Goal: Task Accomplishment & Management: Complete application form

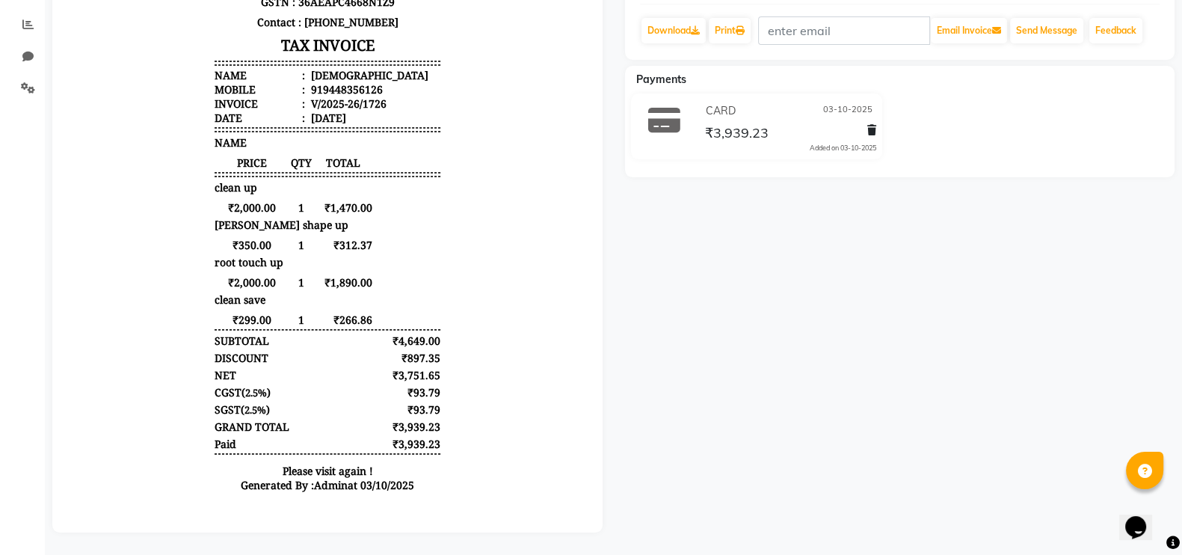
drag, startPoint x: 0, startPoint y: 0, endPoint x: 948, endPoint y: 266, distance: 984.2
click at [948, 266] on div "Shiva Prebook Payment Received Download Print Email Invoice Send Message Feedba…" at bounding box center [900, 174] width 573 height 716
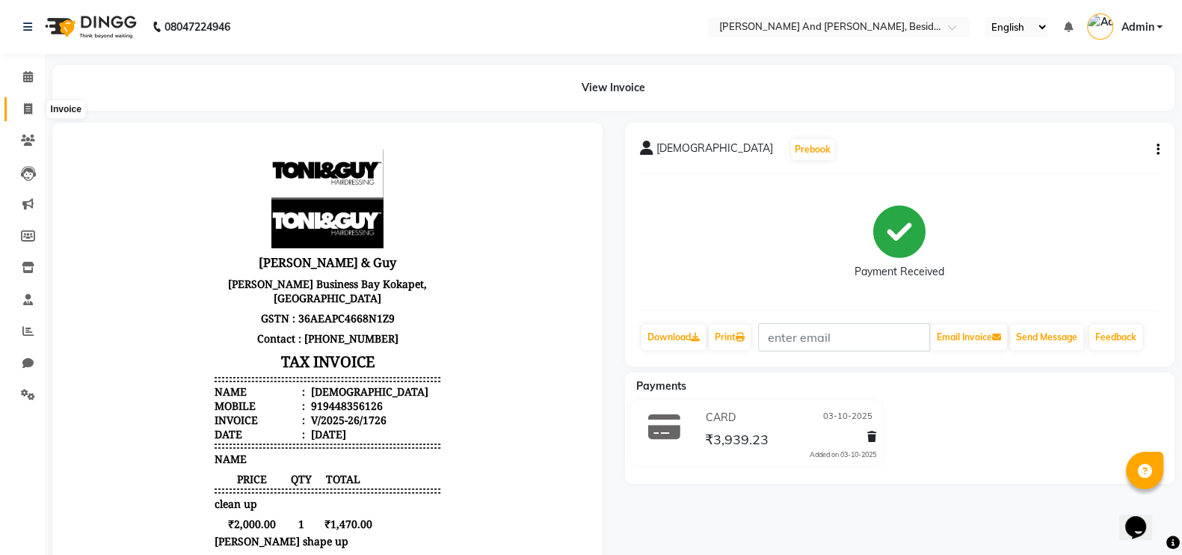
click at [27, 108] on icon at bounding box center [28, 108] width 8 height 11
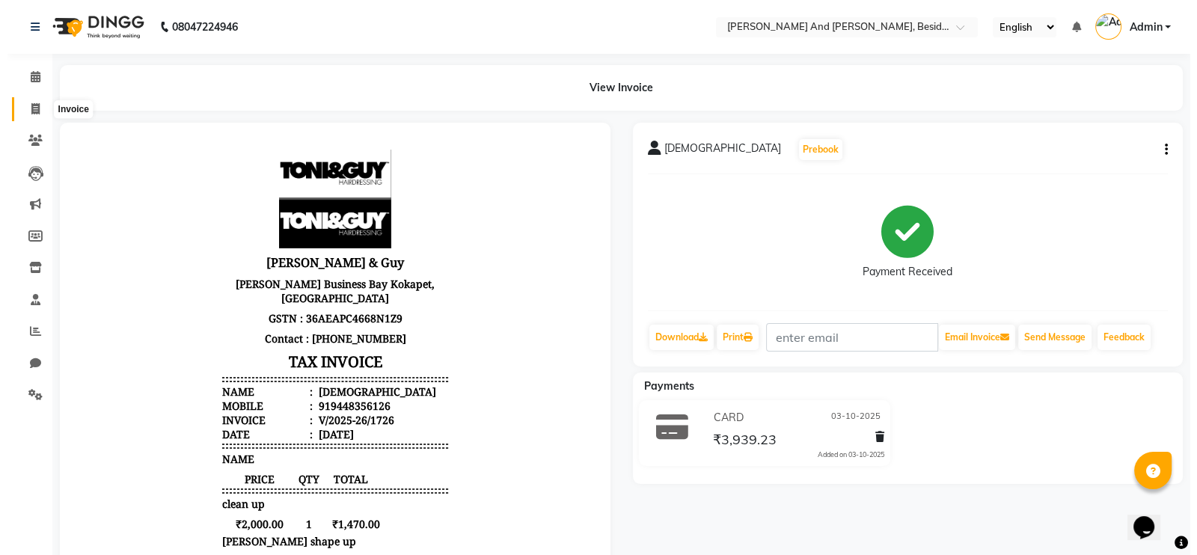
select select "service"
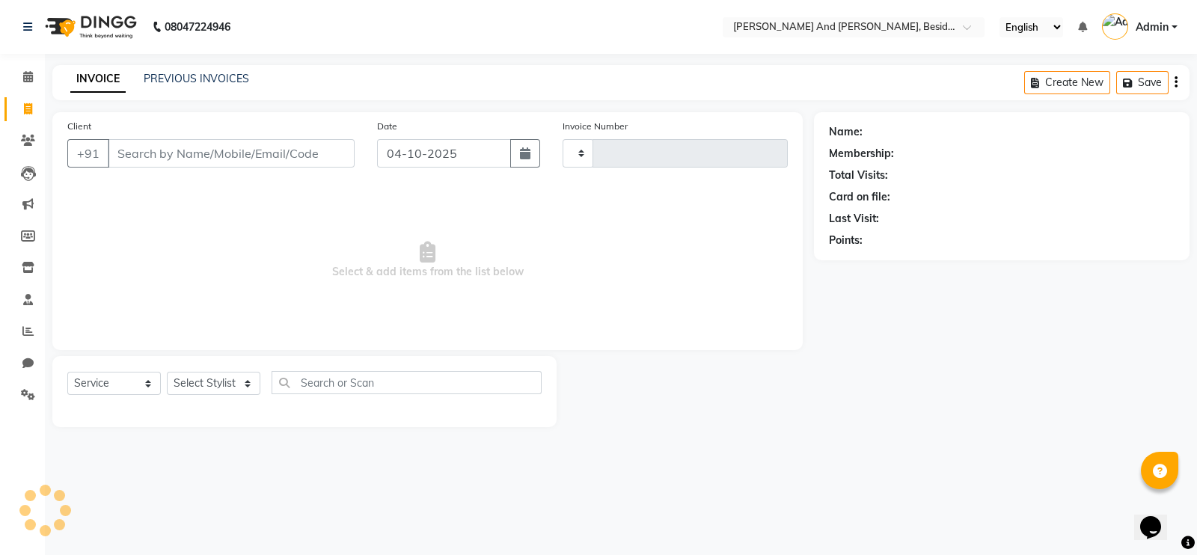
type input "1728"
select select "4907"
click at [233, 76] on link "PREVIOUS INVOICES" at bounding box center [196, 78] width 105 height 13
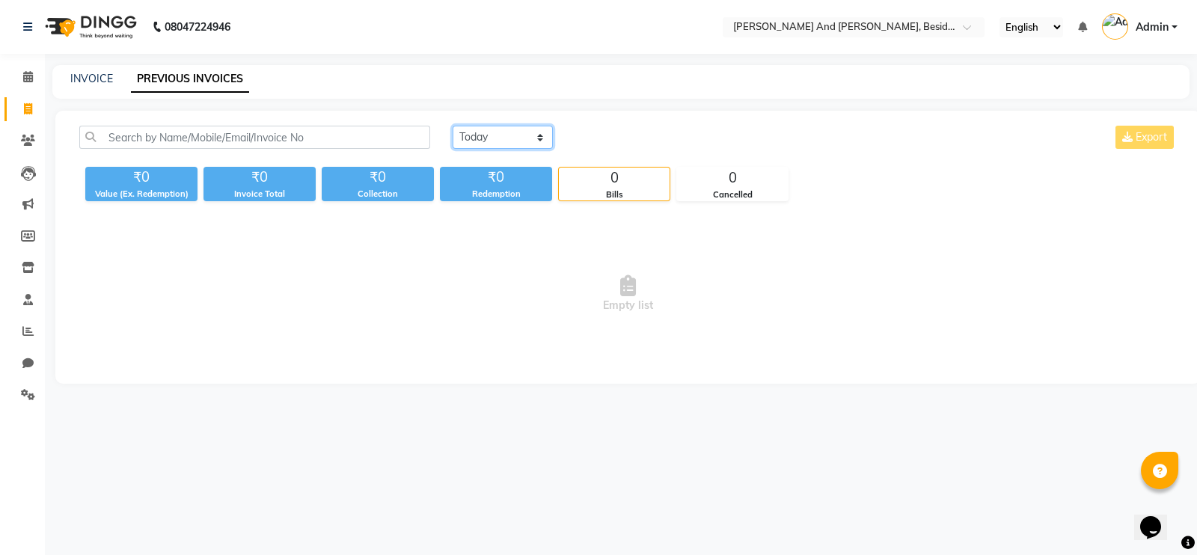
click at [535, 132] on select "[DATE] [DATE] Custom Range" at bounding box center [502, 137] width 100 height 23
select select "yesterday"
click at [452, 126] on select "[DATE] [DATE] Custom Range" at bounding box center [502, 137] width 100 height 23
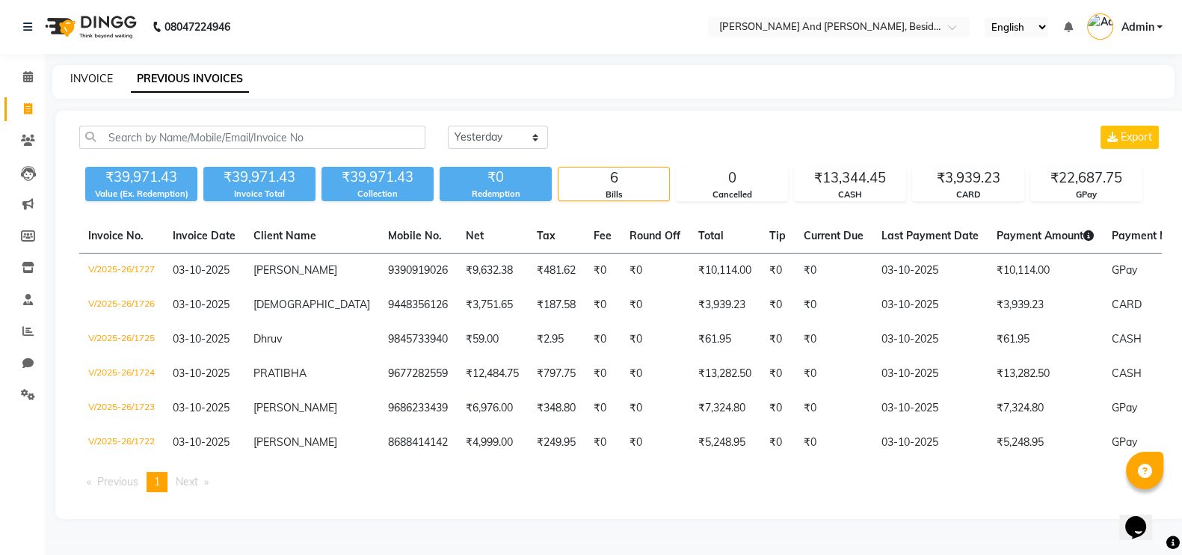
click at [91, 75] on link "INVOICE" at bounding box center [91, 78] width 43 height 13
select select "service"
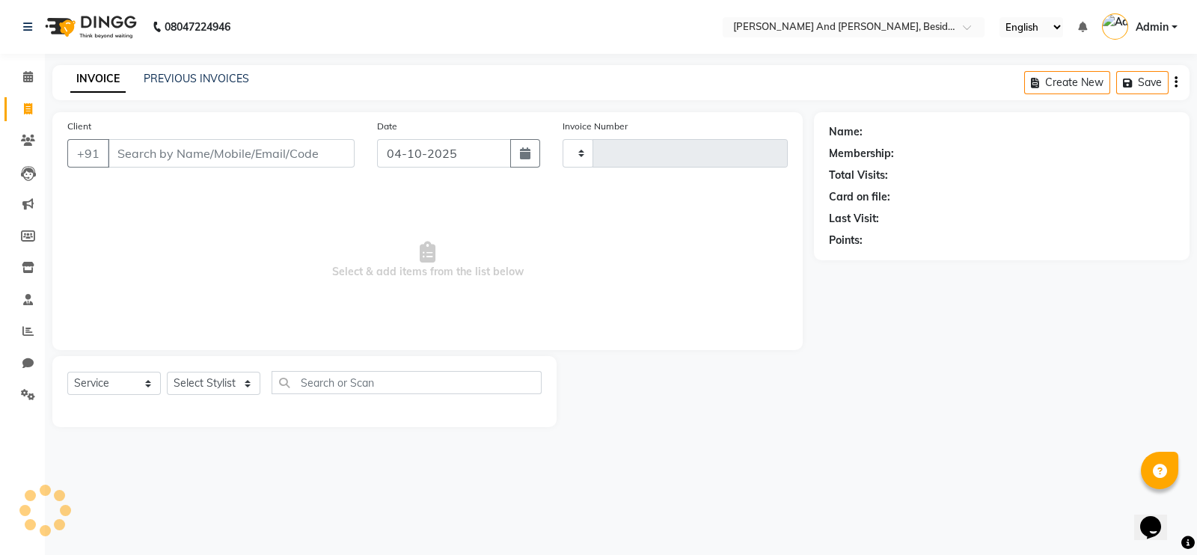
type input "1728"
select select "4907"
click at [831, 487] on div "08047224946 Select Location × [PERSON_NAME] And [PERSON_NAME], Besides Hp Petro…" at bounding box center [598, 277] width 1197 height 555
click at [785, 439] on main "INVOICE PREVIOUS INVOICES Create New Save Client +91 Date [DATE] Invoice Number…" at bounding box center [621, 257] width 1152 height 384
click at [122, 152] on input "Client" at bounding box center [231, 153] width 247 height 28
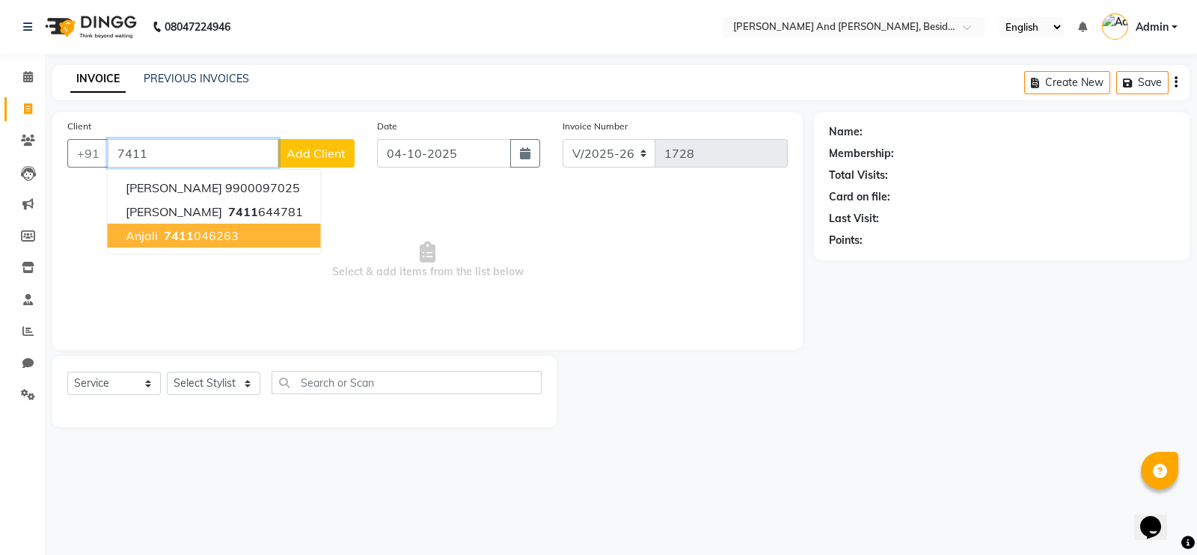
click at [128, 232] on span "Anjali" at bounding box center [142, 235] width 32 height 15
type input "7411046263"
click at [128, 232] on span "Select & add items from the list below" at bounding box center [427, 260] width 720 height 150
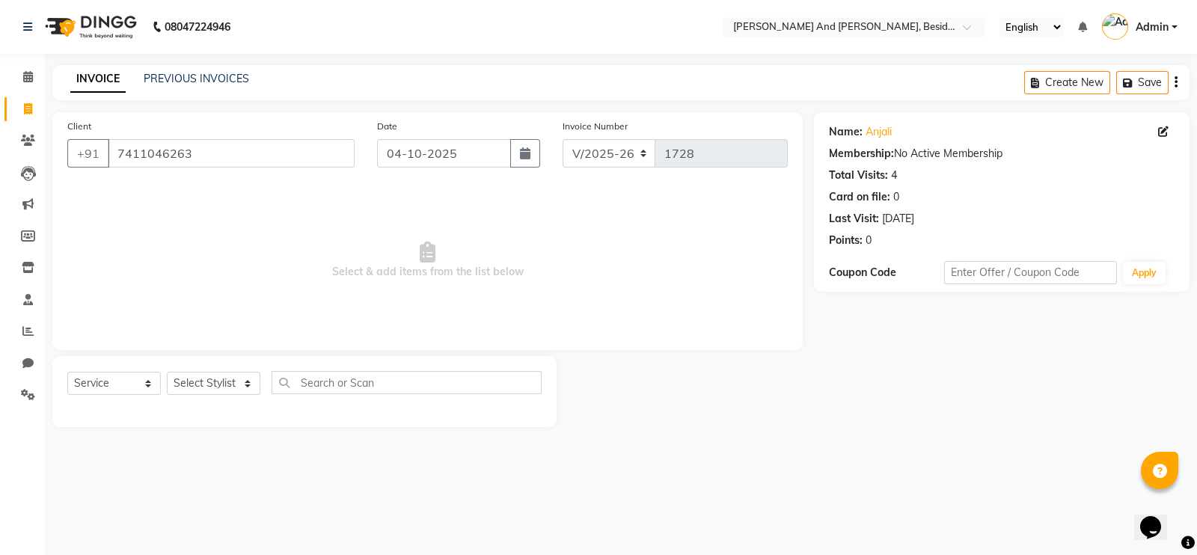
click at [948, 218] on div "Last Visit: [DATE]" at bounding box center [1002, 219] width 346 height 16
click at [948, 211] on div "Last Visit: [DATE]" at bounding box center [1002, 219] width 346 height 16
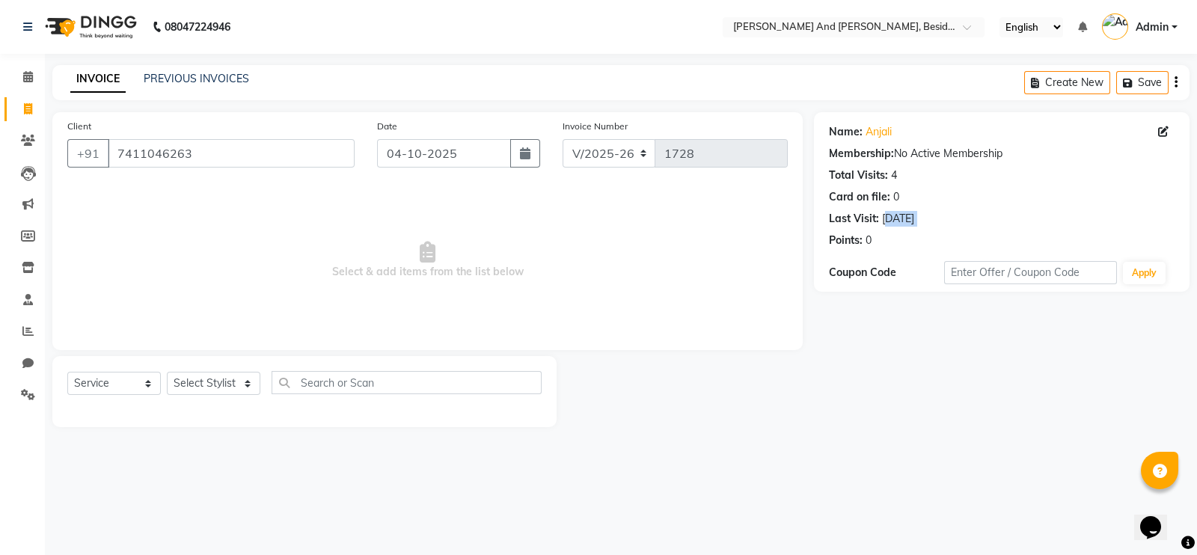
click at [983, 221] on div "Last Visit: [DATE]" at bounding box center [1002, 219] width 346 height 16
click at [149, 383] on select "Select Service Product Membership Package Voucher Prepaid Gift Card" at bounding box center [113, 383] width 93 height 23
click at [67, 372] on select "Select Service Product Membership Package Voucher Prepaid Gift Card" at bounding box center [113, 383] width 93 height 23
click at [244, 383] on select "Select Stylist [PERSON_NAME] [PERSON_NAME] mngr [PERSON_NAME] Sanib [PERSON_NAM…" at bounding box center [213, 383] width 93 height 23
select select "86139"
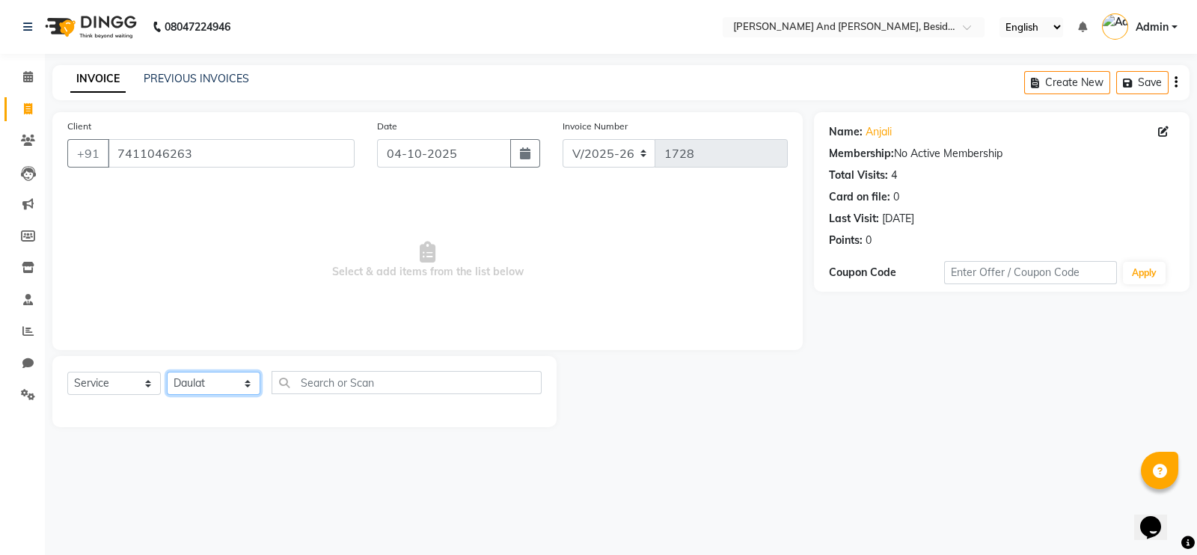
click at [167, 372] on select "Select Stylist [PERSON_NAME] [PERSON_NAME] mngr [PERSON_NAME] Sanib [PERSON_NAM…" at bounding box center [213, 383] width 93 height 23
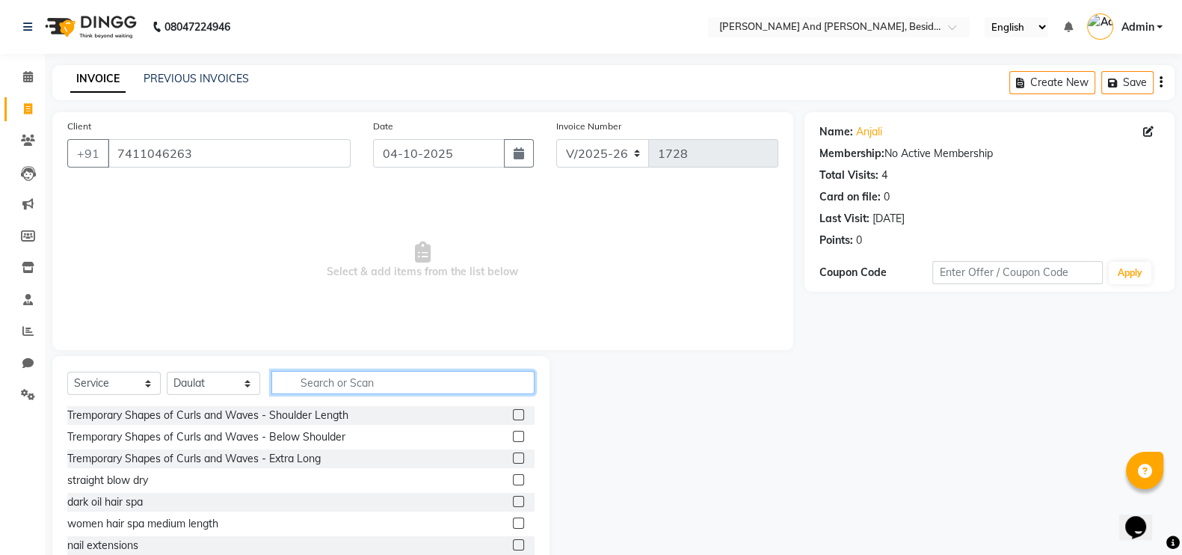
click at [283, 381] on input "text" at bounding box center [402, 382] width 263 height 23
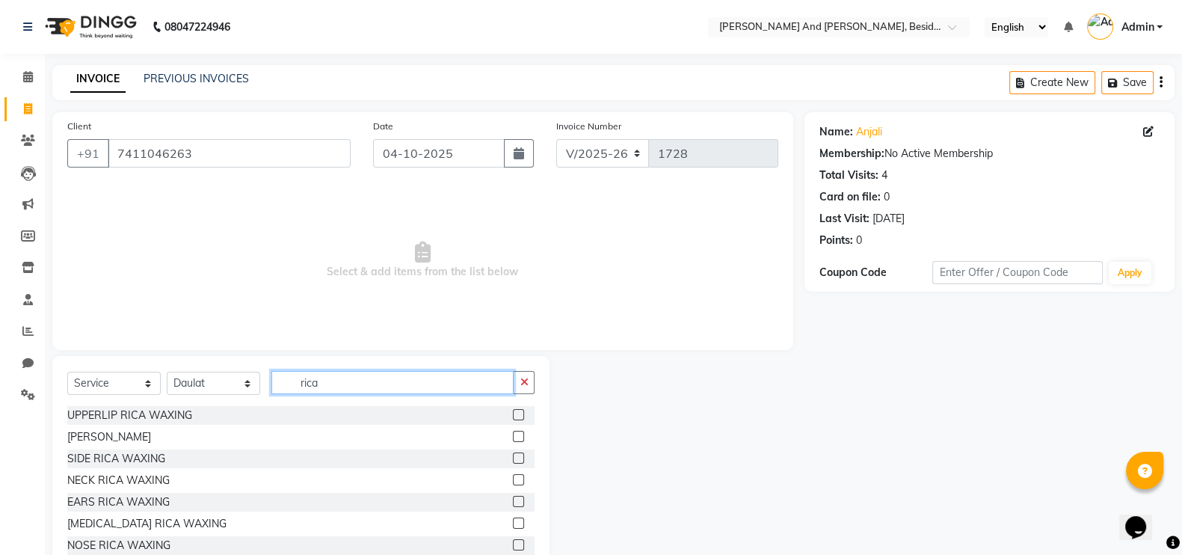
type input "rica"
click at [817, 413] on div "Name: [PERSON_NAME] Membership: No Active Membership Total Visits: 4 Card on fi…" at bounding box center [995, 344] width 381 height 464
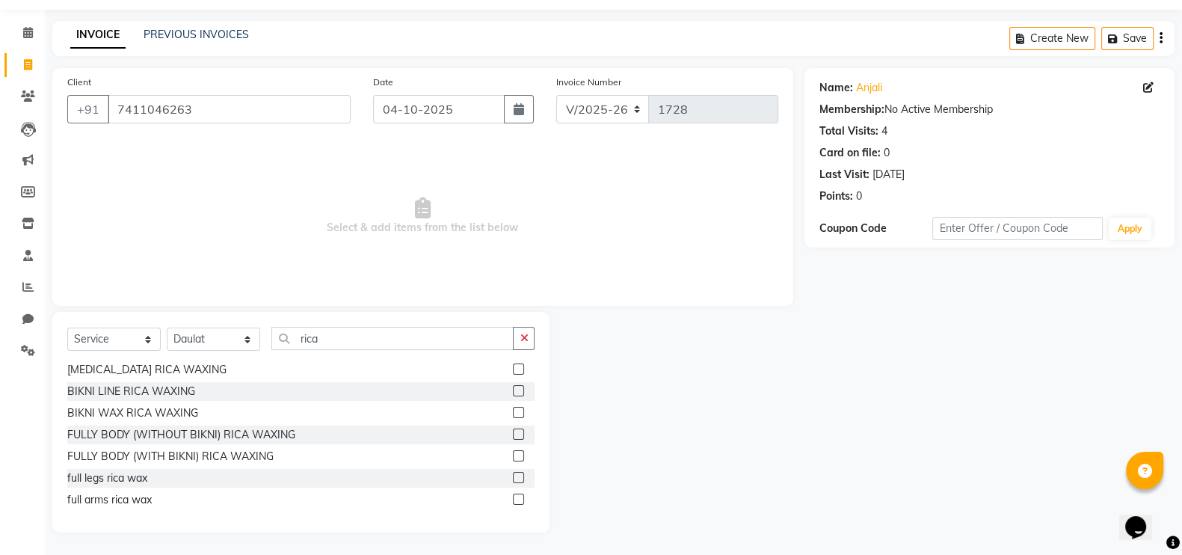
scroll to position [43, 0]
click at [405, 542] on main "INVOICE PREVIOUS INVOICES Create New Save Client [PHONE_NUMBER] Date [DATE] Inv…" at bounding box center [613, 289] width 1137 height 534
click at [513, 482] on label at bounding box center [518, 478] width 11 height 11
click at [513, 482] on input "checkbox" at bounding box center [518, 480] width 10 height 10
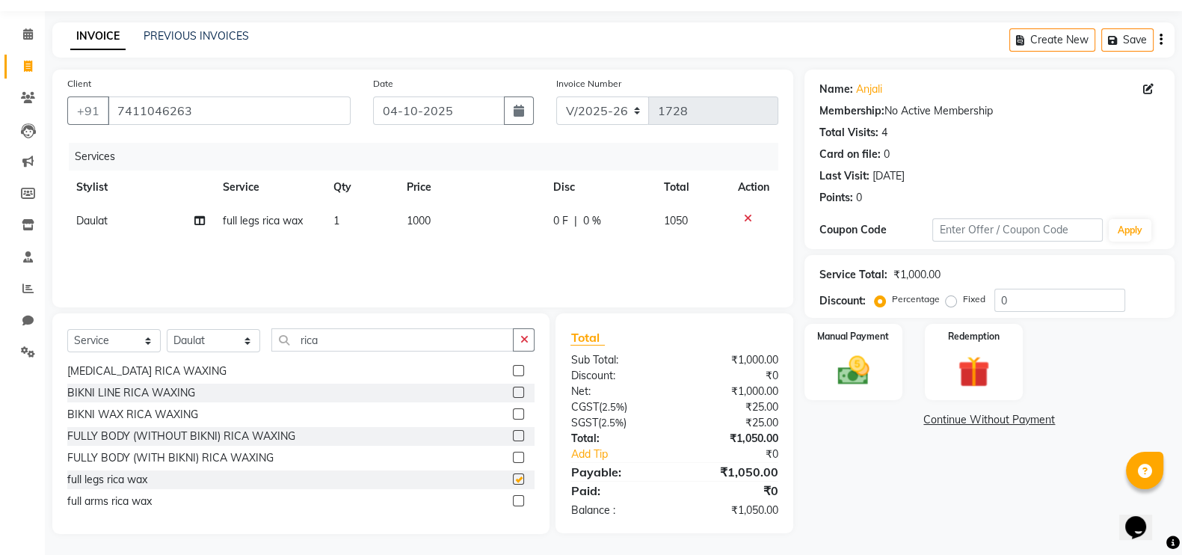
checkbox input "false"
click at [513, 502] on label at bounding box center [518, 500] width 11 height 11
click at [513, 502] on input "checkbox" at bounding box center [518, 502] width 10 height 10
checkbox input "false"
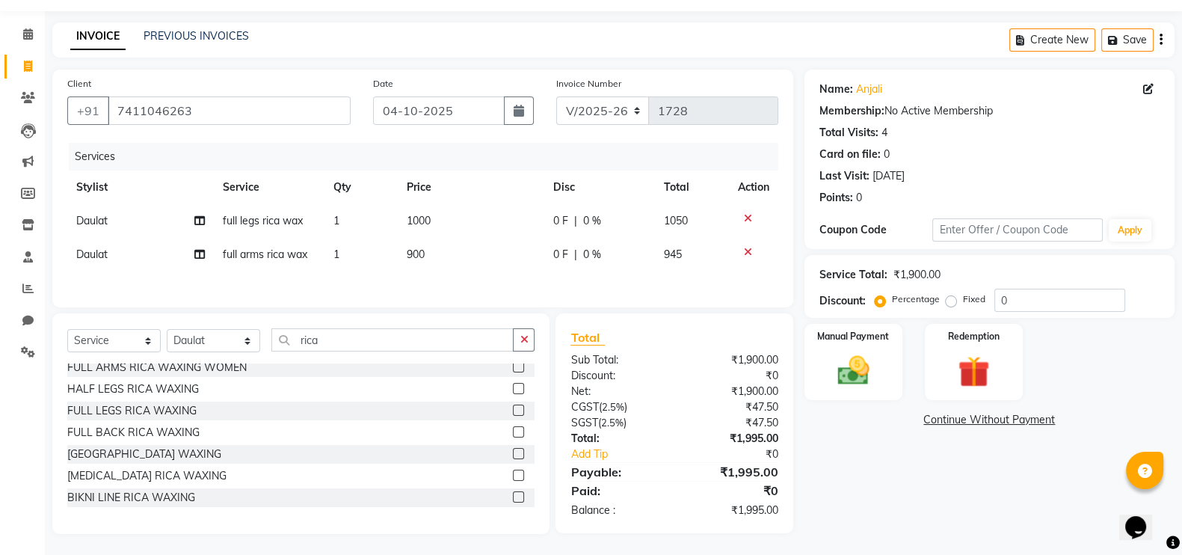
scroll to position [221, 0]
click at [318, 342] on input "rica" at bounding box center [392, 339] width 242 height 23
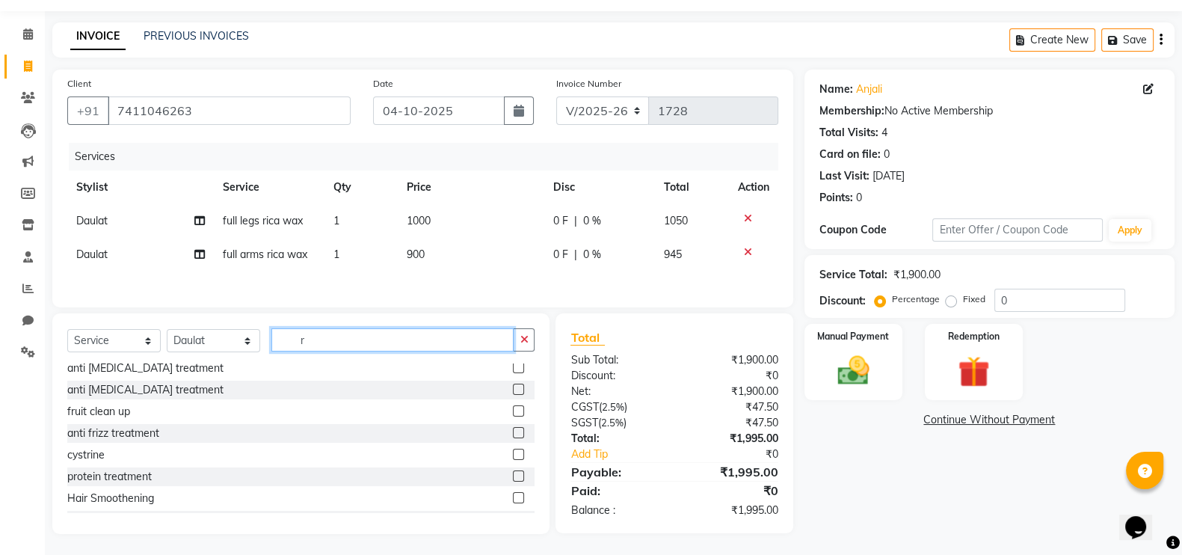
type input "r"
click at [148, 345] on select "Select Service Product Membership Package Voucher Prepaid Gift Card" at bounding box center [113, 340] width 93 height 23
click at [306, 346] on input "r" at bounding box center [392, 339] width 242 height 23
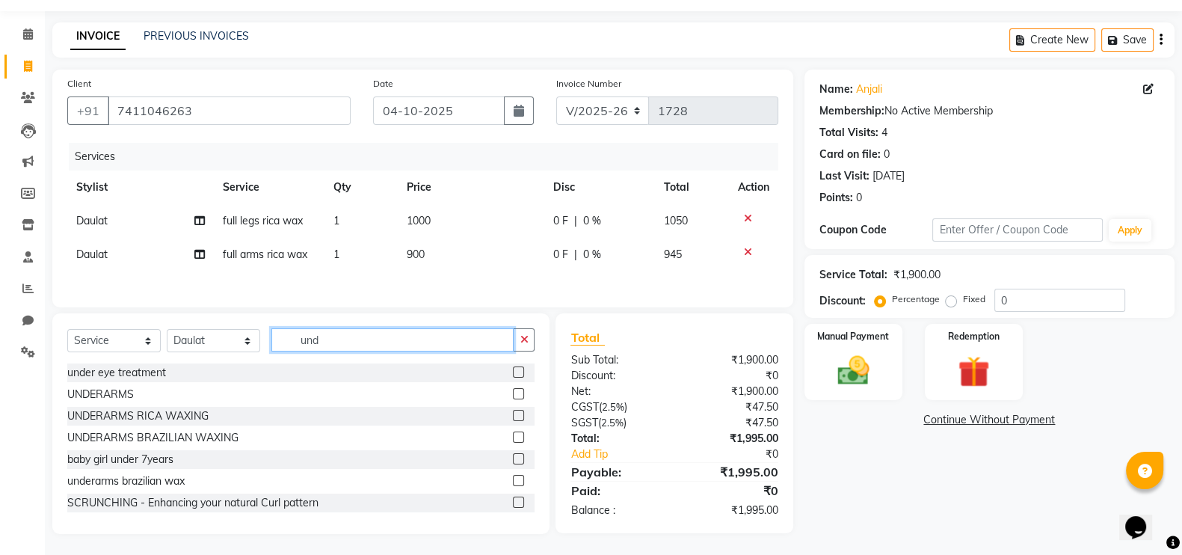
scroll to position [0, 0]
type input "under"
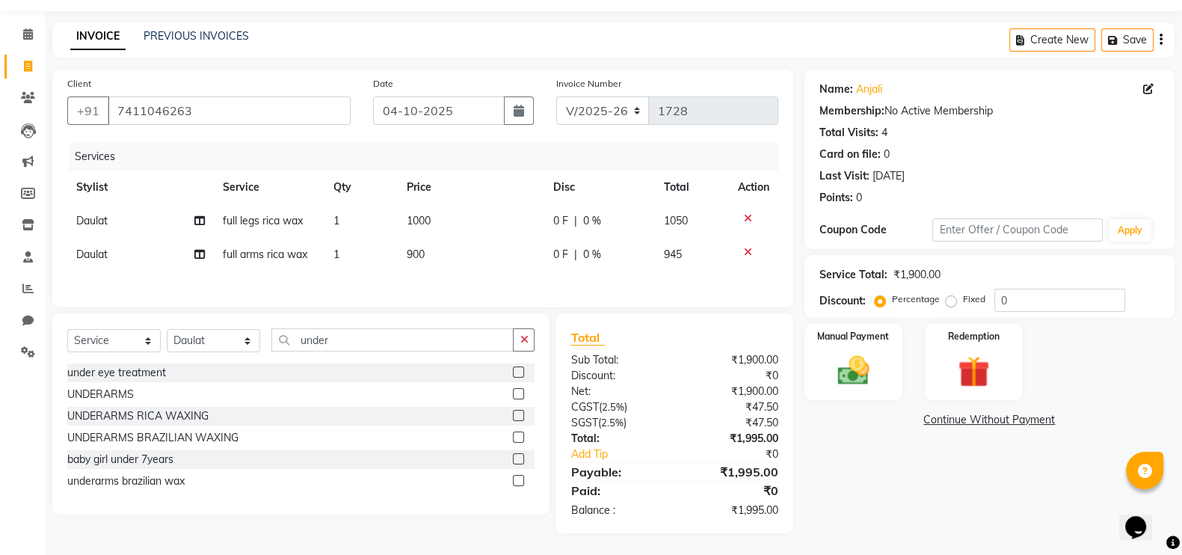
click at [519, 421] on label at bounding box center [518, 415] width 11 height 11
click at [519, 421] on input "checkbox" at bounding box center [518, 416] width 10 height 10
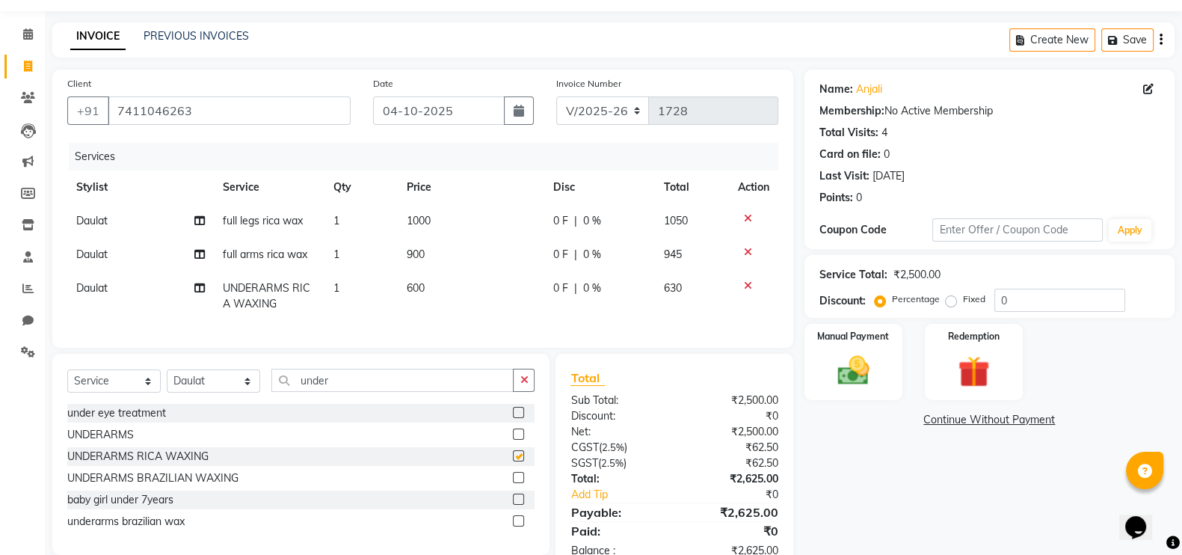
checkbox input "false"
click at [246, 393] on select "Select Stylist [PERSON_NAME] [PERSON_NAME] mngr [PERSON_NAME] Sanib [PERSON_NAM…" at bounding box center [213, 380] width 93 height 23
select select "85568"
click at [167, 384] on select "Select Stylist [PERSON_NAME] [PERSON_NAME] mngr [PERSON_NAME] Sanib [PERSON_NAM…" at bounding box center [213, 380] width 93 height 23
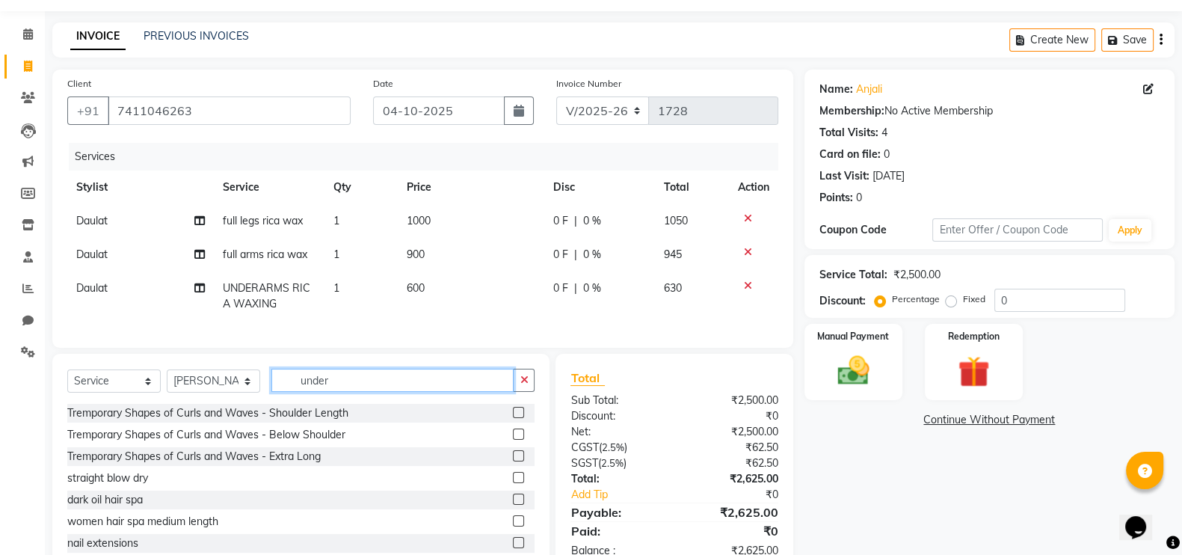
click at [335, 392] on input "under" at bounding box center [392, 380] width 242 height 23
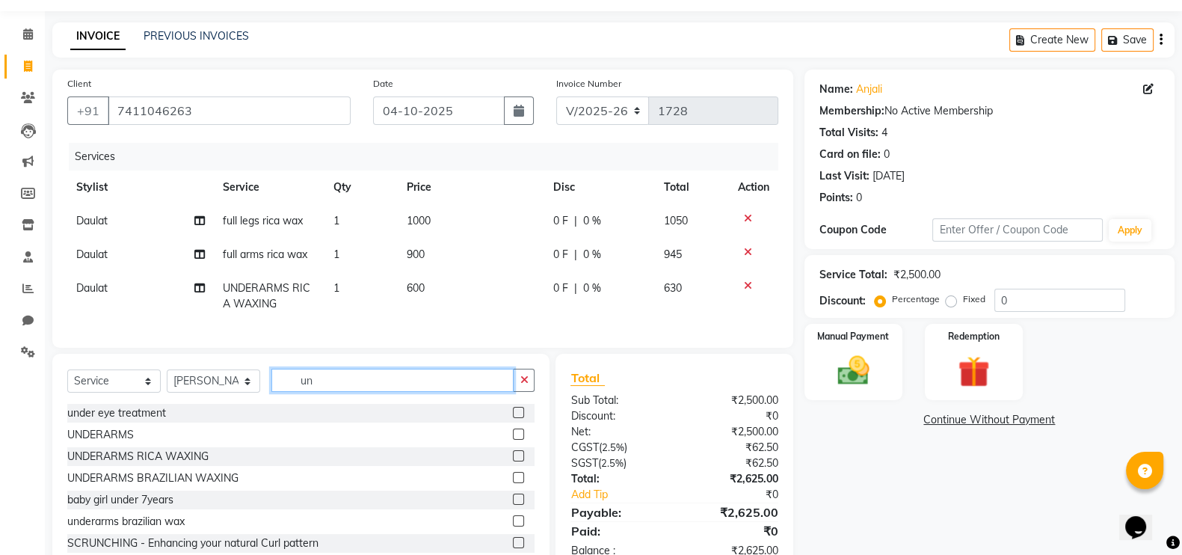
type input "u"
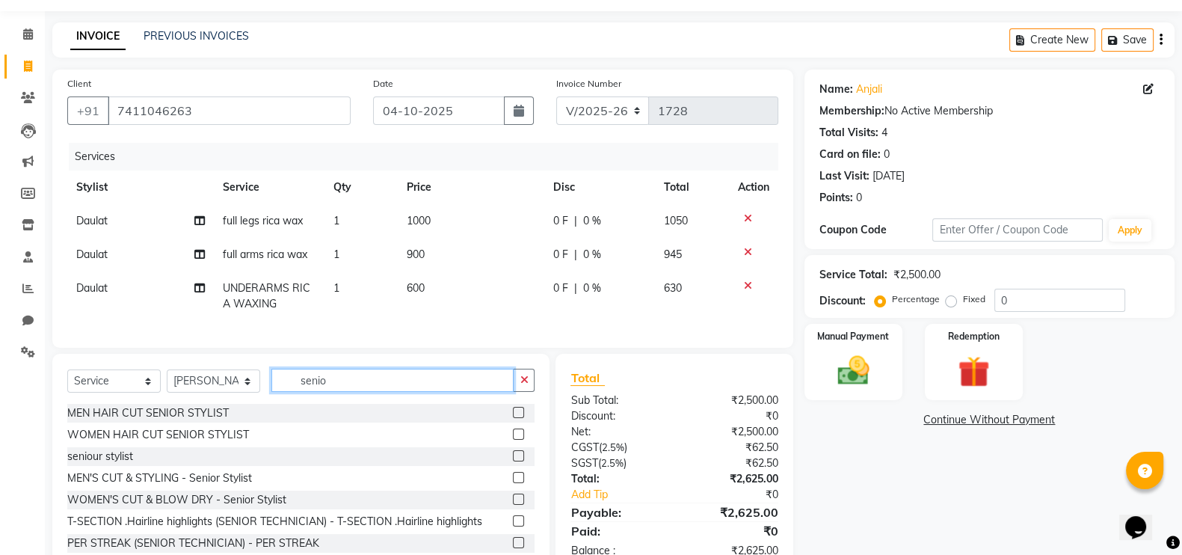
type input "senio"
click at [513, 440] on label at bounding box center [518, 434] width 11 height 11
click at [513, 440] on input "checkbox" at bounding box center [518, 435] width 10 height 10
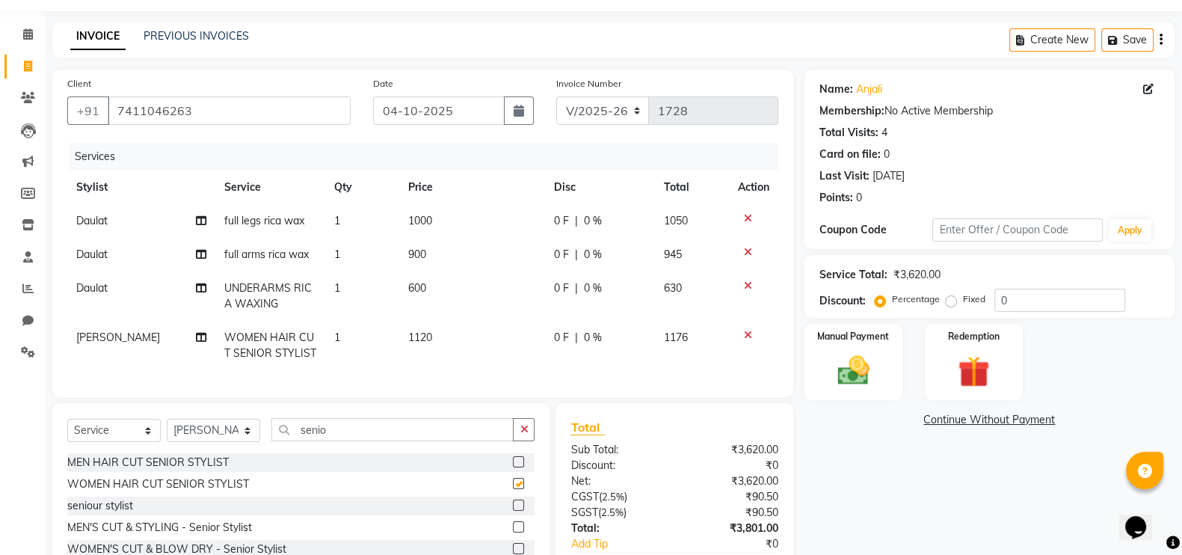
checkbox input "false"
click at [513, 467] on label at bounding box center [518, 461] width 11 height 11
click at [513, 467] on input "checkbox" at bounding box center [518, 463] width 10 height 10
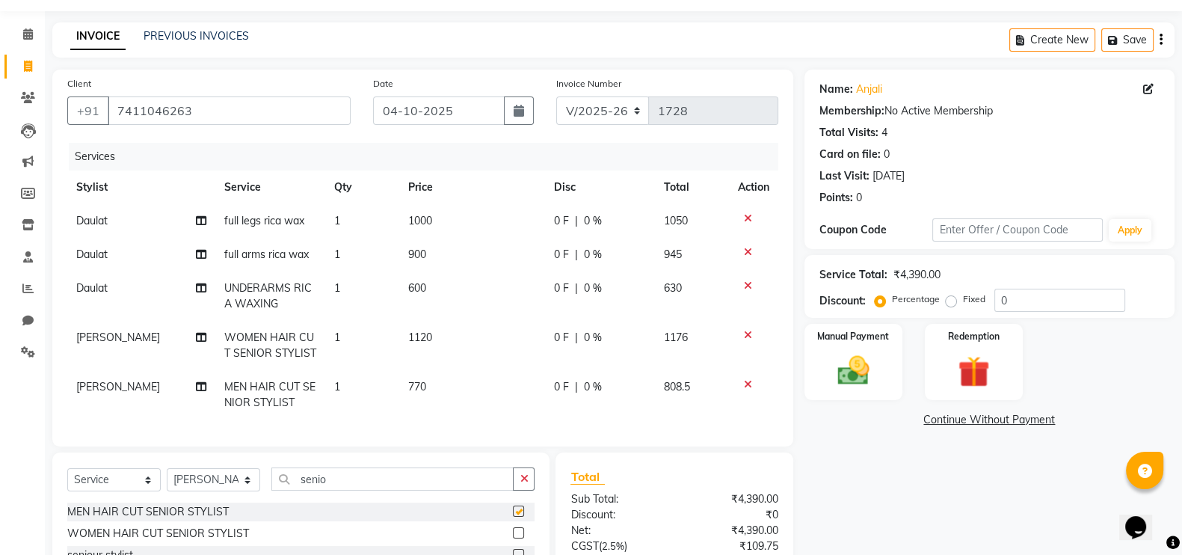
checkbox input "false"
click at [749, 331] on icon at bounding box center [748, 335] width 8 height 10
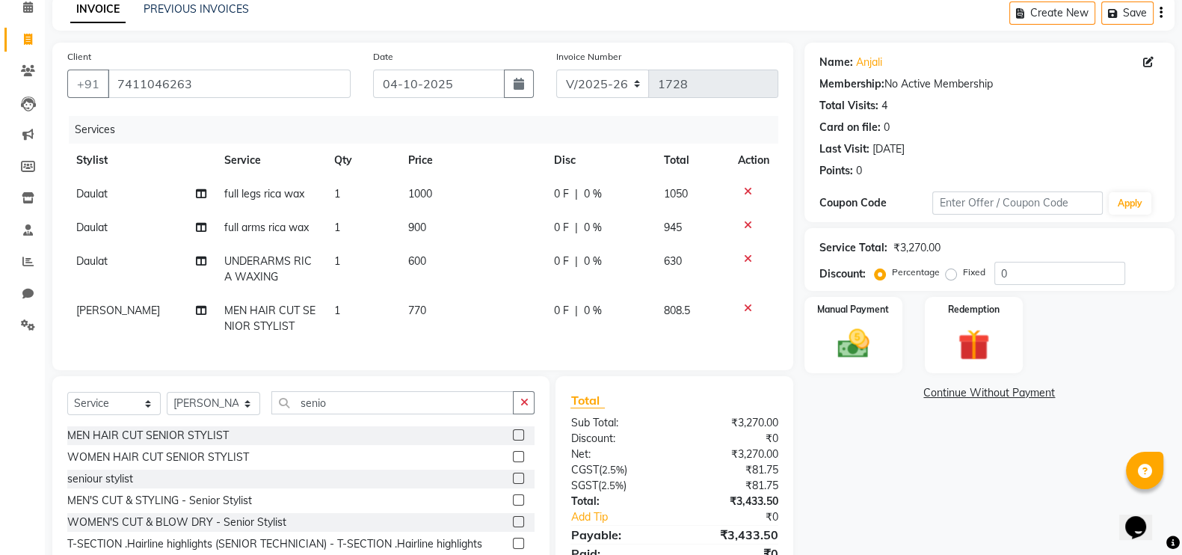
scroll to position [62, 0]
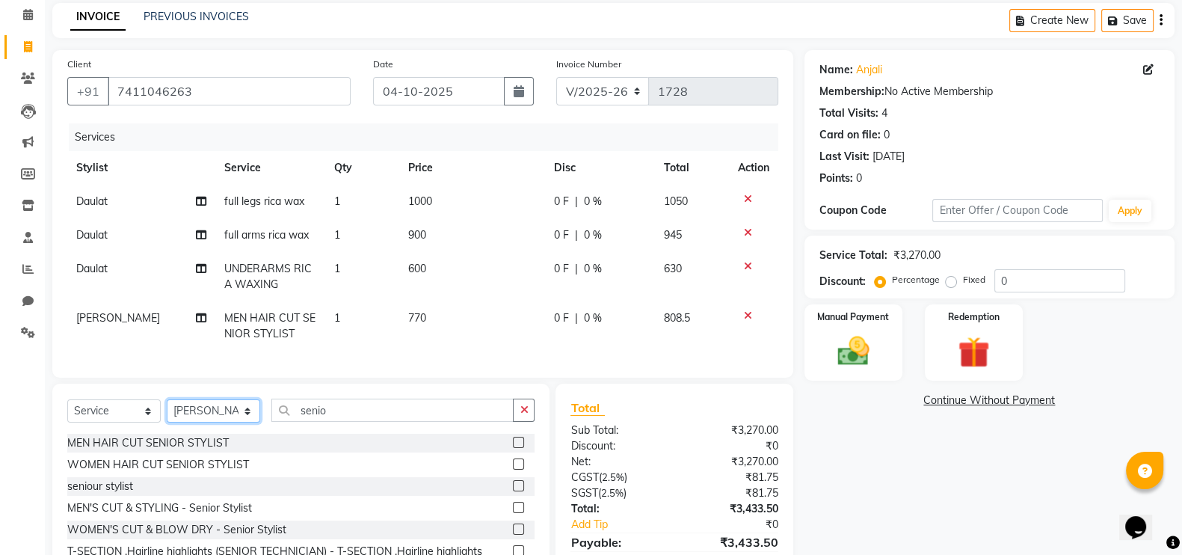
click at [249, 423] on select "Select Stylist [PERSON_NAME] [PERSON_NAME] mngr [PERSON_NAME] Sanib [PERSON_NAM…" at bounding box center [213, 410] width 93 height 23
select select "86139"
click at [167, 414] on select "Select Stylist [PERSON_NAME] [PERSON_NAME] mngr [PERSON_NAME] Sanib [PERSON_NAM…" at bounding box center [213, 410] width 93 height 23
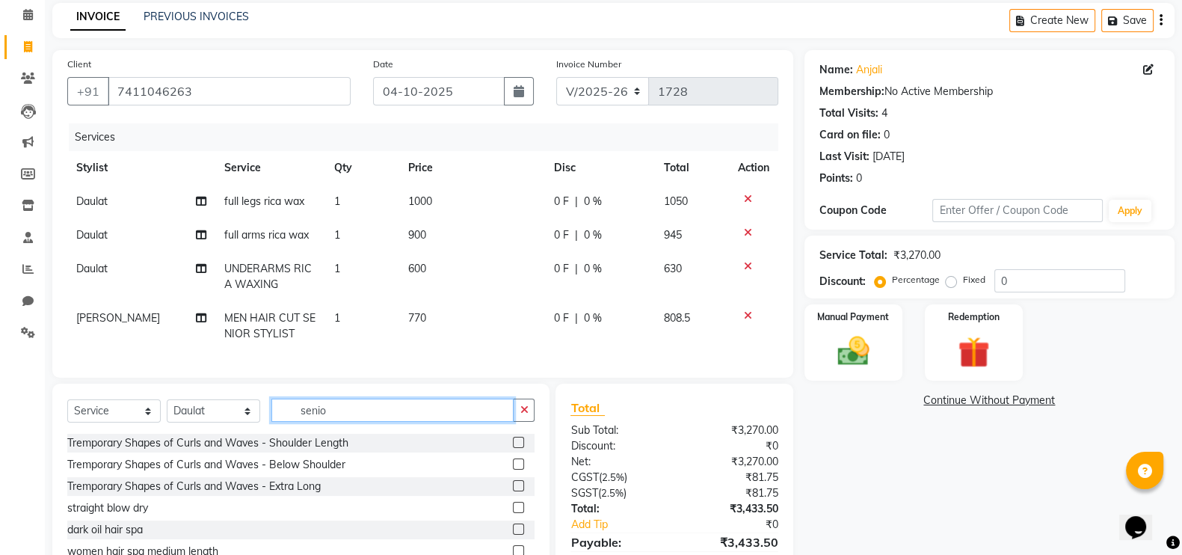
click at [336, 422] on input "senio" at bounding box center [392, 410] width 242 height 23
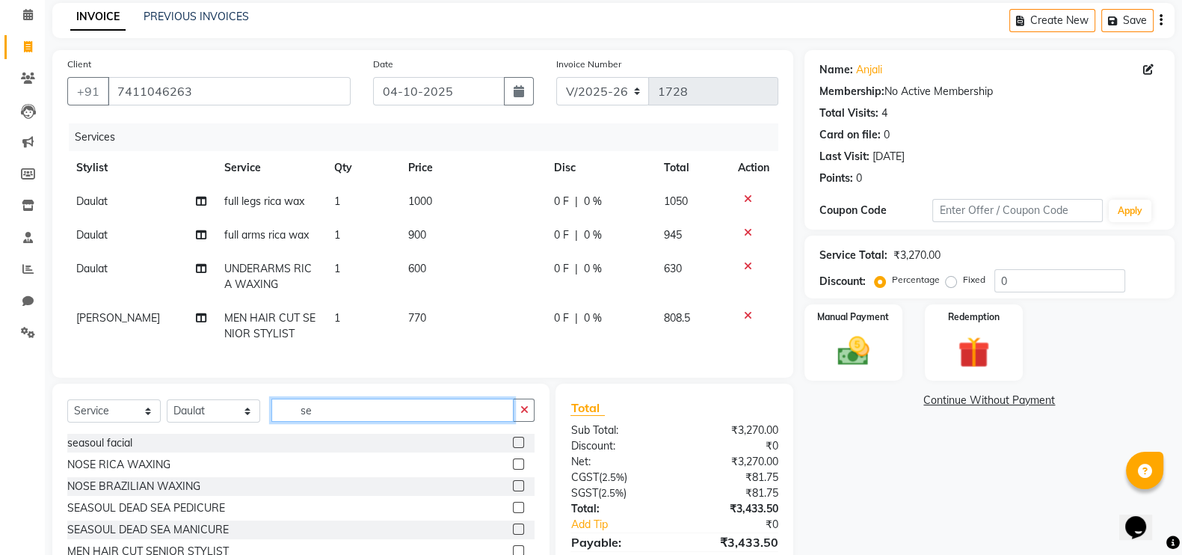
type input "s"
type input "eye"
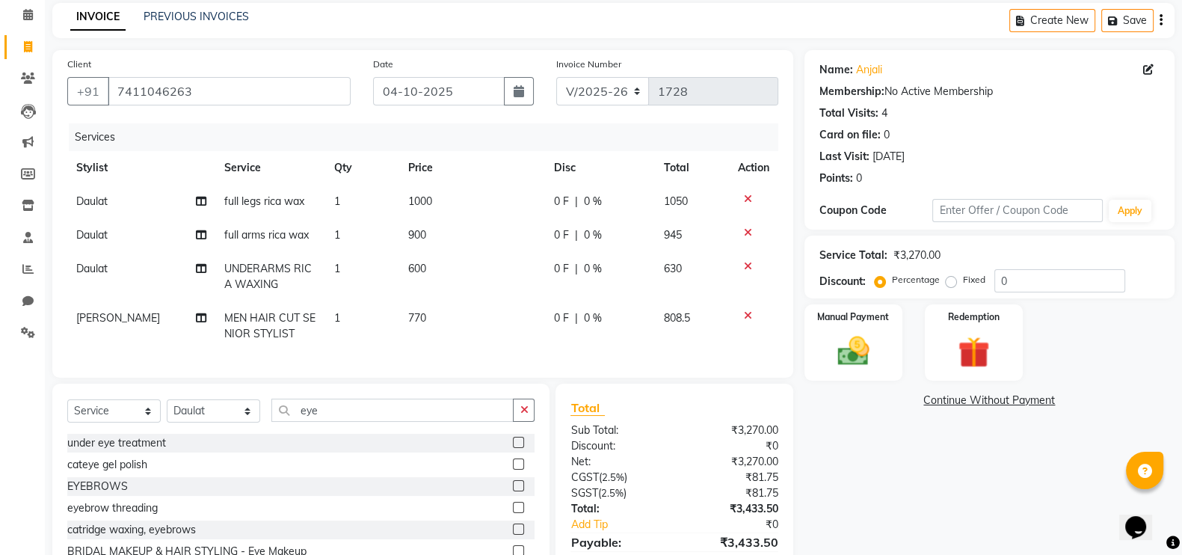
click at [522, 491] on label at bounding box center [518, 485] width 11 height 11
click at [522, 491] on input "checkbox" at bounding box center [518, 487] width 10 height 10
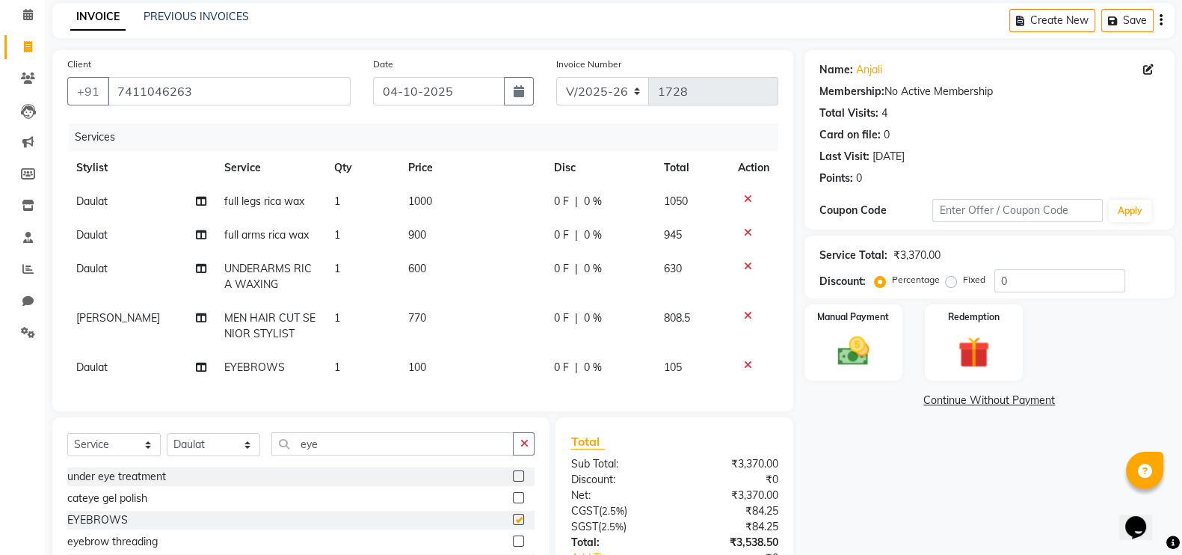
checkbox input "false"
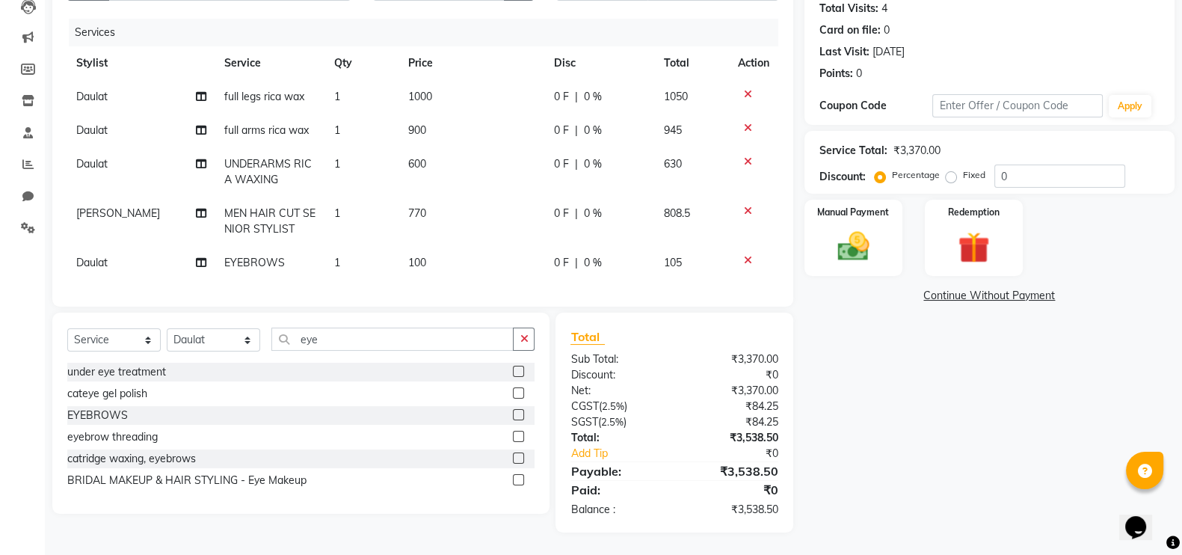
scroll to position [0, 0]
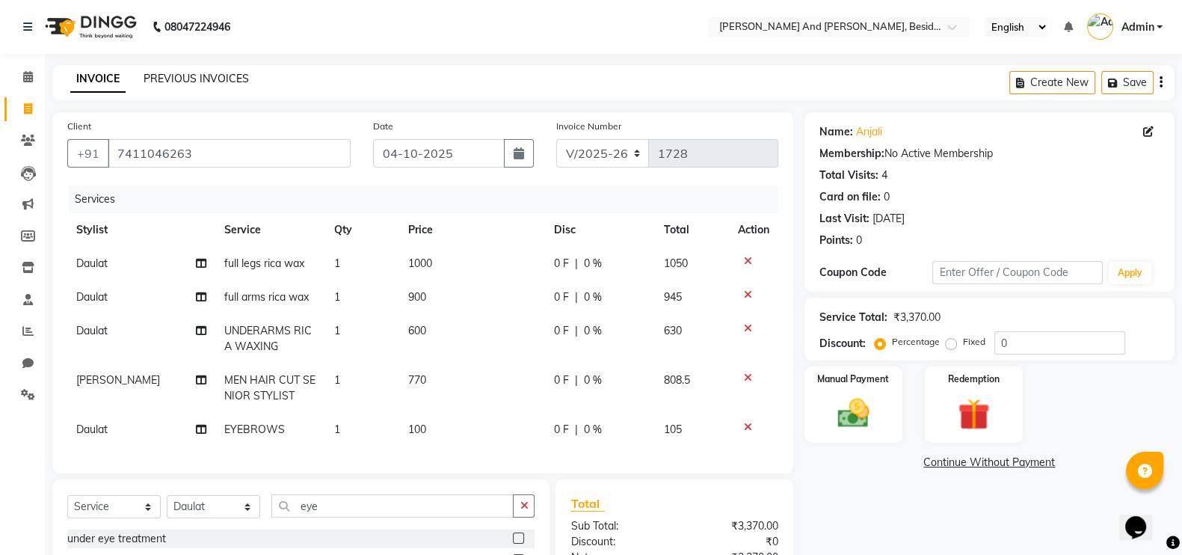
click at [218, 83] on link "PREVIOUS INVOICES" at bounding box center [196, 78] width 105 height 13
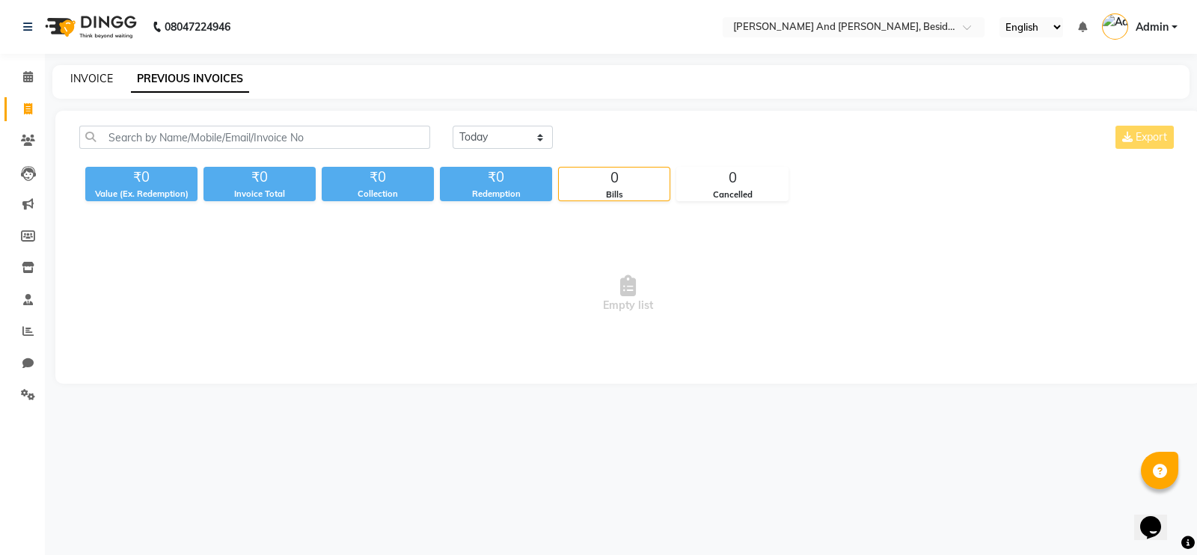
click at [78, 77] on link "INVOICE" at bounding box center [91, 78] width 43 height 13
select select "service"
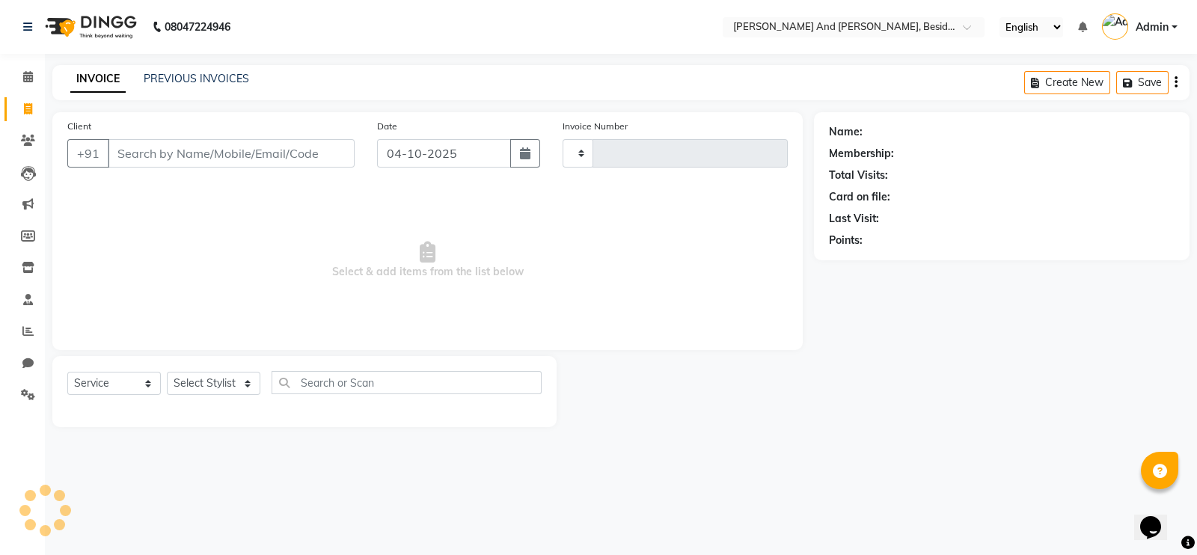
type input "1728"
select select "4907"
click at [117, 152] on input "Client" at bounding box center [231, 153] width 247 height 28
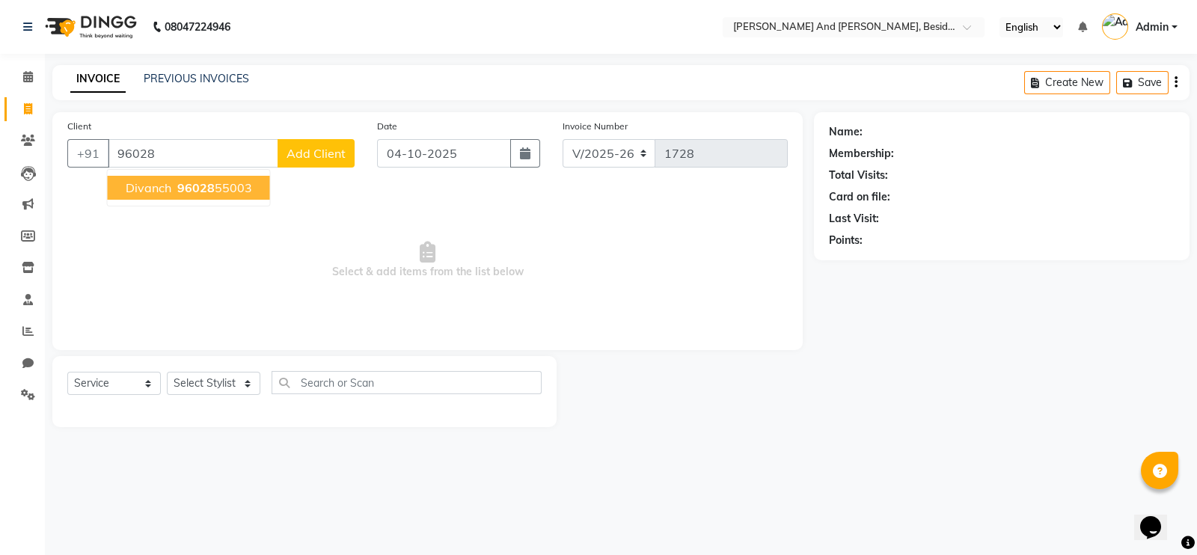
click at [177, 187] on span "96028" at bounding box center [195, 187] width 37 height 15
type input "9602855003"
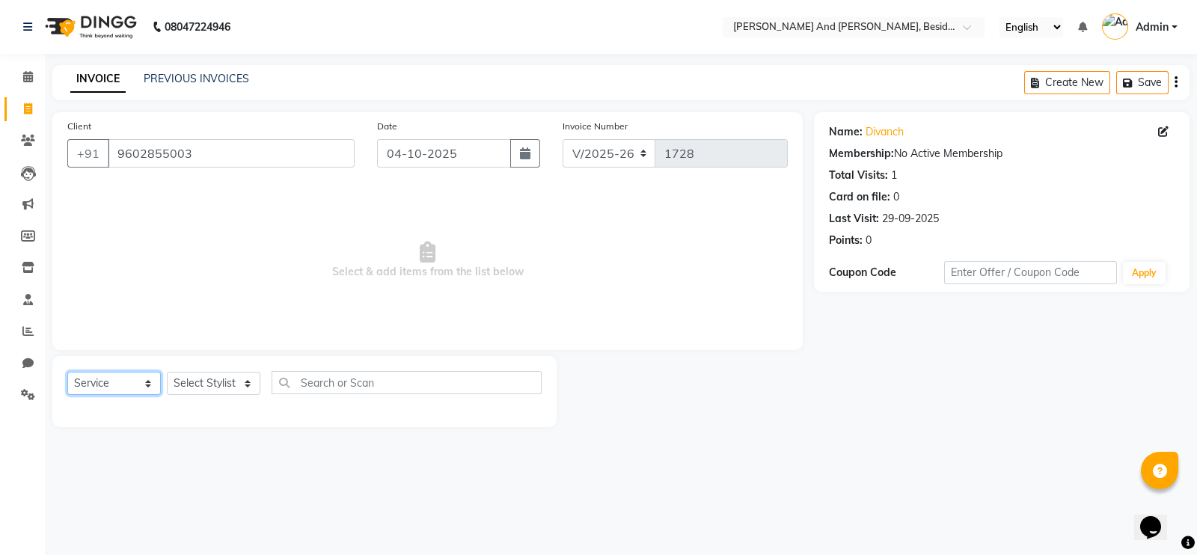
click at [146, 380] on select "Select Service Product Membership Package Voucher Prepaid Gift Card" at bounding box center [113, 383] width 93 height 23
click at [248, 381] on select "Select Stylist [PERSON_NAME] [PERSON_NAME] mngr [PERSON_NAME] Sanib [PERSON_NAM…" at bounding box center [213, 383] width 93 height 23
select select "69664"
click at [167, 372] on select "Select Stylist [PERSON_NAME] [PERSON_NAME] mngr [PERSON_NAME] Sanib [PERSON_NAM…" at bounding box center [213, 383] width 93 height 23
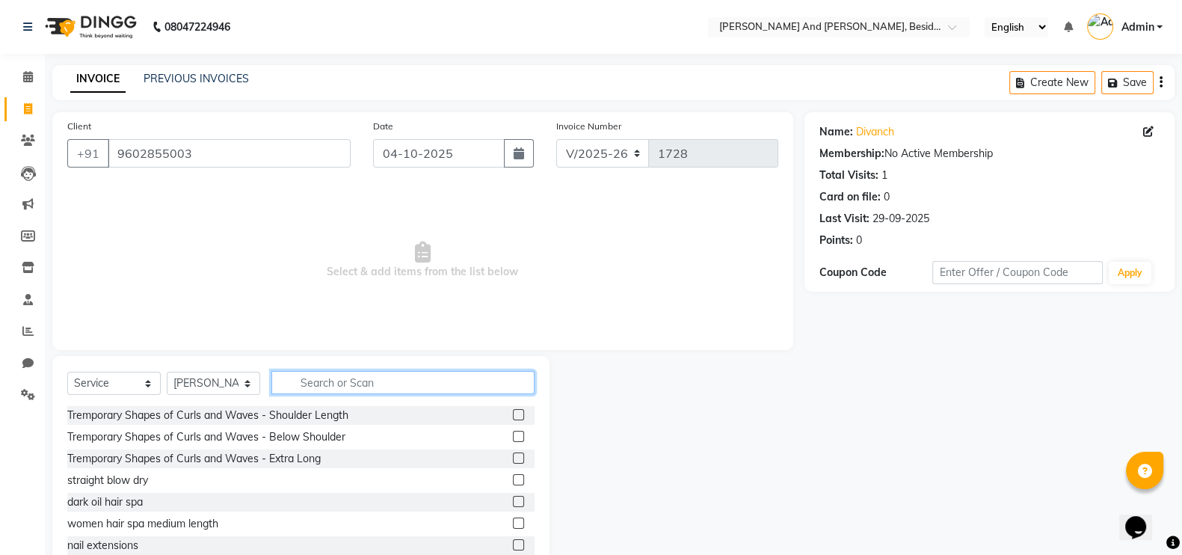
click at [277, 383] on input "text" at bounding box center [402, 382] width 263 height 23
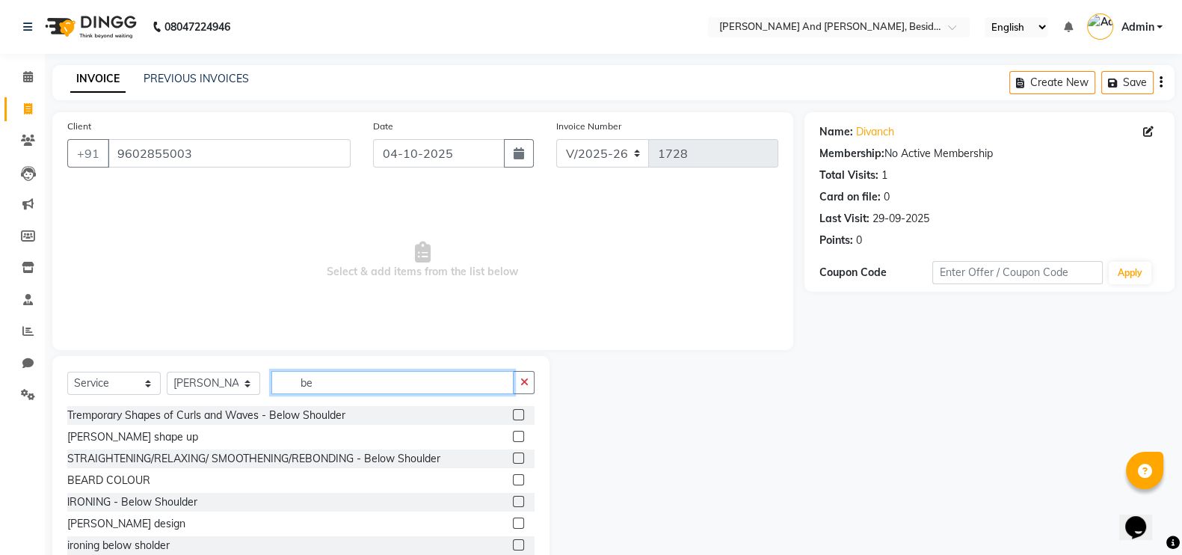
type input "b"
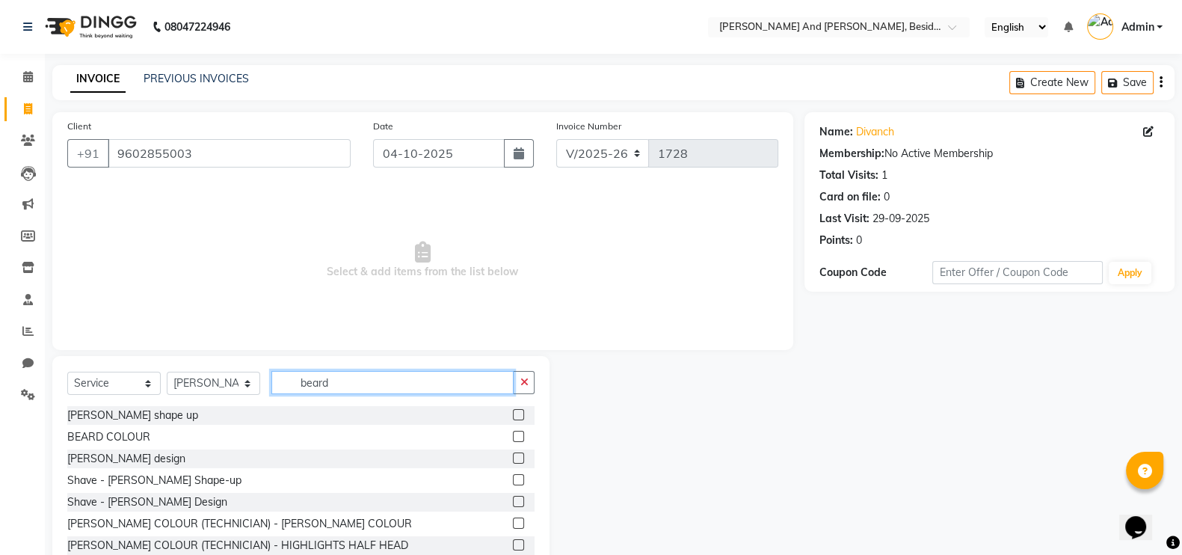
type input "beard"
click at [513, 413] on label at bounding box center [518, 414] width 11 height 11
click at [513, 413] on input "checkbox" at bounding box center [518, 416] width 10 height 10
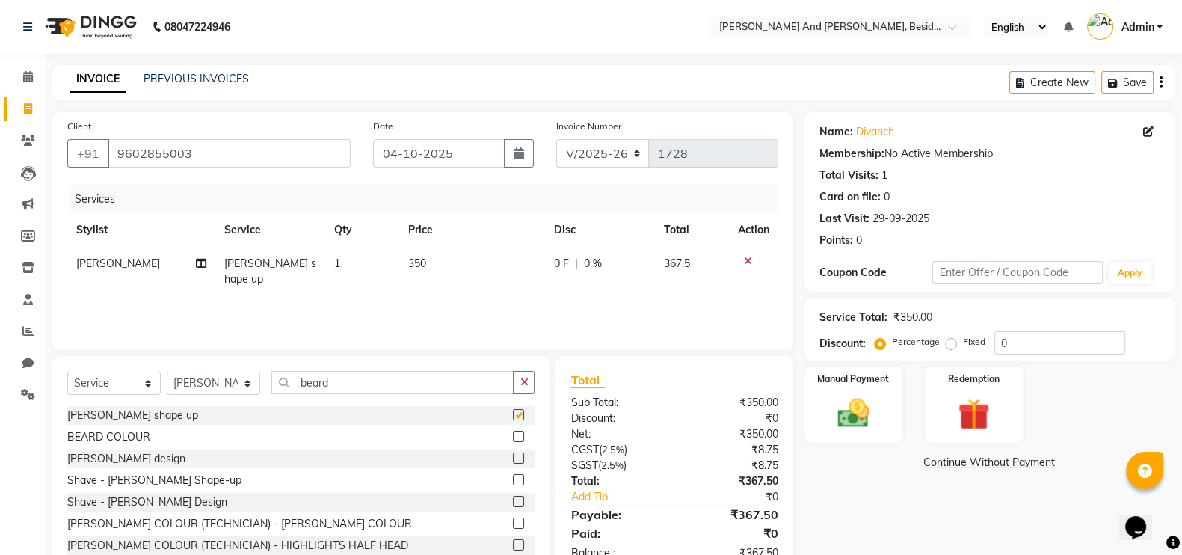
checkbox input "false"
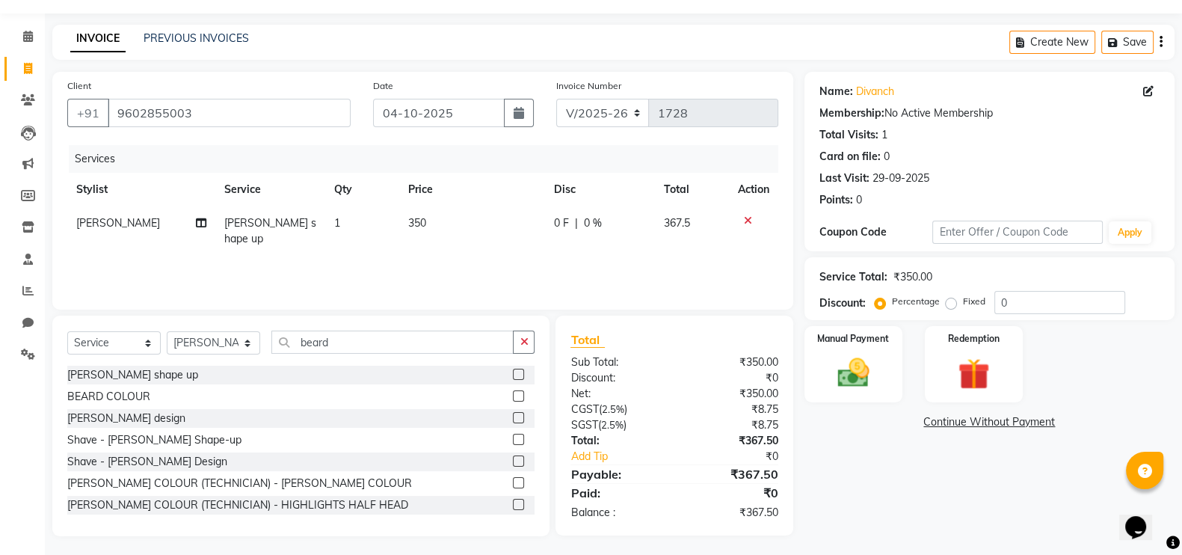
scroll to position [40, 0]
click at [850, 364] on img at bounding box center [853, 372] width 53 height 37
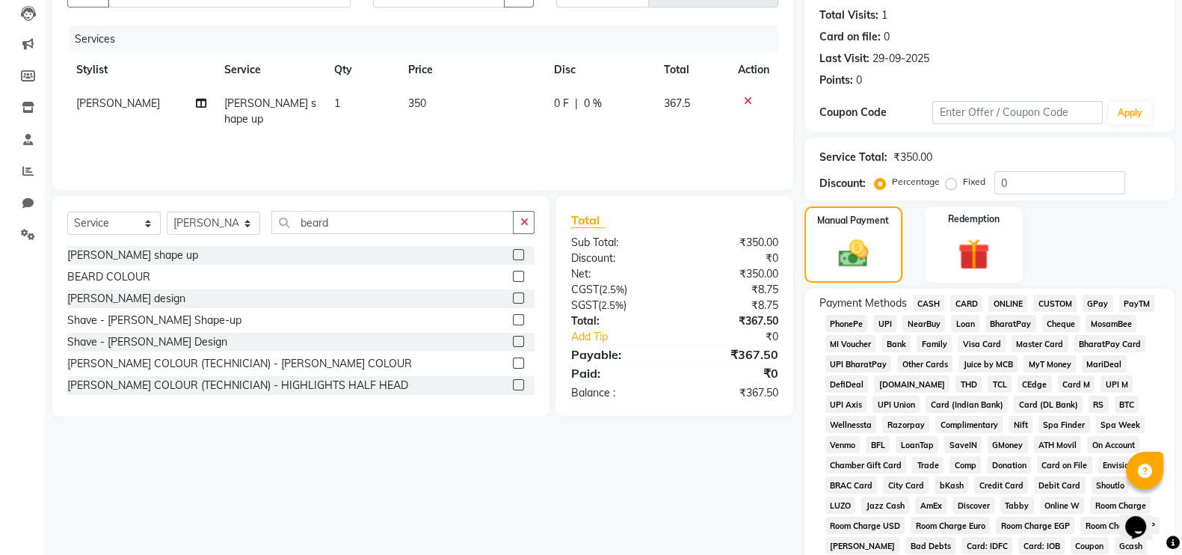
scroll to position [160, 0]
click at [1097, 303] on span "GPay" at bounding box center [1098, 303] width 31 height 17
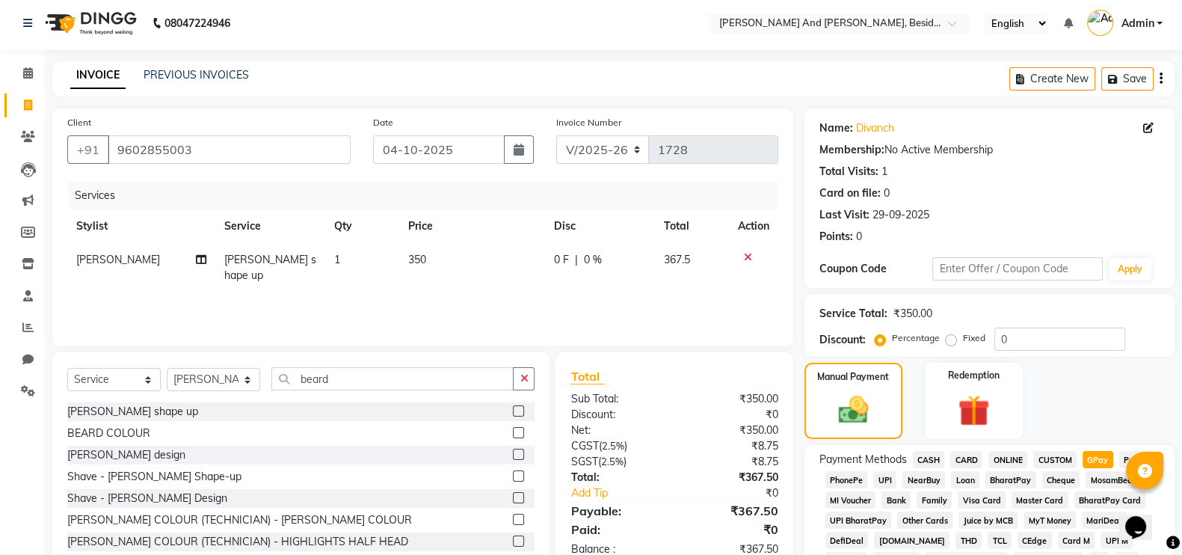
scroll to position [0, 0]
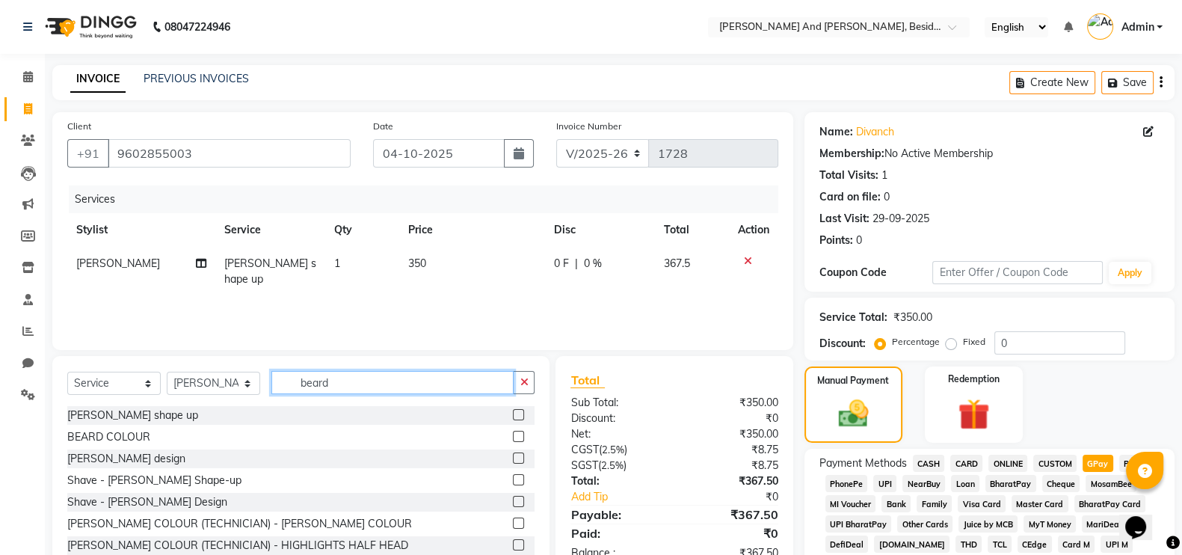
click at [333, 386] on input "beard" at bounding box center [392, 382] width 242 height 23
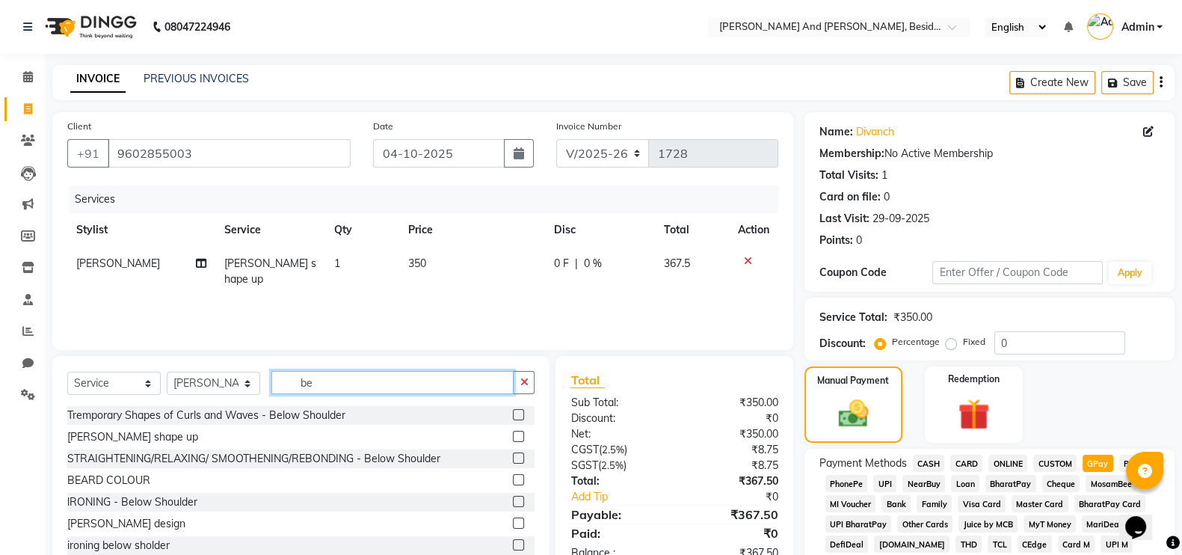
type input "b"
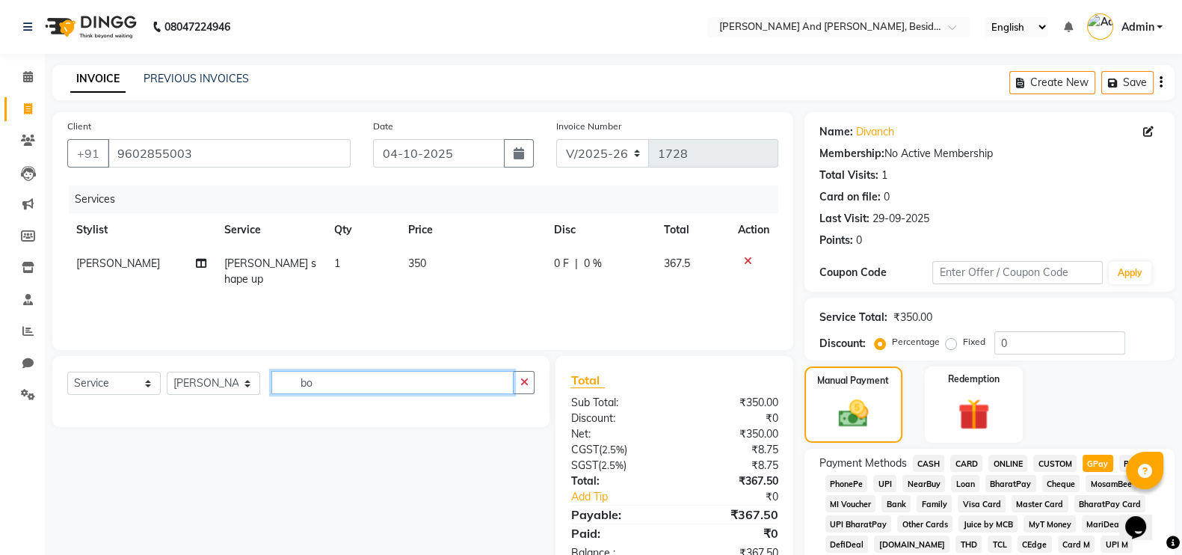
type input "b"
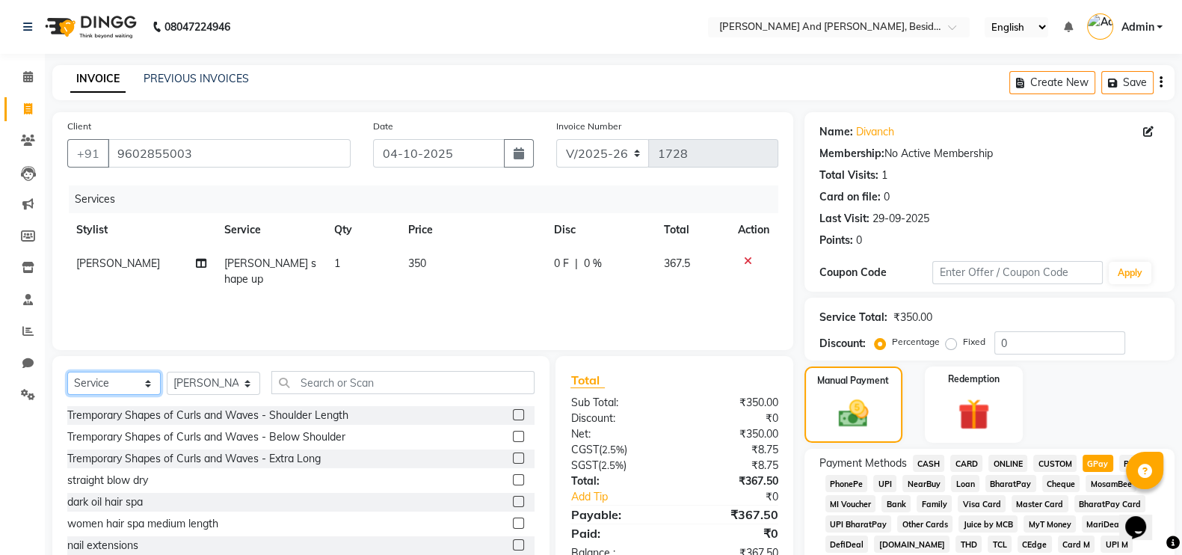
click at [153, 380] on select "Select Service Product Membership Package Voucher Prepaid Gift Card" at bounding box center [113, 383] width 93 height 23
select select "product"
click at [67, 372] on select "Select Service Product Membership Package Voucher Prepaid Gift Card" at bounding box center [113, 383] width 93 height 23
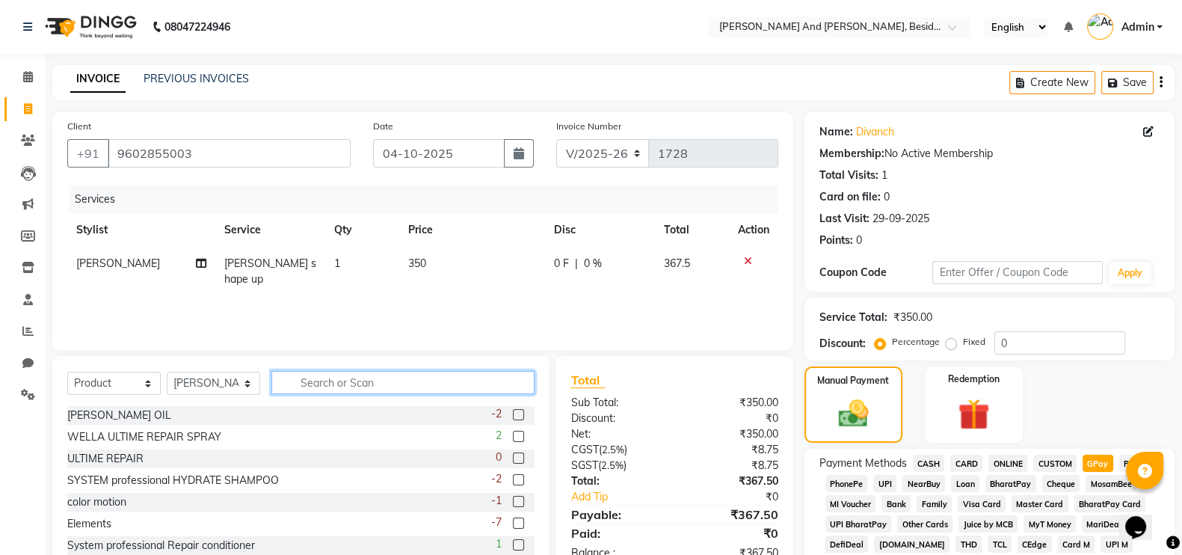
click at [277, 381] on input "text" at bounding box center [402, 382] width 263 height 23
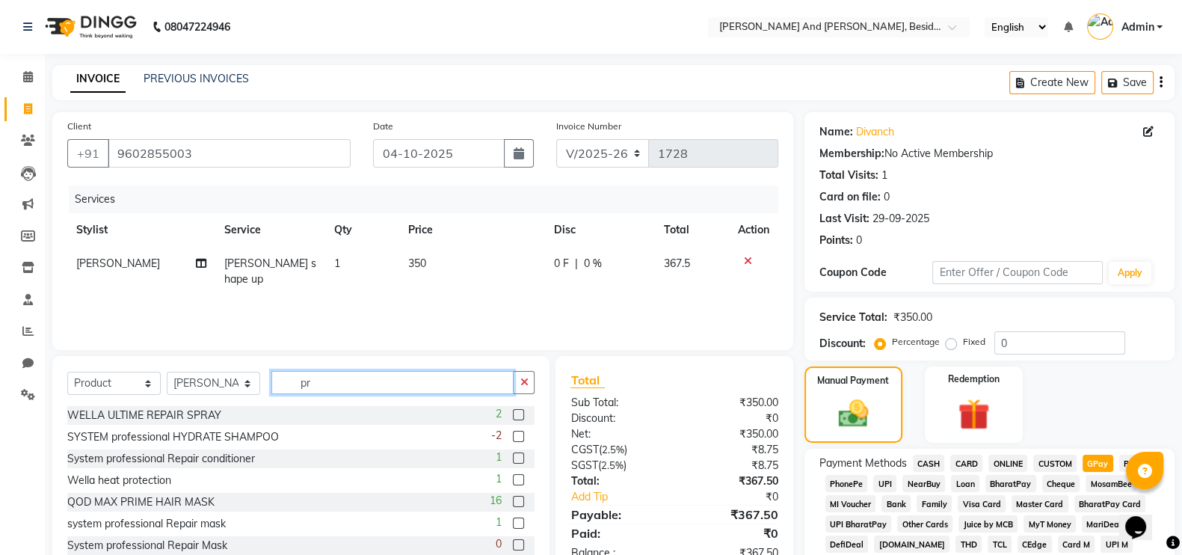
type input "p"
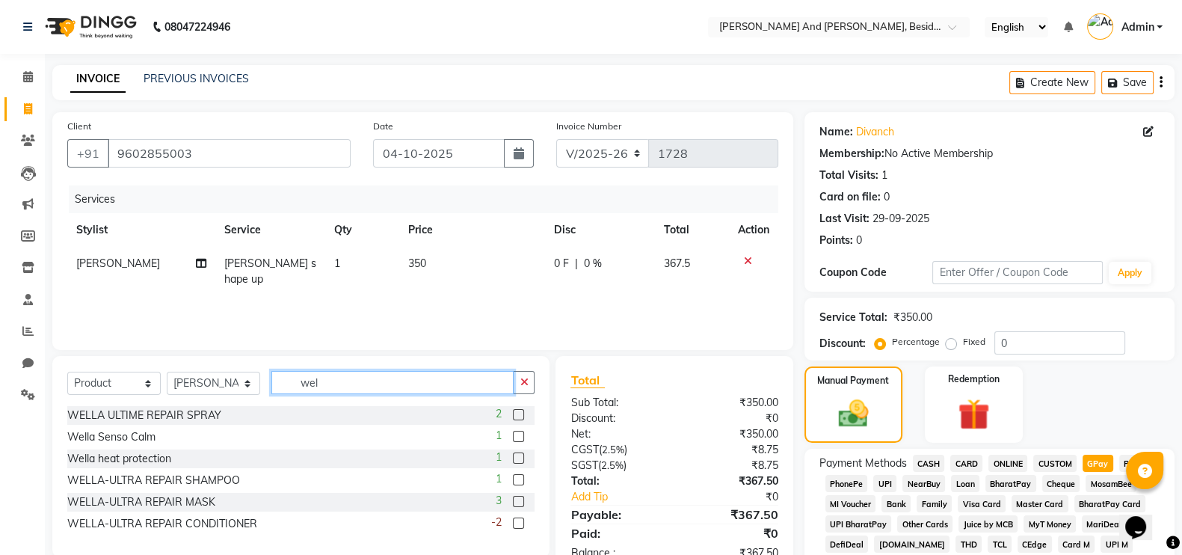
type input "well"
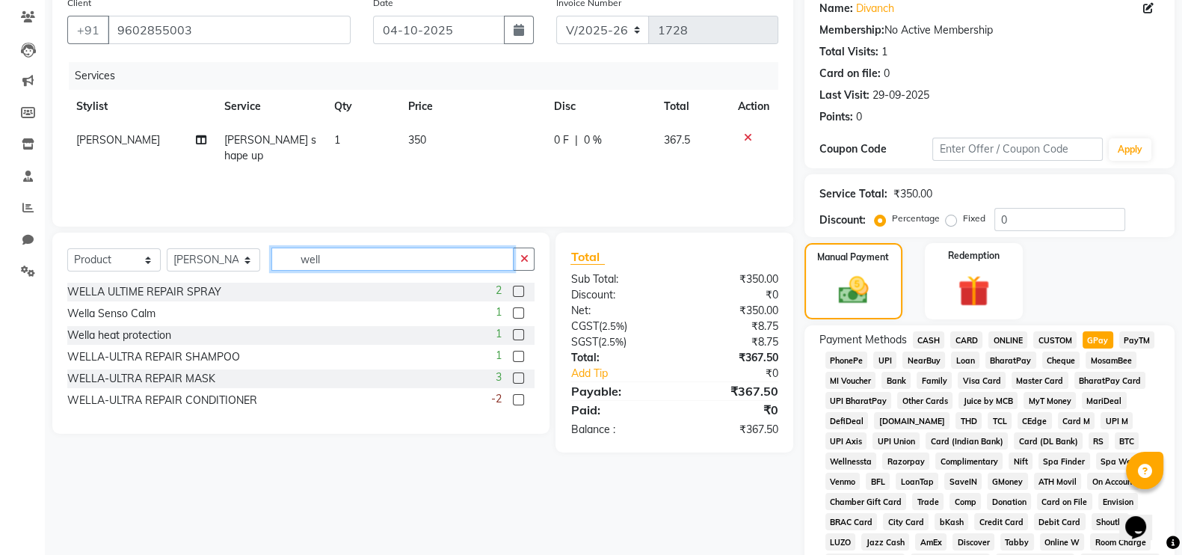
scroll to position [124, 0]
click at [325, 254] on input "well" at bounding box center [392, 258] width 242 height 23
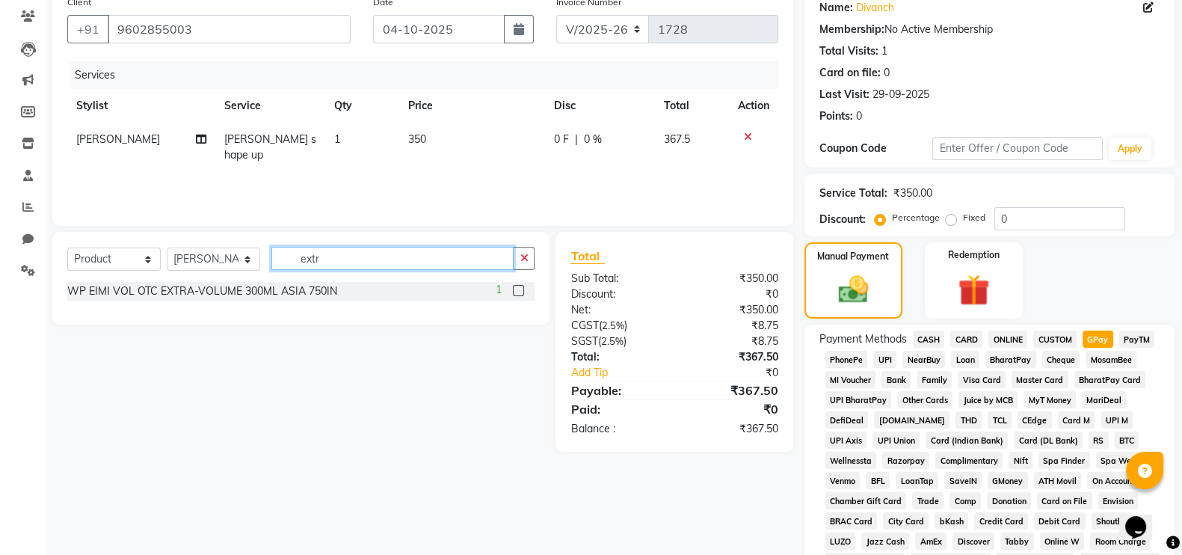
type input "extr"
click at [518, 289] on label at bounding box center [518, 290] width 11 height 11
click at [518, 289] on input "checkbox" at bounding box center [518, 291] width 10 height 10
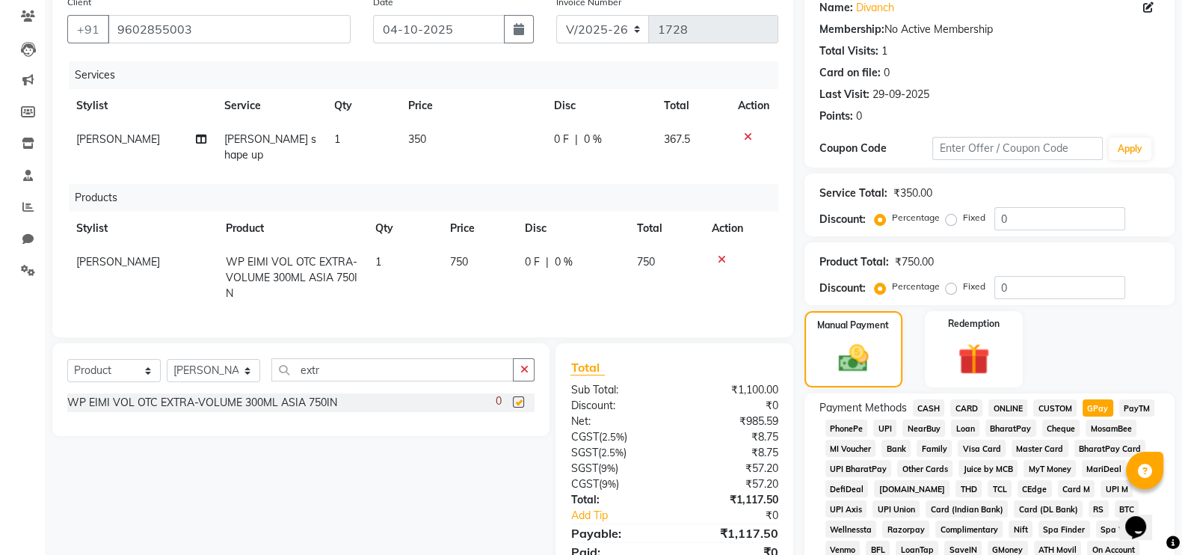
checkbox input "false"
click at [482, 245] on td "750" at bounding box center [478, 277] width 75 height 65
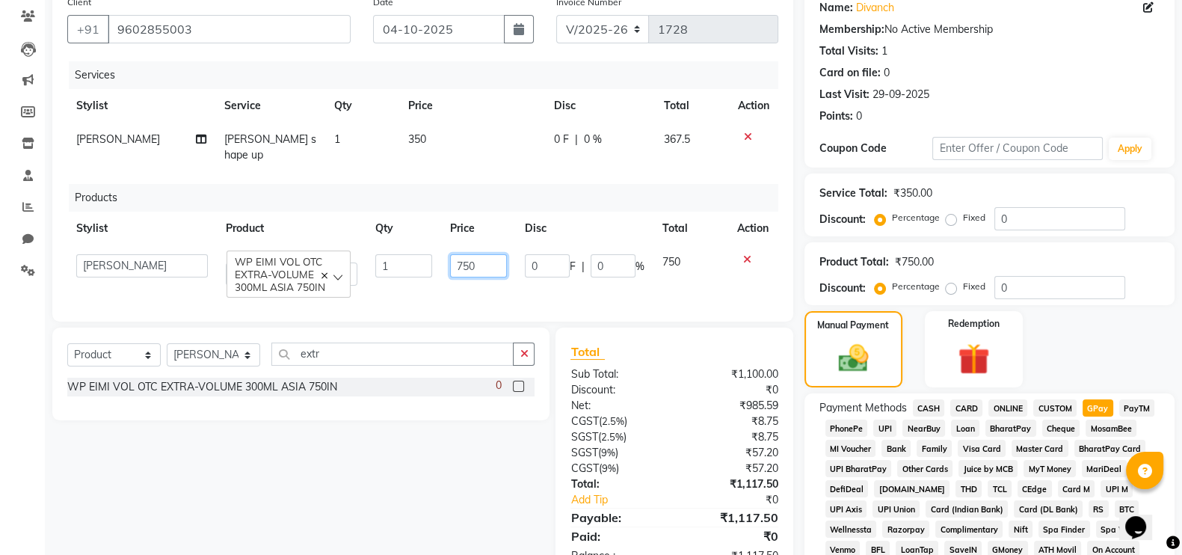
click at [482, 254] on input "750" at bounding box center [478, 265] width 57 height 23
type input "7"
type input "800"
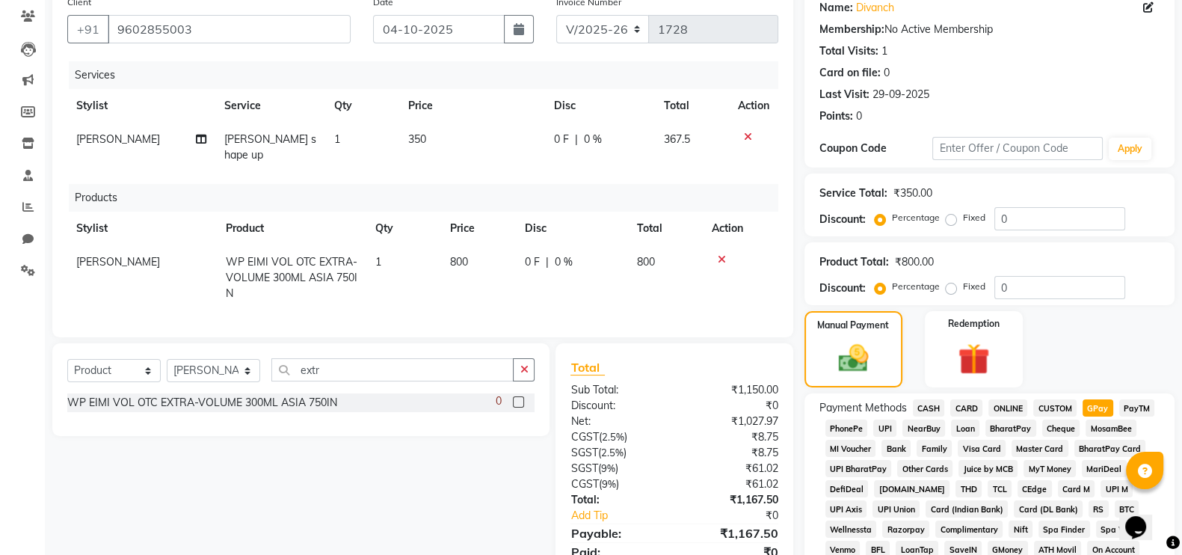
click at [684, 267] on td "800" at bounding box center [665, 277] width 75 height 65
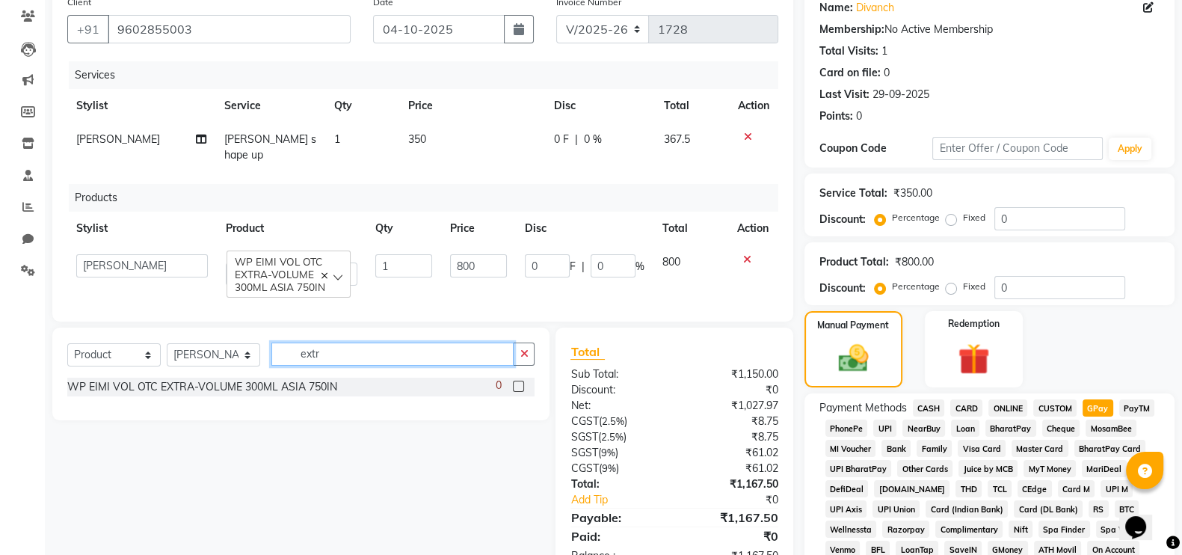
click at [322, 363] on input "extr" at bounding box center [392, 354] width 242 height 23
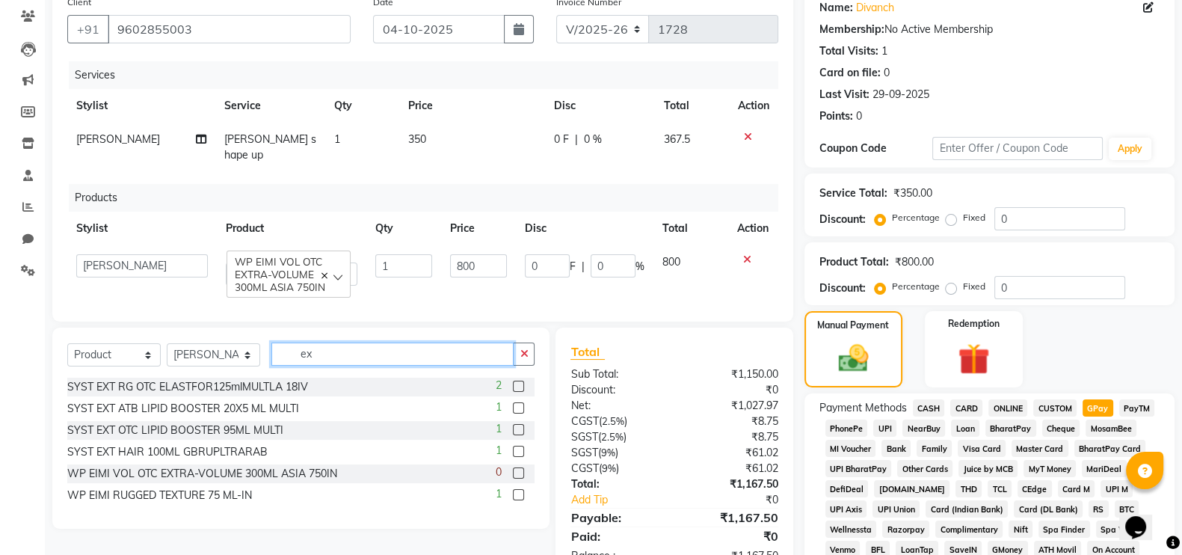
type input "e"
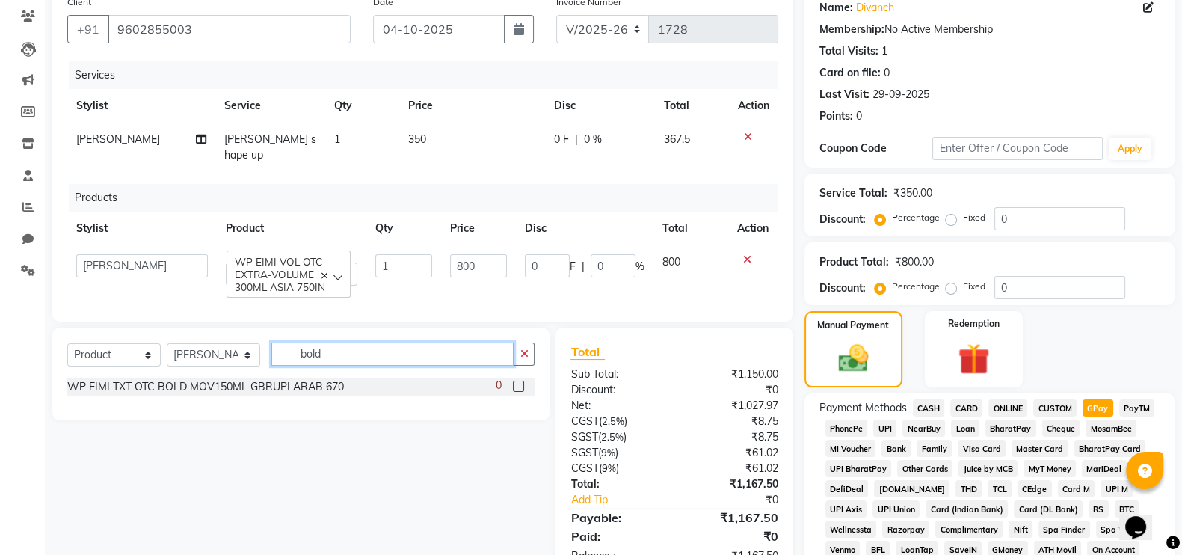
type input "bold"
click at [515, 381] on label at bounding box center [518, 386] width 11 height 11
click at [515, 382] on input "checkbox" at bounding box center [518, 387] width 10 height 10
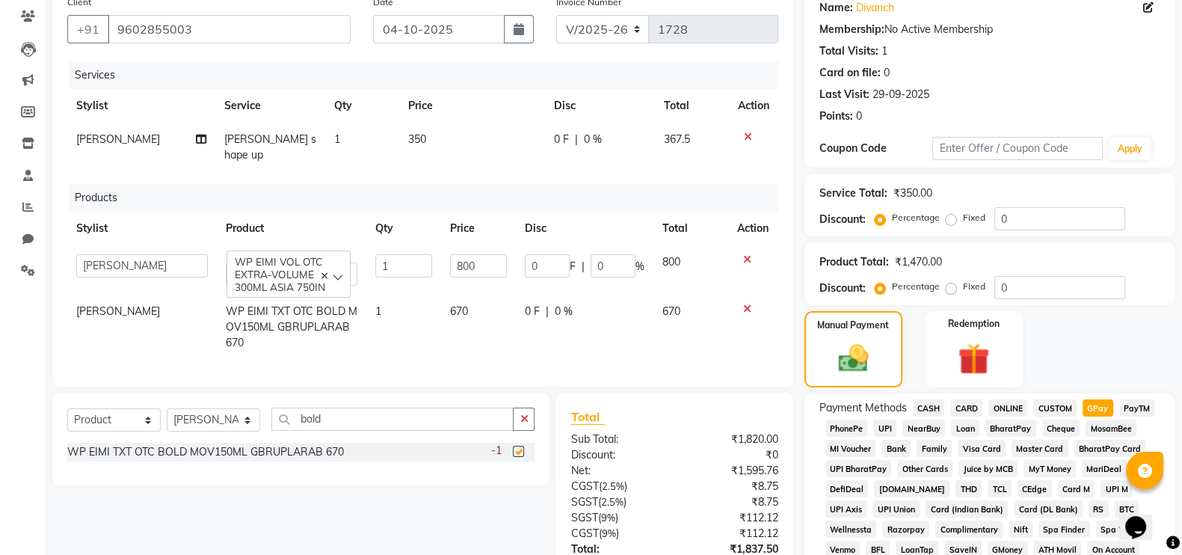
checkbox input "false"
click at [479, 295] on td "670" at bounding box center [478, 327] width 75 height 65
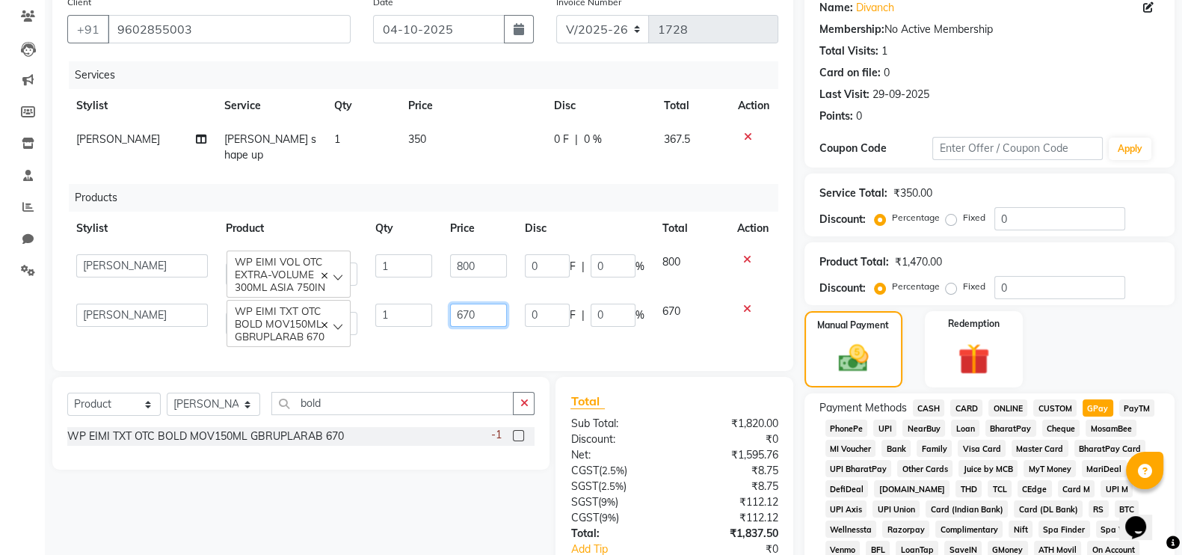
click at [484, 306] on input "670" at bounding box center [478, 315] width 57 height 23
type input "6"
type input "700"
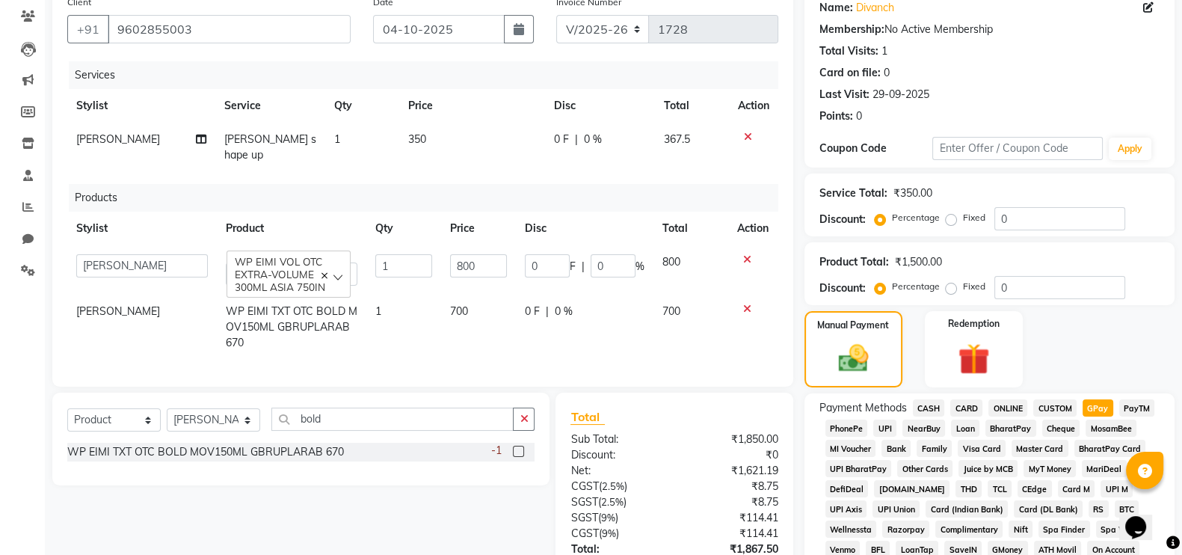
click at [520, 329] on td "0 F | 0 %" at bounding box center [585, 327] width 138 height 65
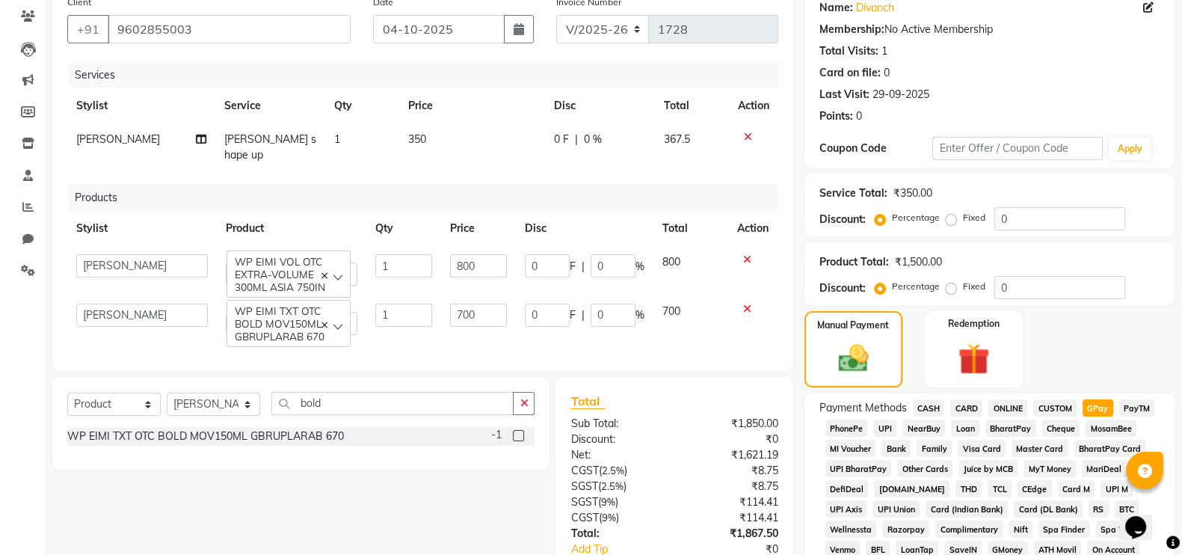
click at [520, 329] on td "0 F | 0 %" at bounding box center [585, 319] width 138 height 49
click at [224, 54] on div "Client [PHONE_NUMBER]" at bounding box center [209, 24] width 306 height 61
click at [205, 31] on input "9602855003" at bounding box center [229, 29] width 243 height 28
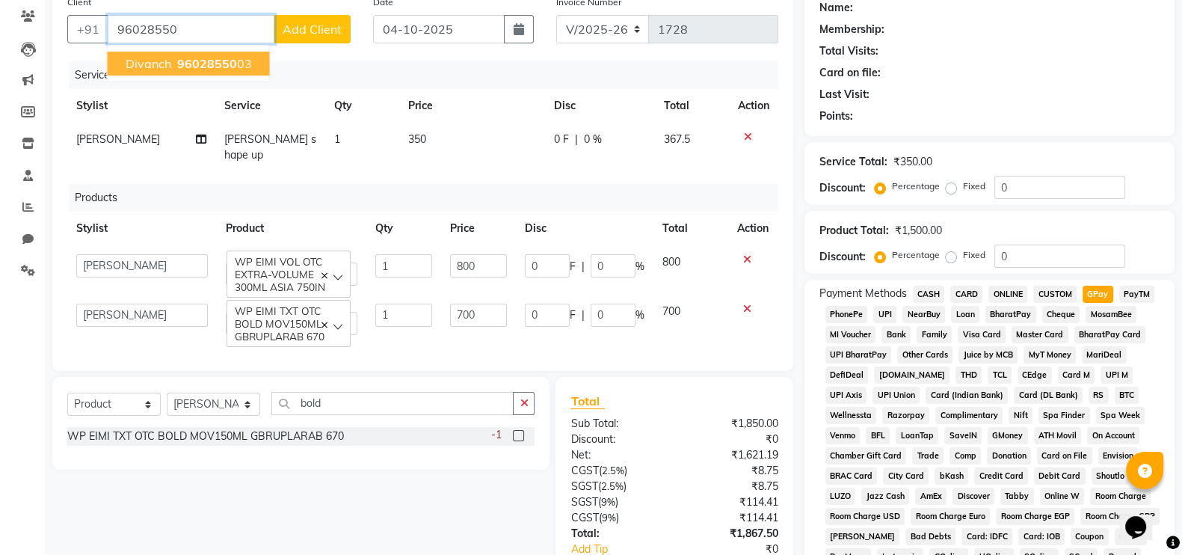
drag, startPoint x: 205, startPoint y: 31, endPoint x: 361, endPoint y: 62, distance: 159.3
click at [361, 62] on div "Client [PHONE_NUMBER] divanch 96028550 03 Add Client Date [DATE] Invoice Number…" at bounding box center [422, 179] width 741 height 383
type input "96028550"
click at [361, 62] on div "Services" at bounding box center [429, 75] width 721 height 28
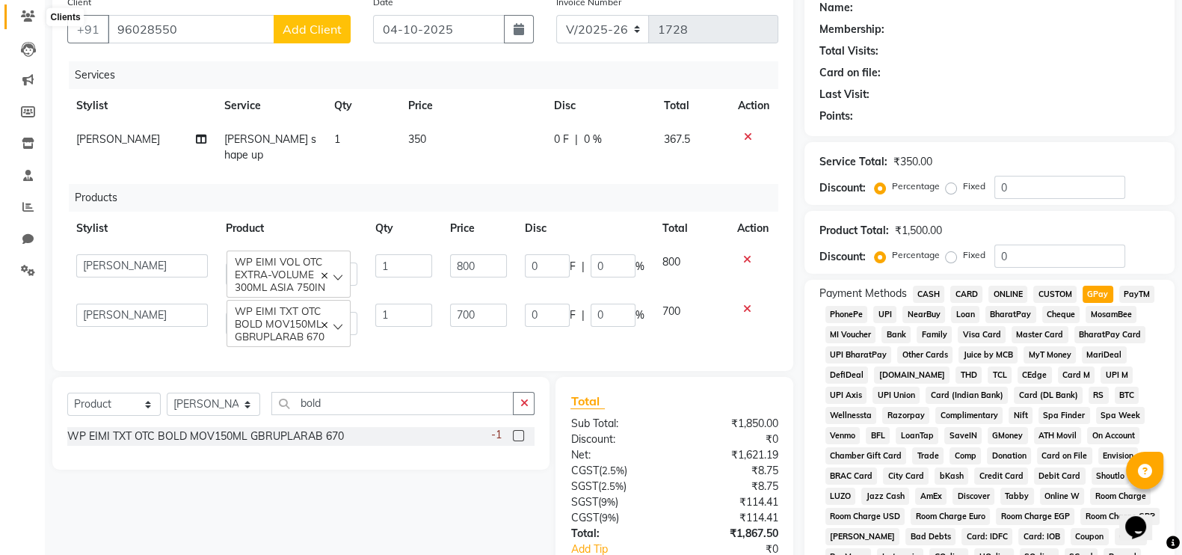
scroll to position [0, 0]
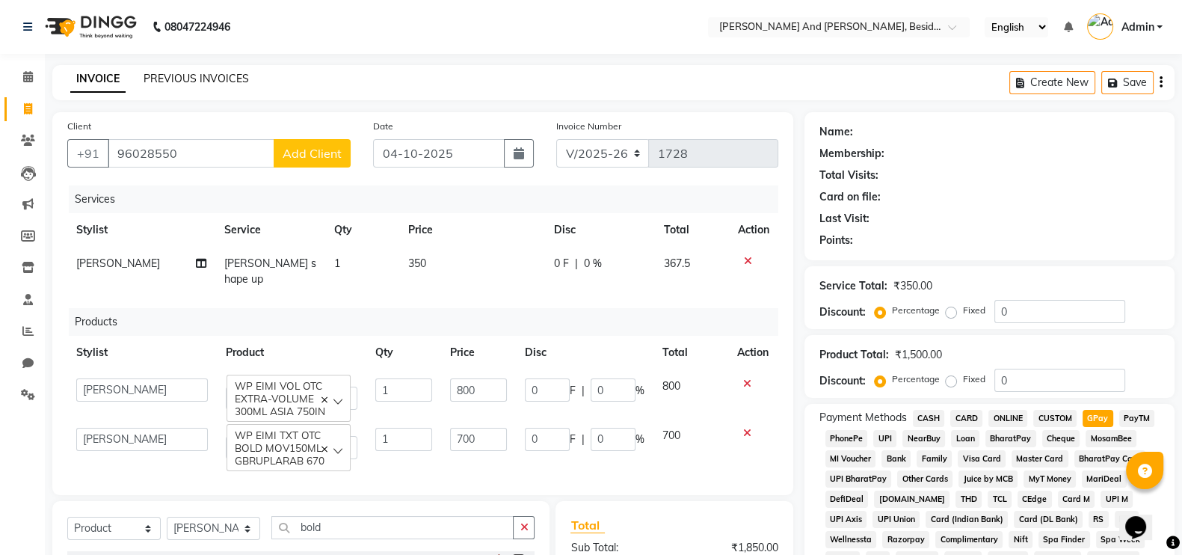
click at [181, 80] on link "PREVIOUS INVOICES" at bounding box center [196, 78] width 105 height 13
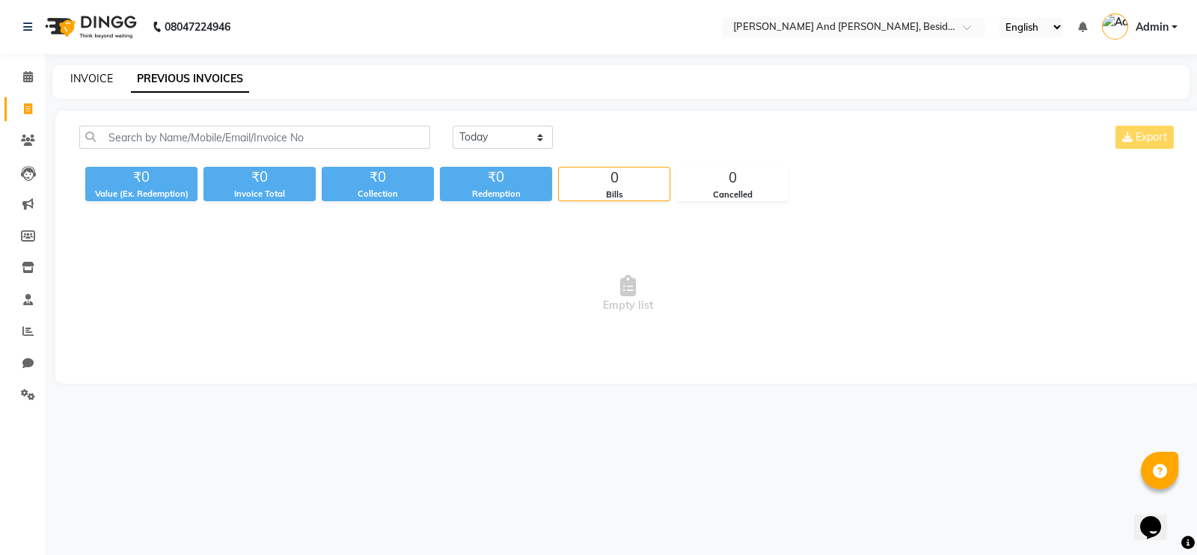
click at [85, 76] on link "INVOICE" at bounding box center [91, 78] width 43 height 13
select select "service"
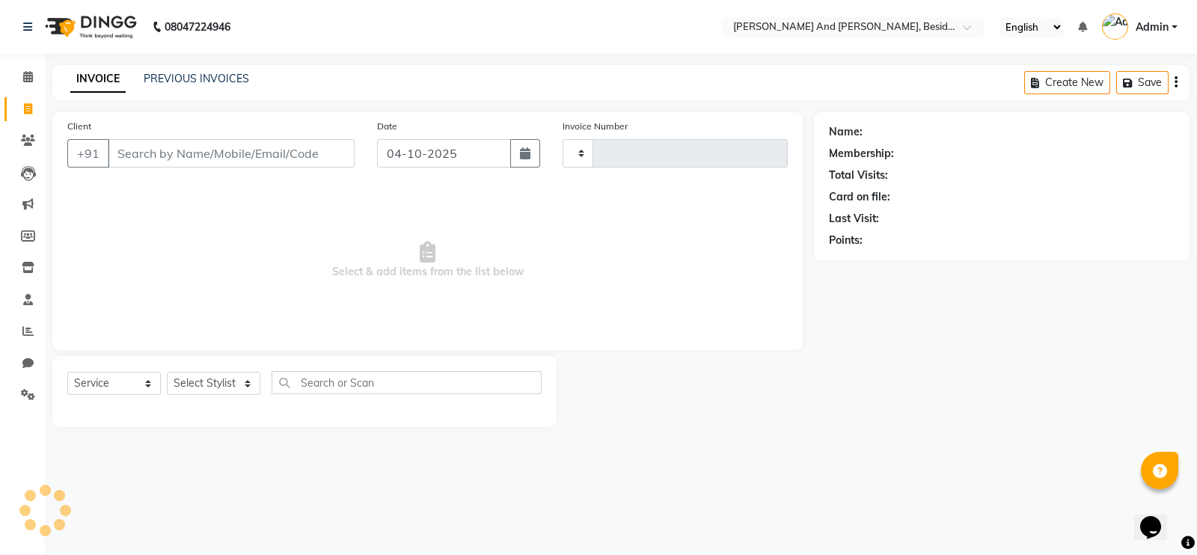
type input "1728"
select select "4907"
click at [125, 159] on input "Client" at bounding box center [231, 153] width 247 height 28
click at [120, 157] on input "Client" at bounding box center [231, 153] width 247 height 28
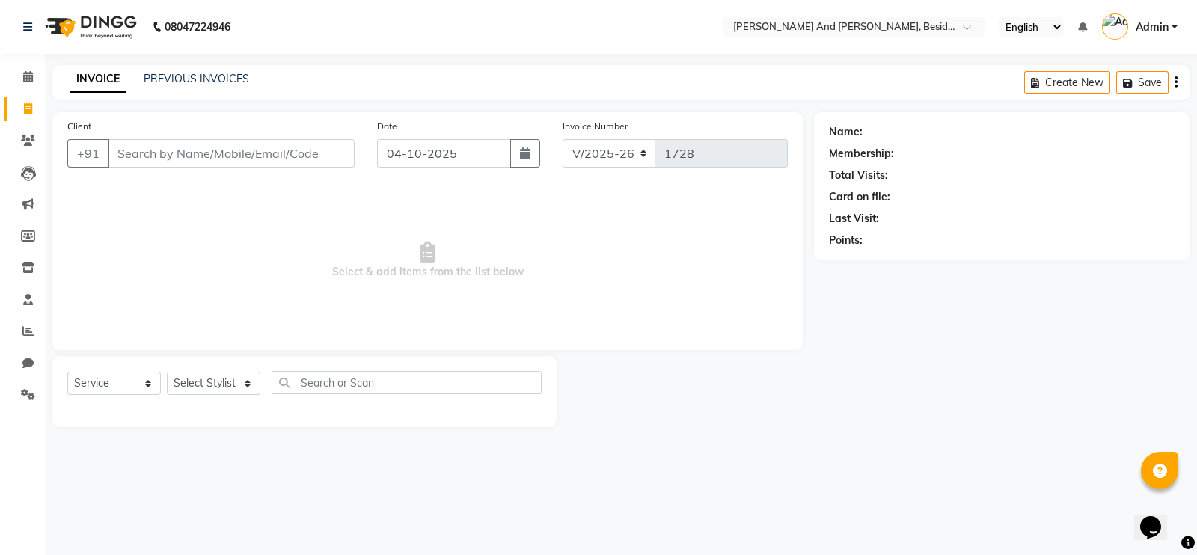
click at [120, 157] on input "Client" at bounding box center [231, 153] width 247 height 28
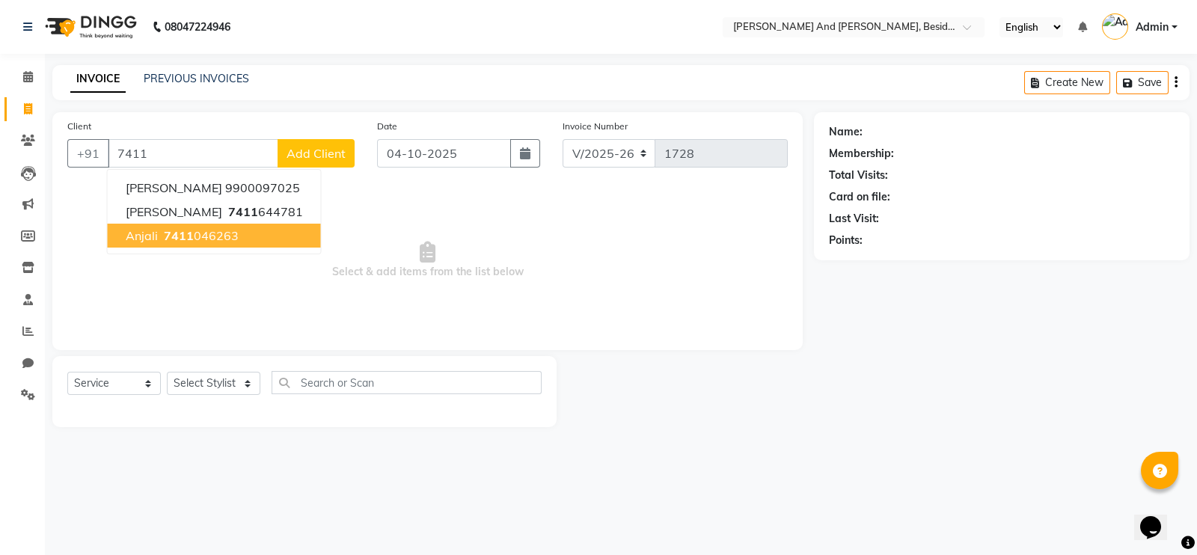
click at [157, 238] on button "Anjali 7411 046263" at bounding box center [214, 236] width 213 height 24
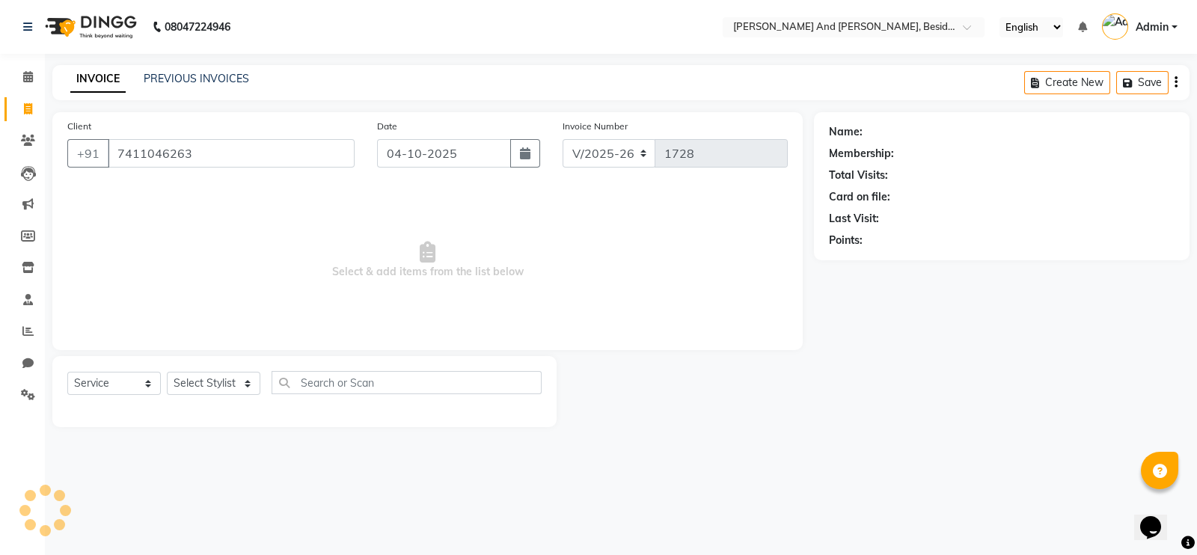
type input "7411046263"
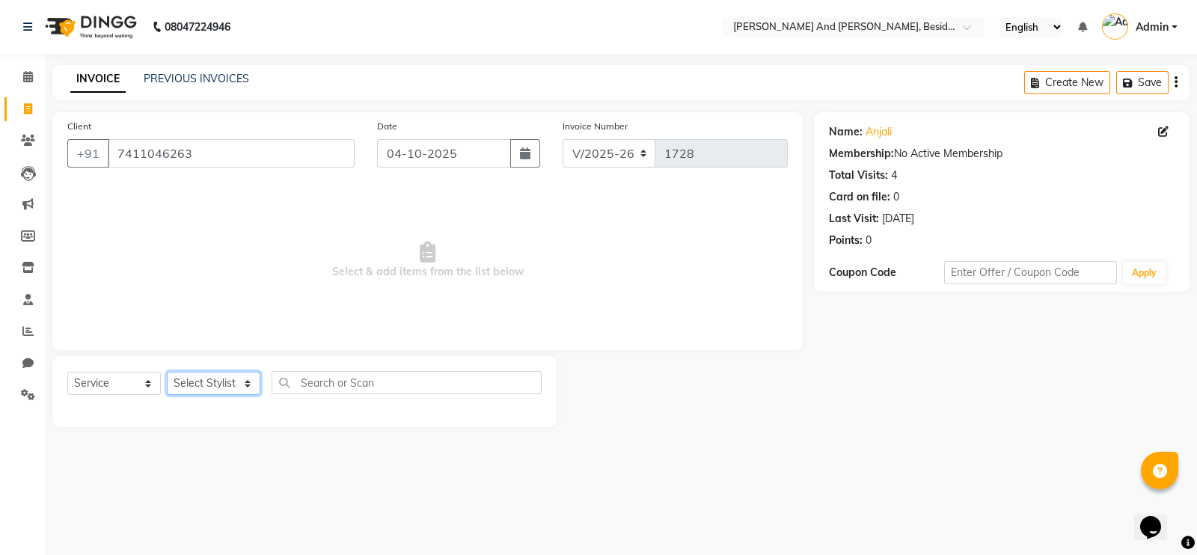
click at [251, 382] on select "Select Stylist [PERSON_NAME] [PERSON_NAME] mngr [PERSON_NAME] Sanib [PERSON_NAM…" at bounding box center [213, 383] width 93 height 23
select select "86139"
click at [167, 372] on select "Select Stylist [PERSON_NAME] [PERSON_NAME] mngr [PERSON_NAME] Sanib [PERSON_NAM…" at bounding box center [213, 383] width 93 height 23
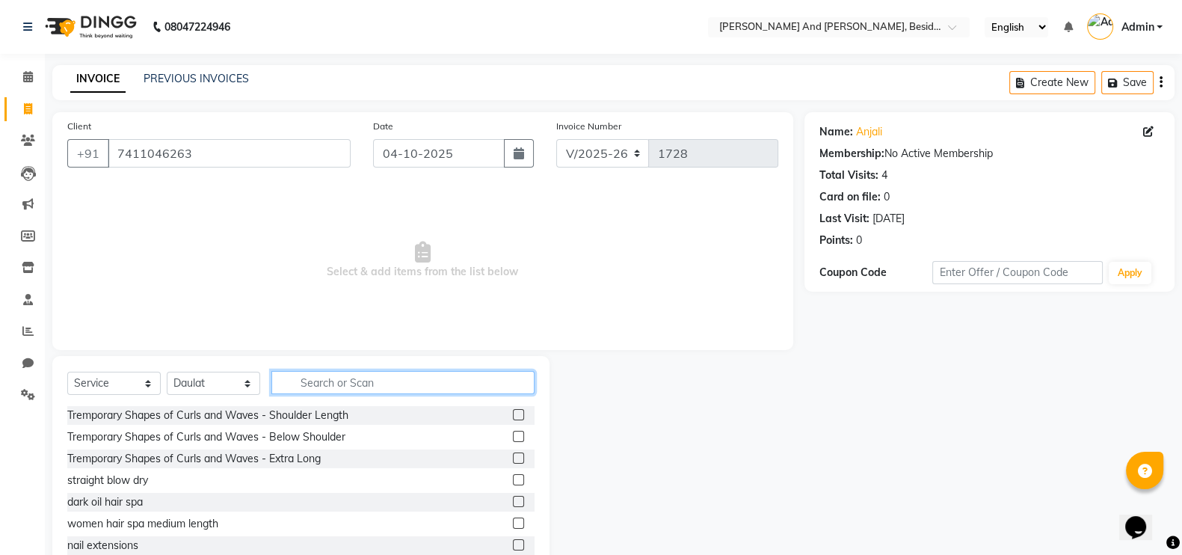
click at [281, 386] on input "text" at bounding box center [402, 382] width 263 height 23
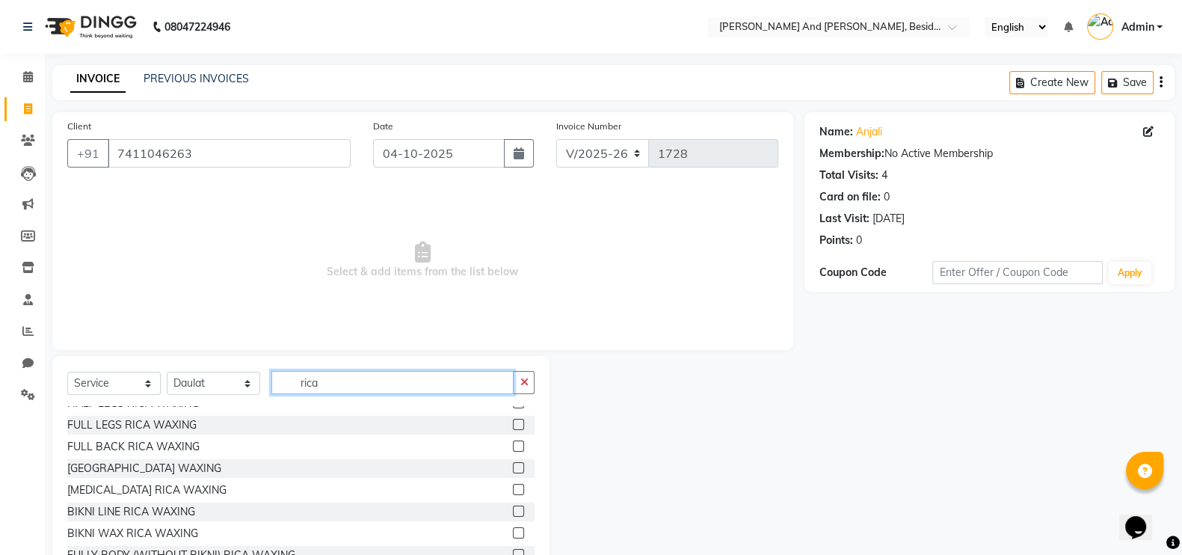
scroll to position [327, 0]
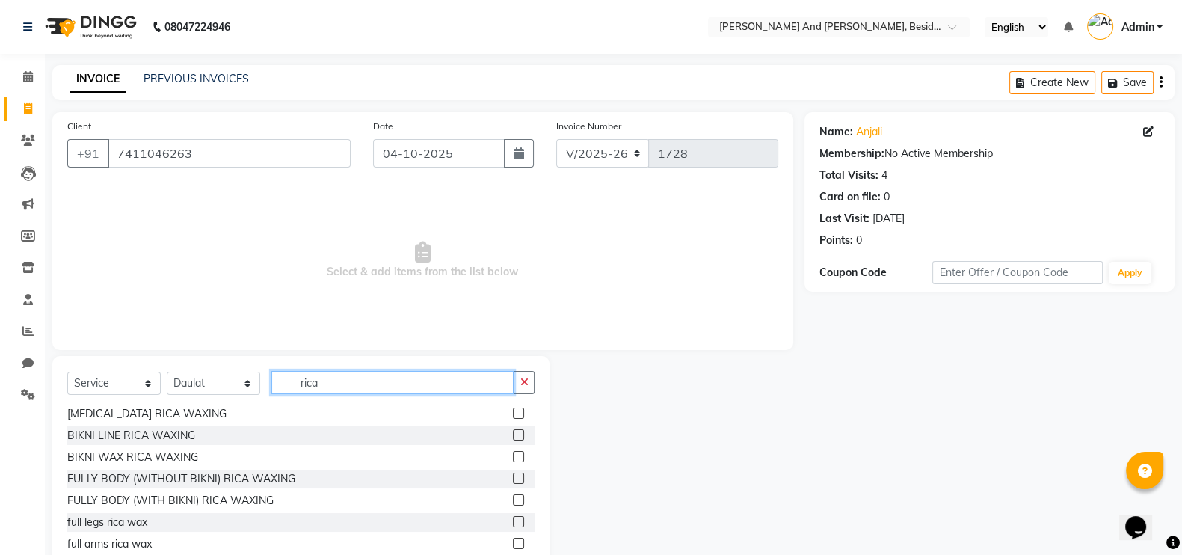
type input "rica"
click at [513, 517] on label at bounding box center [518, 521] width 11 height 11
click at [513, 518] on input "checkbox" at bounding box center [518, 523] width 10 height 10
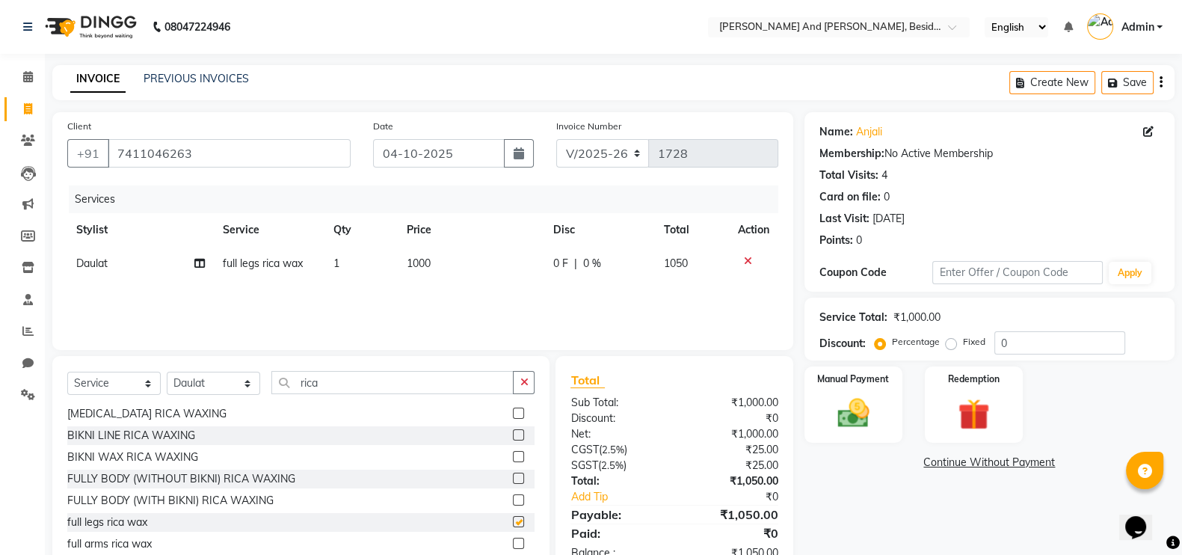
checkbox input "false"
click at [513, 546] on label at bounding box center [518, 543] width 11 height 11
click at [513, 546] on input "checkbox" at bounding box center [518, 544] width 10 height 10
checkbox input "false"
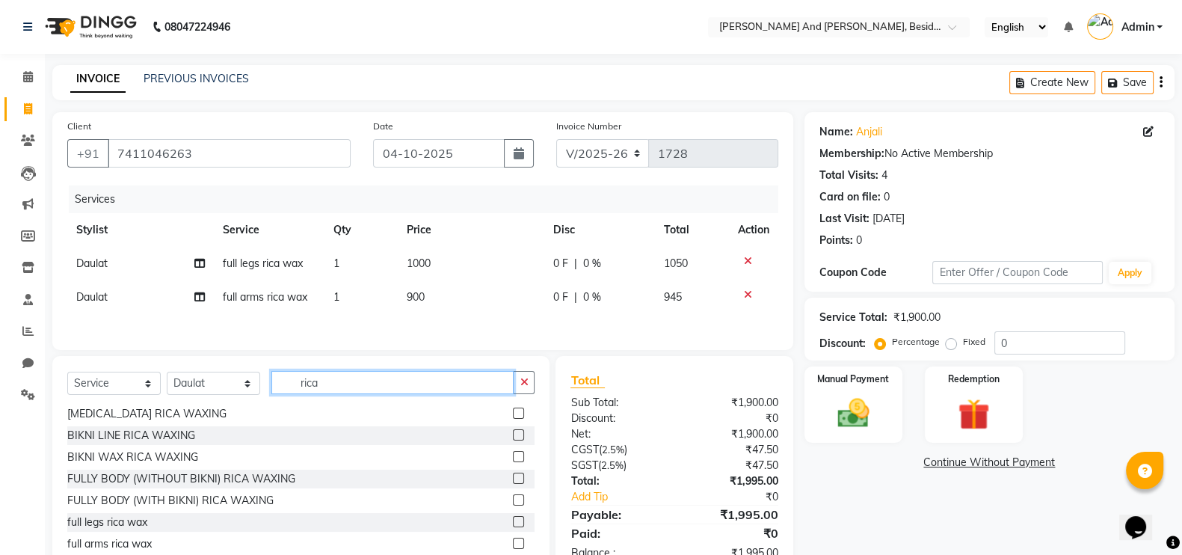
click at [329, 383] on input "rica" at bounding box center [392, 382] width 242 height 23
type input "r"
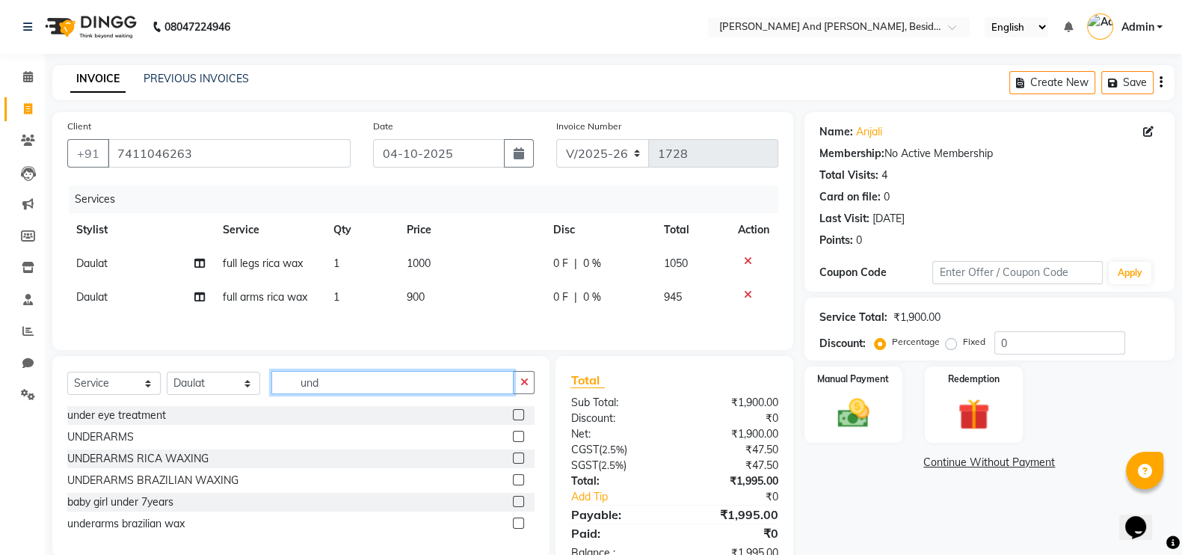
scroll to position [0, 0]
type input "under"
click at [520, 464] on label at bounding box center [518, 457] width 11 height 11
click at [520, 464] on input "checkbox" at bounding box center [518, 459] width 10 height 10
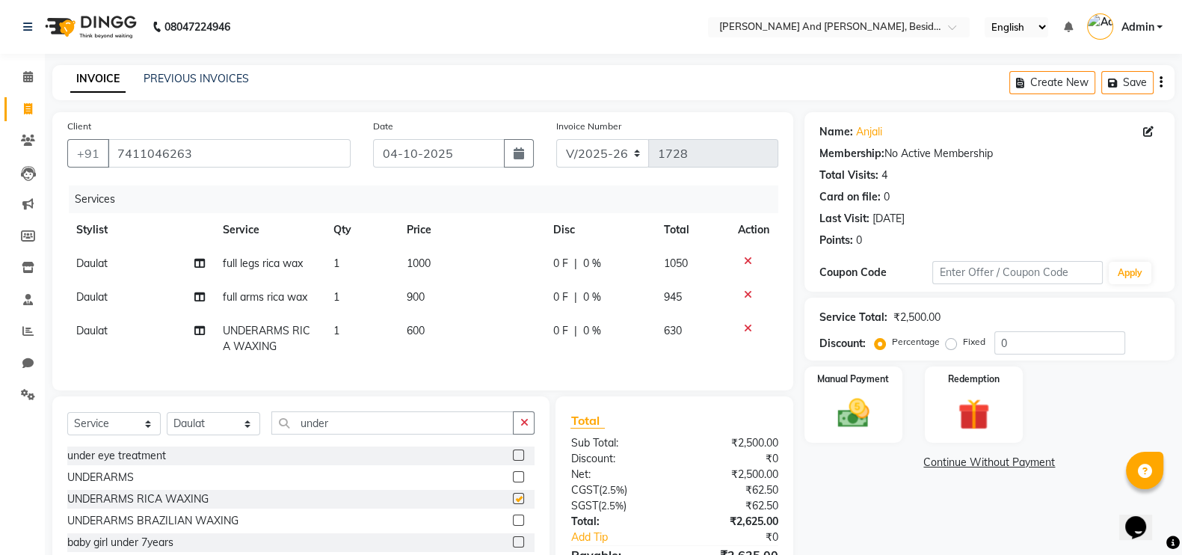
checkbox input "false"
click at [334, 435] on input "under" at bounding box center [392, 422] width 242 height 23
type input "u"
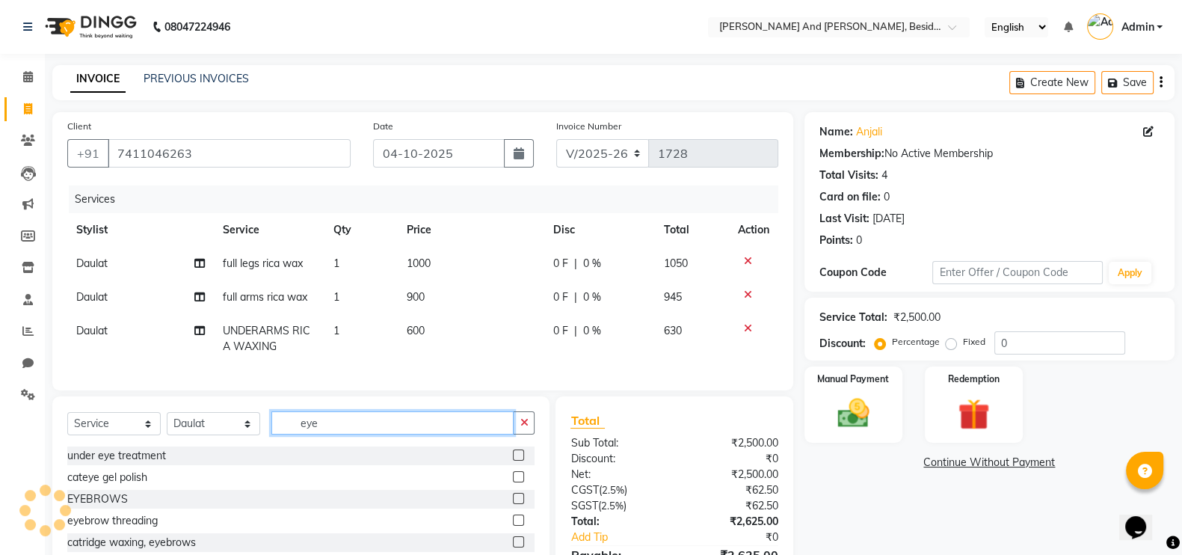
type input "eye"
click at [521, 504] on label at bounding box center [518, 498] width 11 height 11
click at [521, 504] on input "checkbox" at bounding box center [518, 499] width 10 height 10
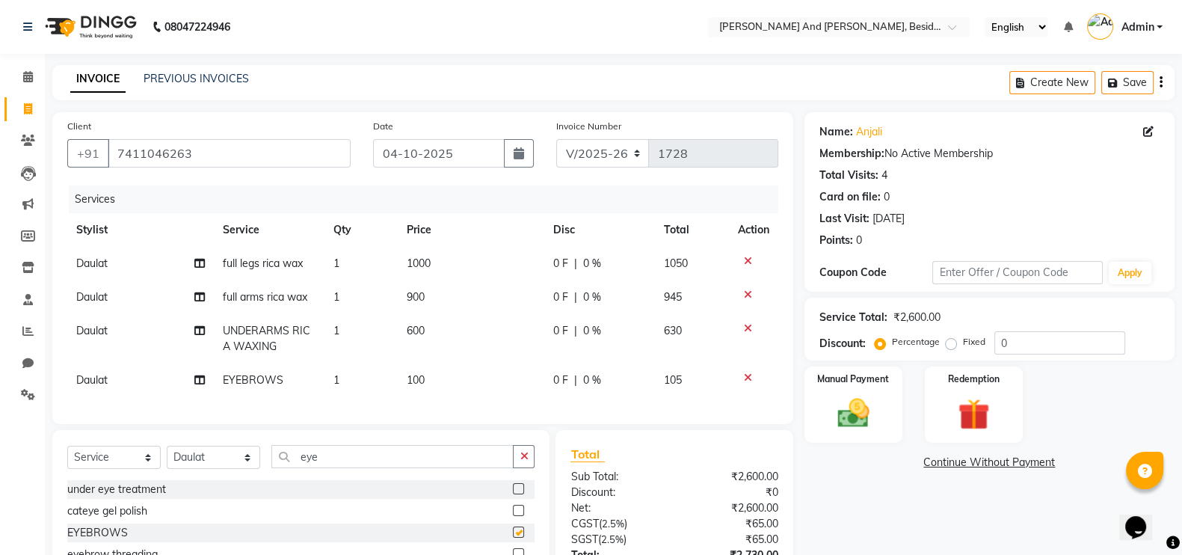
checkbox input "false"
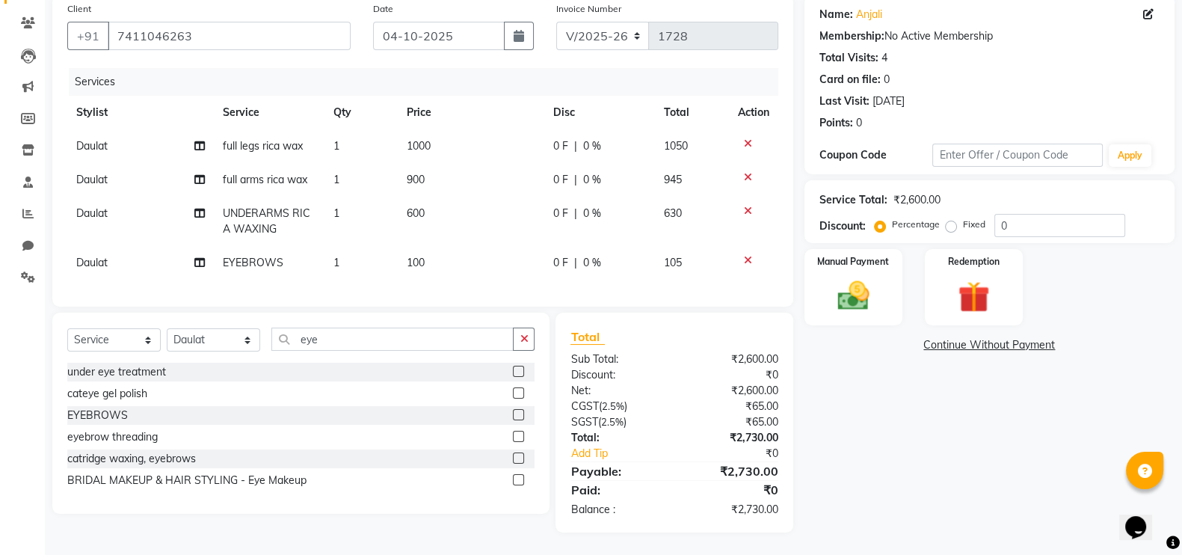
scroll to position [132, 0]
click at [321, 337] on input "eye" at bounding box center [392, 339] width 242 height 23
type input "e"
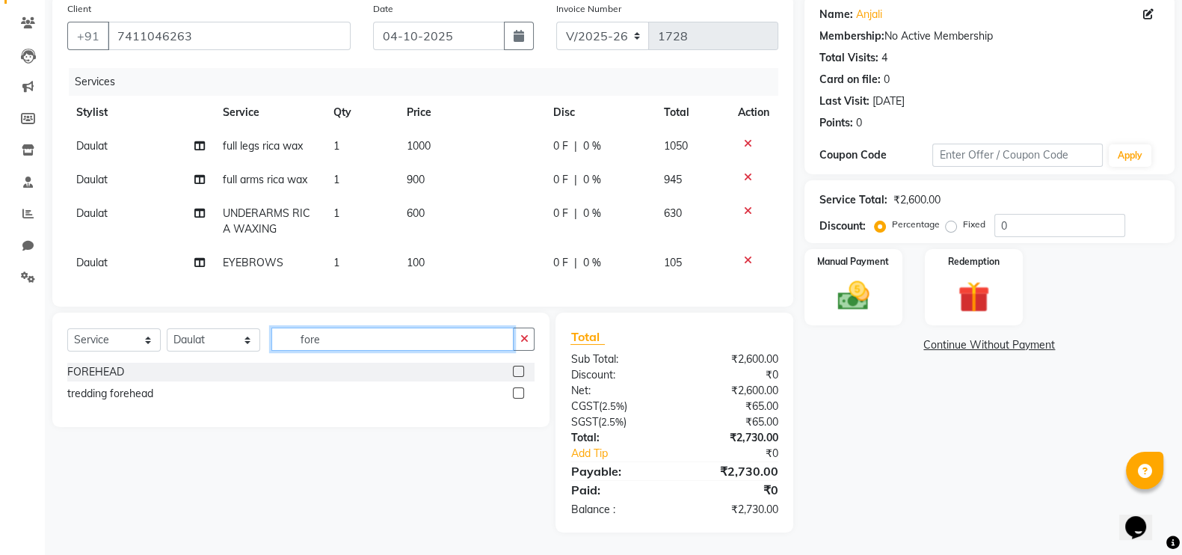
type input "fore"
click at [517, 366] on label at bounding box center [518, 371] width 11 height 11
click at [517, 367] on input "checkbox" at bounding box center [518, 372] width 10 height 10
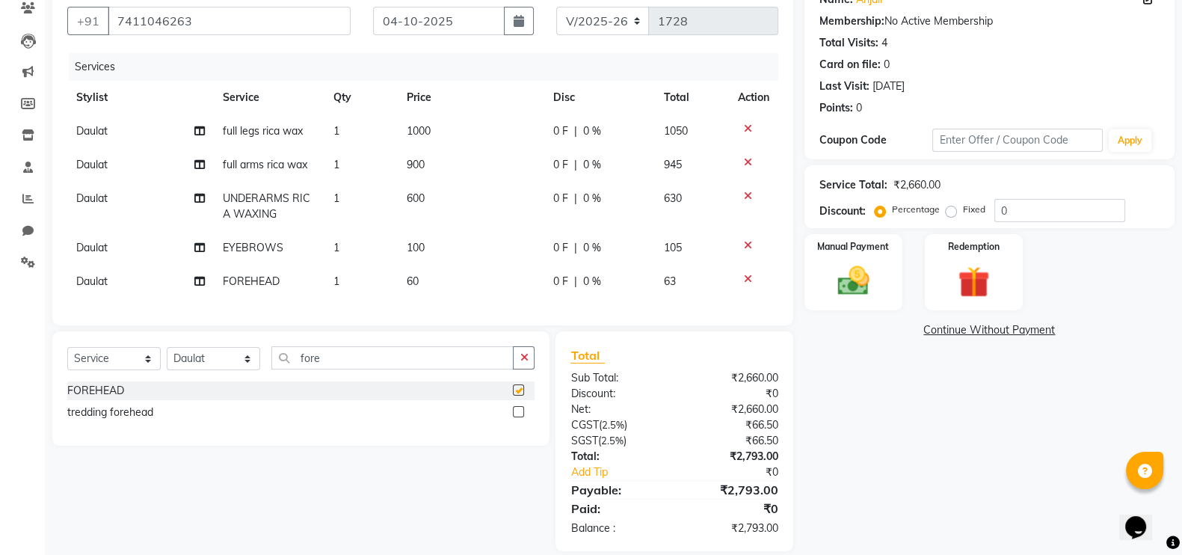
checkbox input "false"
click at [328, 368] on input "fore" at bounding box center [392, 357] width 242 height 23
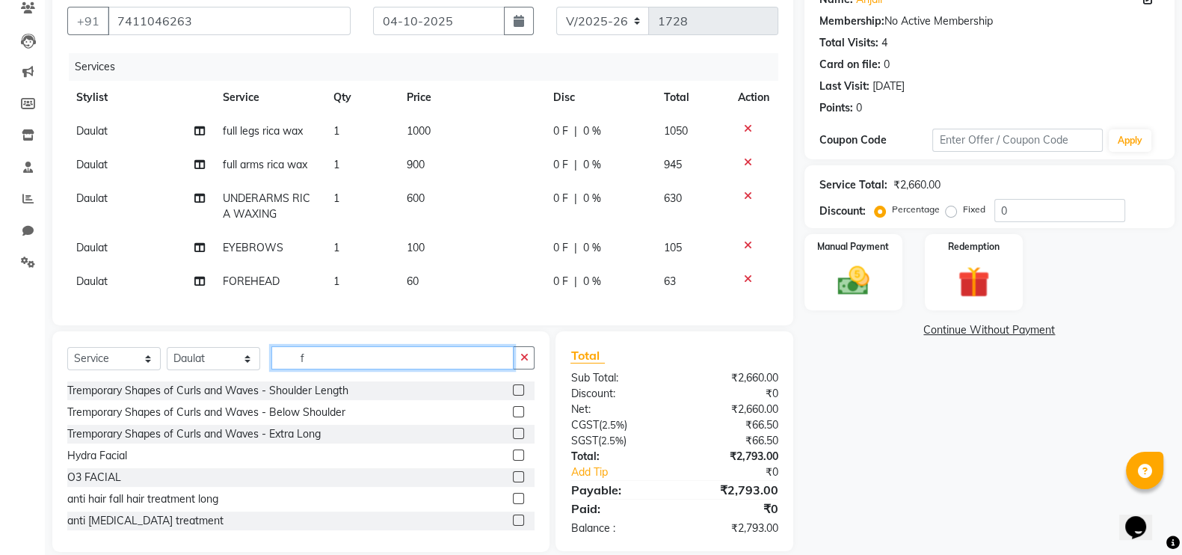
type input "f"
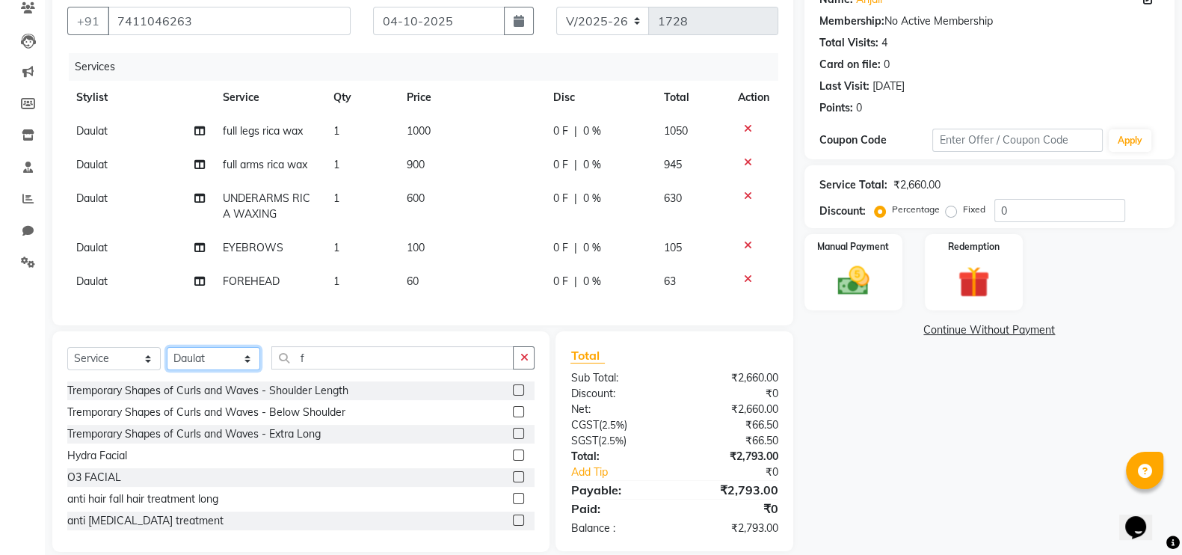
click at [246, 370] on select "Select Stylist [PERSON_NAME] [PERSON_NAME] mngr [PERSON_NAME] Sanib [PERSON_NAM…" at bounding box center [213, 358] width 93 height 23
select select "85568"
click at [167, 362] on select "Select Stylist [PERSON_NAME] [PERSON_NAME] mngr [PERSON_NAME] Sanib [PERSON_NAM…" at bounding box center [213, 358] width 93 height 23
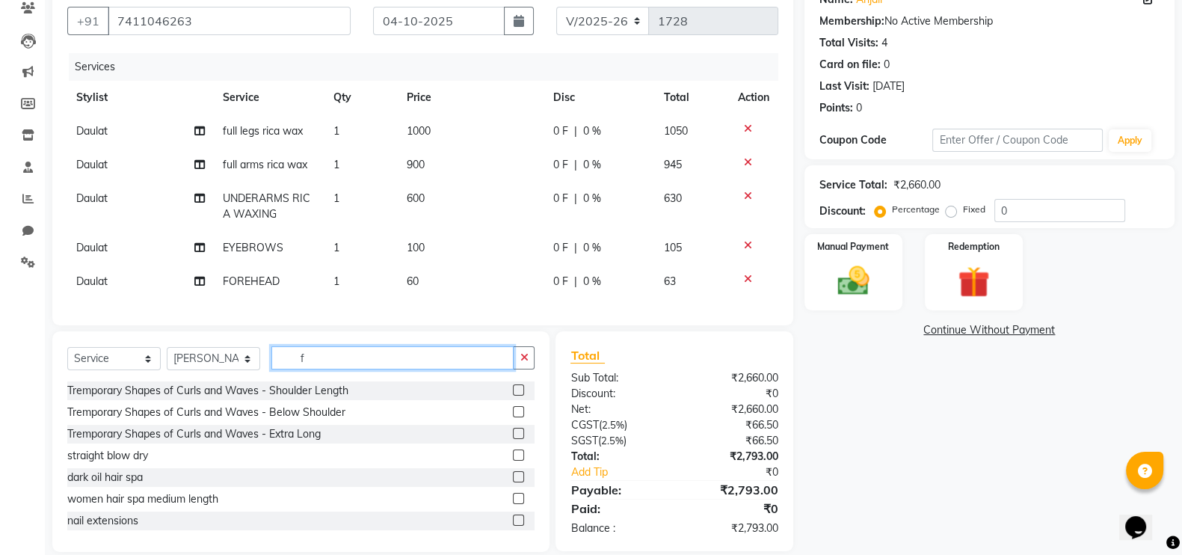
click at [316, 369] on input "f" at bounding box center [392, 357] width 242 height 23
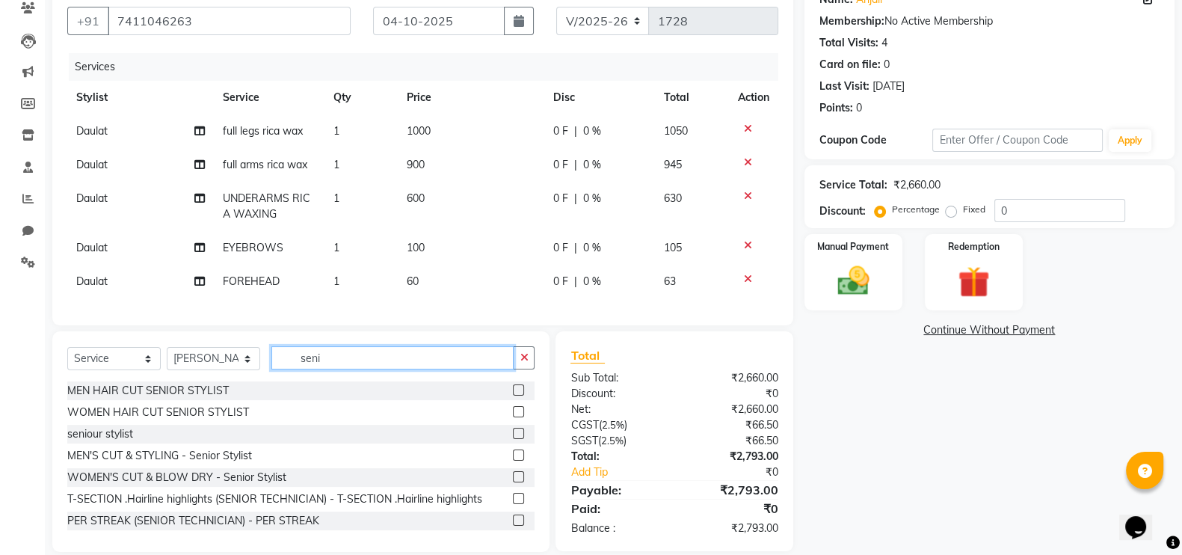
type input "seni"
click at [513, 396] on label at bounding box center [518, 389] width 11 height 11
click at [513, 396] on input "checkbox" at bounding box center [518, 391] width 10 height 10
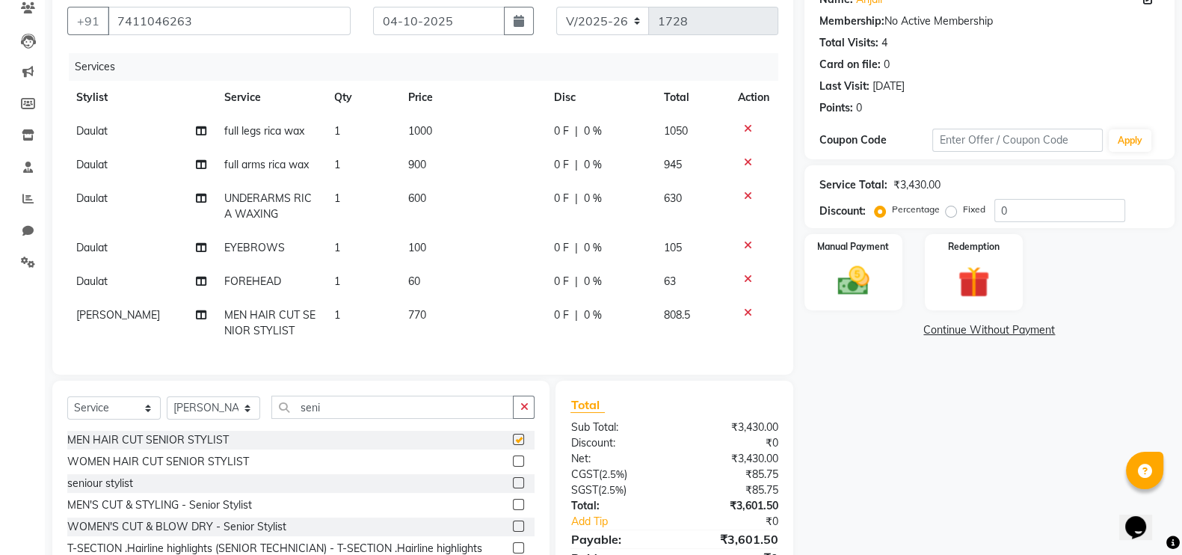
checkbox input "false"
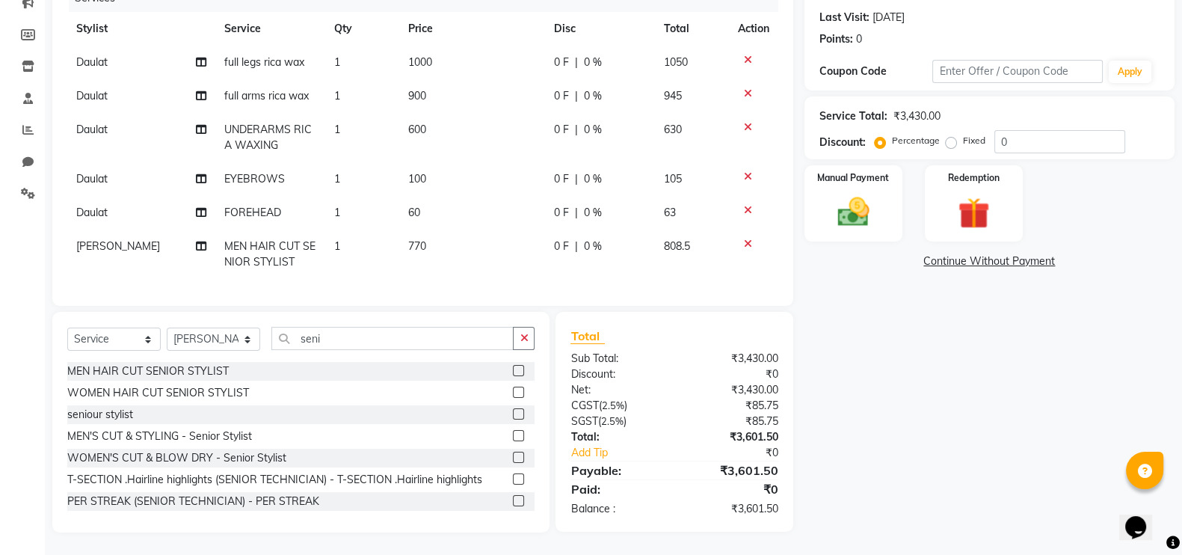
scroll to position [212, 0]
click at [867, 199] on img at bounding box center [853, 211] width 53 height 37
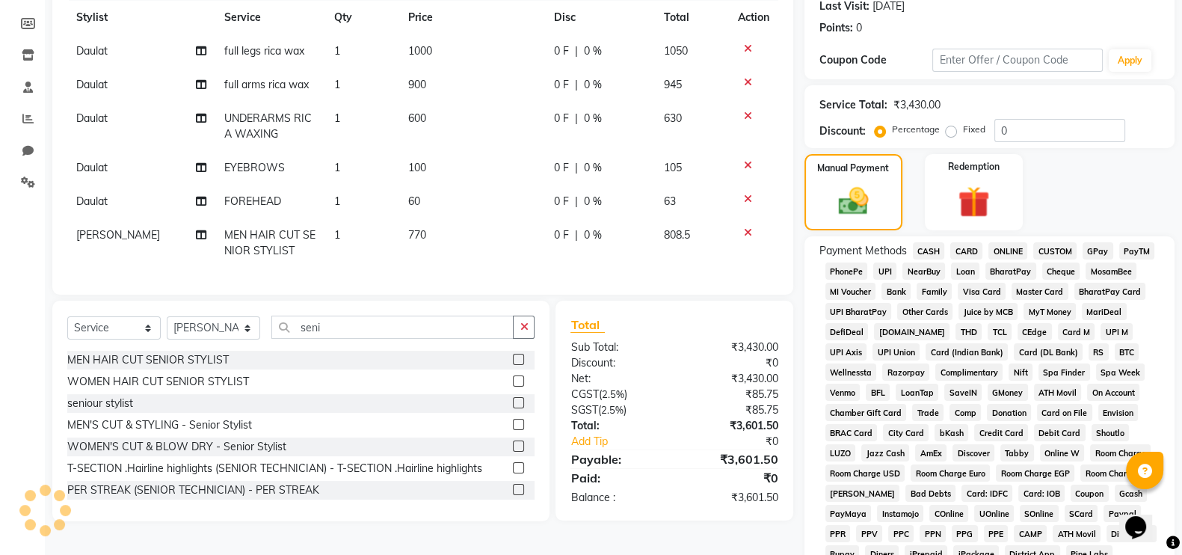
click at [972, 254] on span "CARD" at bounding box center [967, 250] width 32 height 17
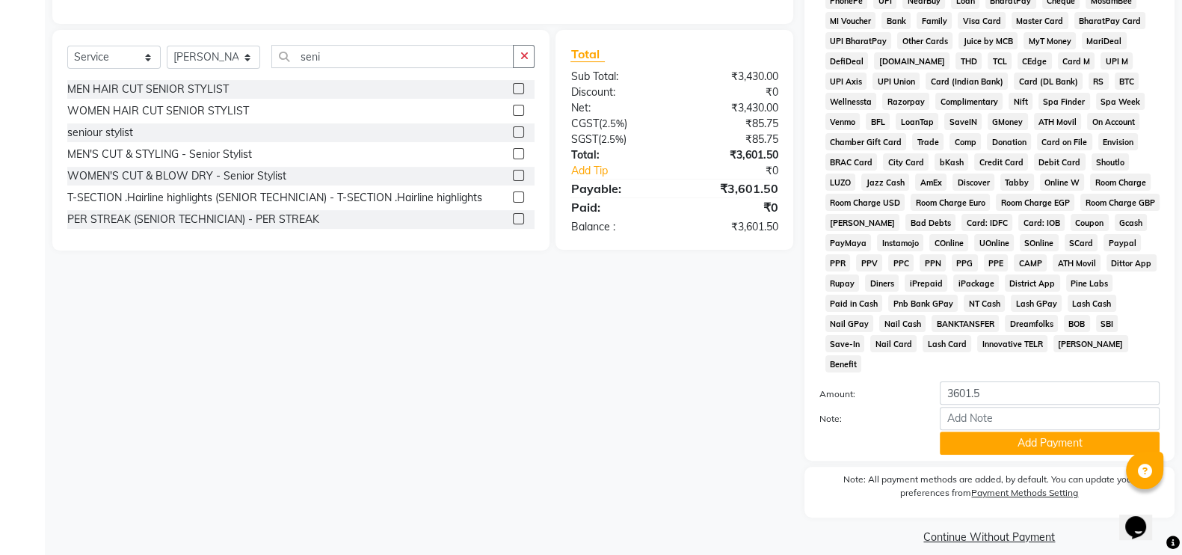
scroll to position [477, 0]
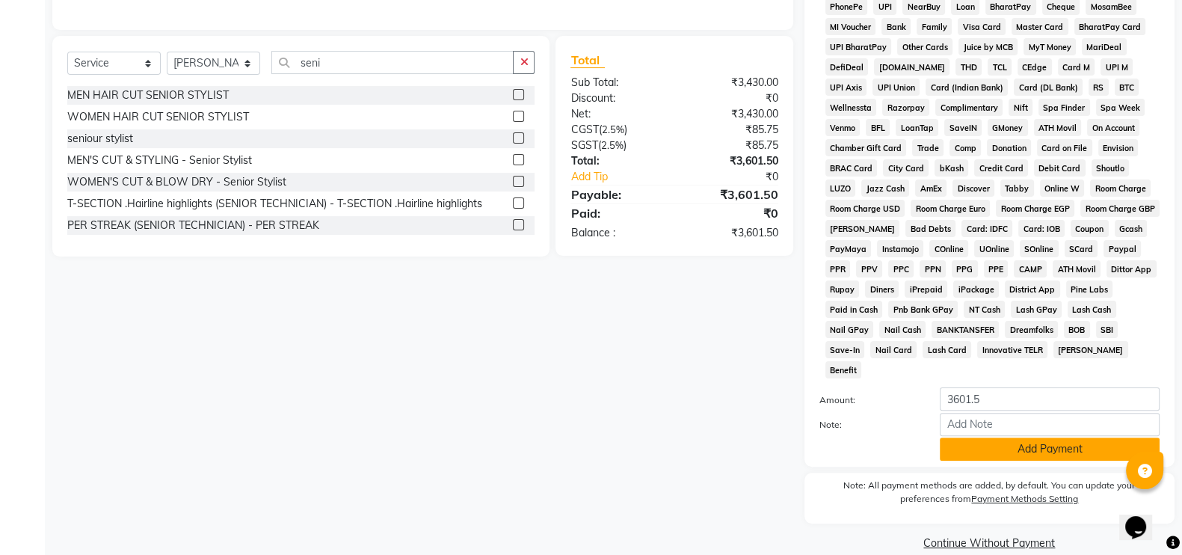
click at [1069, 439] on button "Add Payment" at bounding box center [1050, 448] width 220 height 23
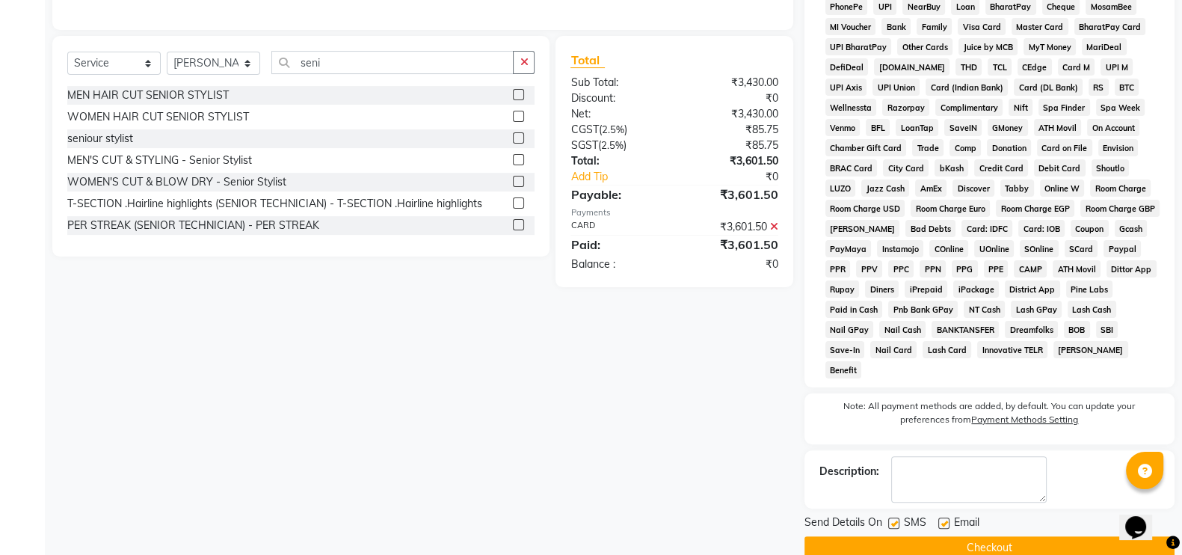
click at [992, 536] on button "Checkout" at bounding box center [990, 547] width 370 height 23
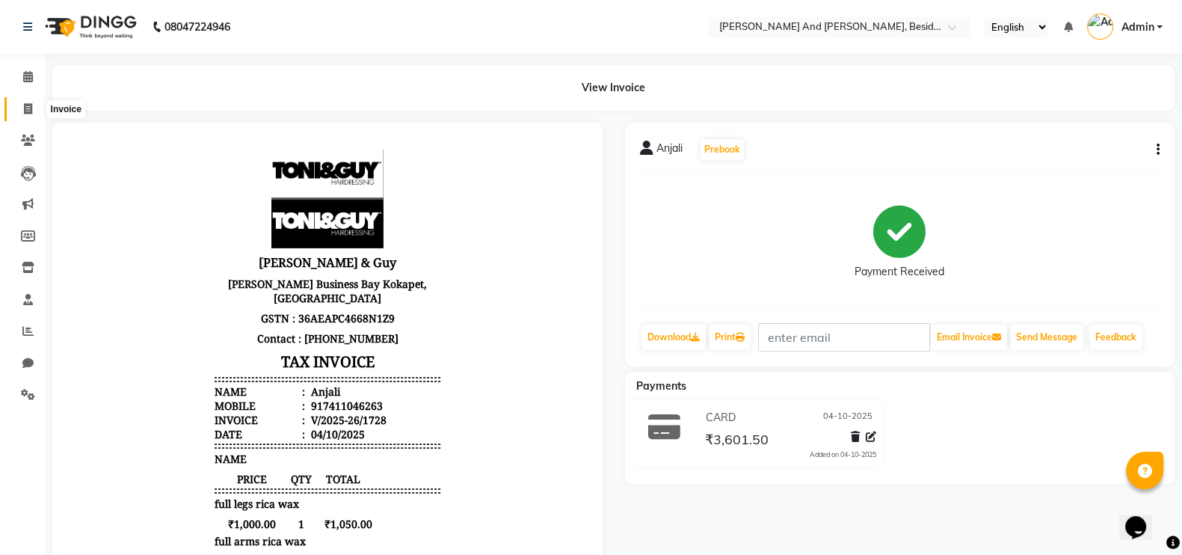
click at [28, 107] on icon at bounding box center [28, 108] width 8 height 11
select select "service"
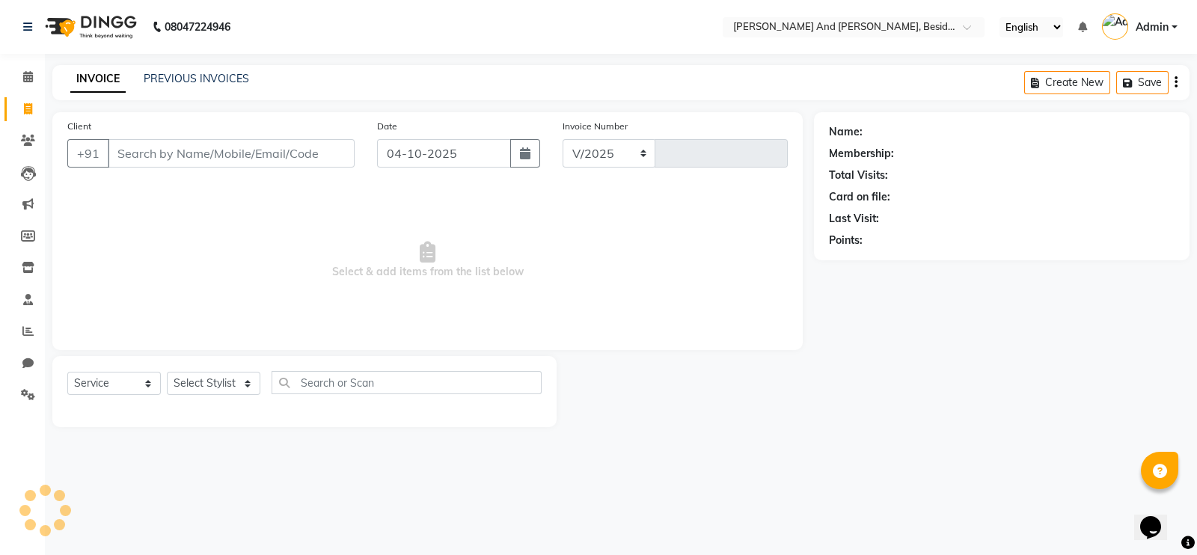
select select "4907"
type input "1729"
click at [114, 154] on input "Client" at bounding box center [231, 153] width 247 height 28
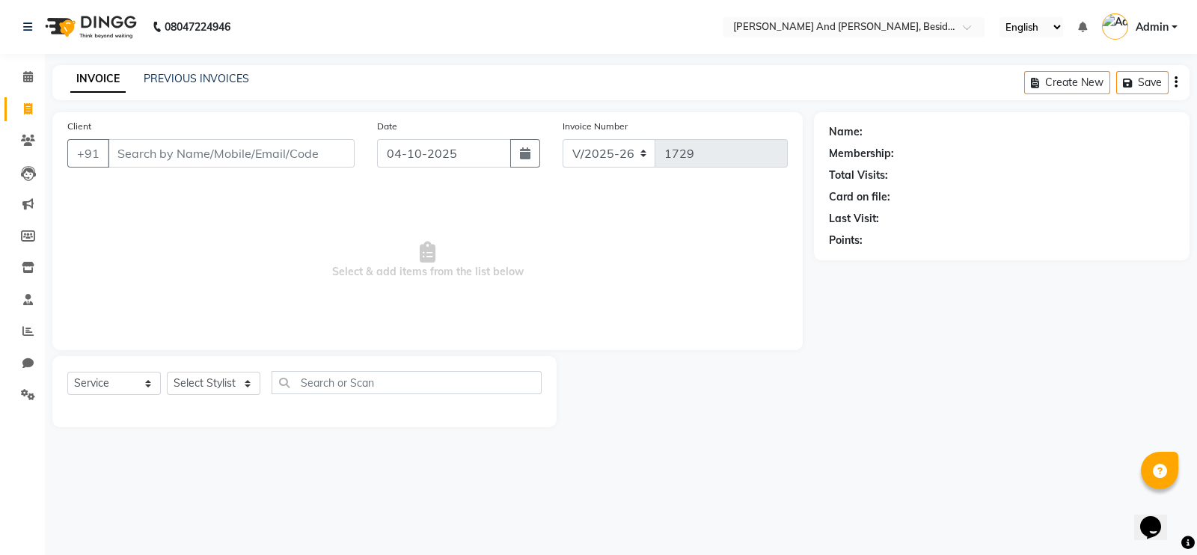
click at [114, 154] on input "Client" at bounding box center [231, 153] width 247 height 28
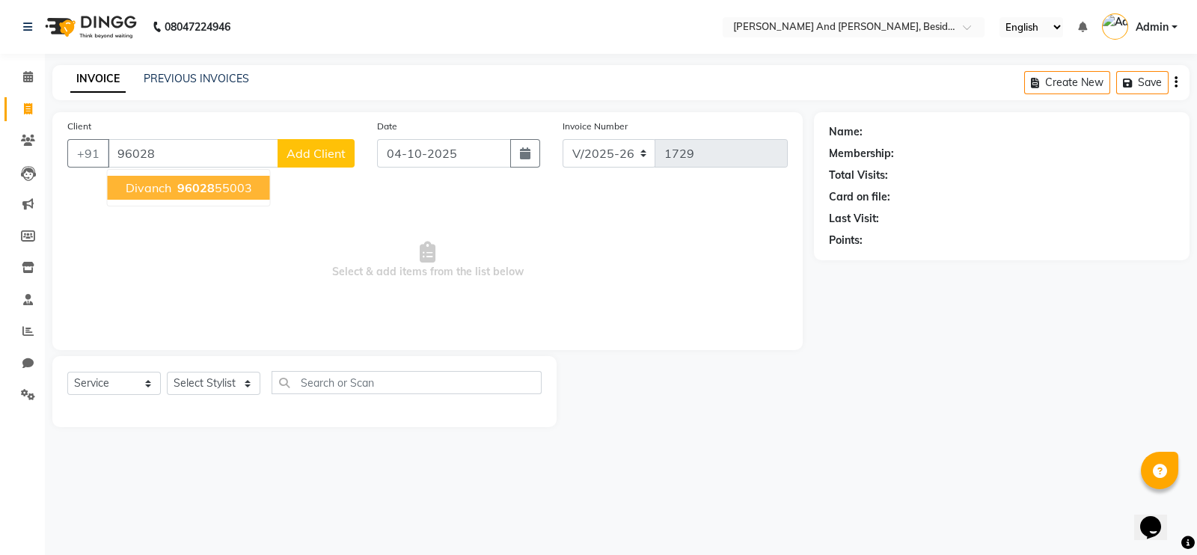
click at [146, 190] on span "divanch" at bounding box center [149, 187] width 46 height 15
type input "9602855003"
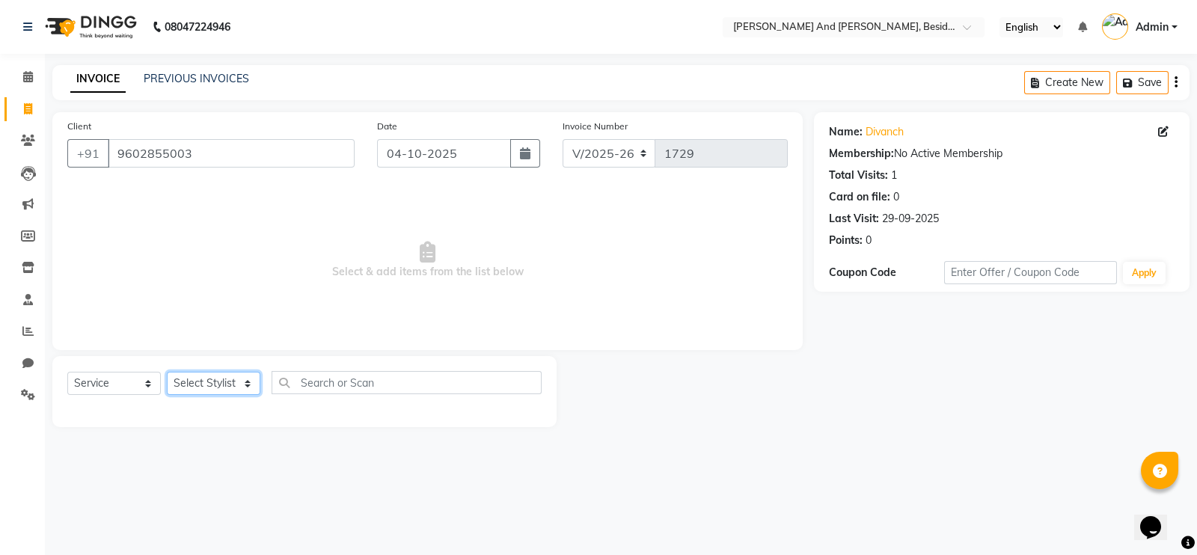
click at [249, 387] on select "Select Stylist [PERSON_NAME] [PERSON_NAME] mngr [PERSON_NAME] Sanib [PERSON_NAM…" at bounding box center [213, 383] width 93 height 23
select select "69664"
click at [167, 372] on select "Select Stylist [PERSON_NAME] [PERSON_NAME] mngr [PERSON_NAME] Sanib [PERSON_NAM…" at bounding box center [213, 383] width 93 height 23
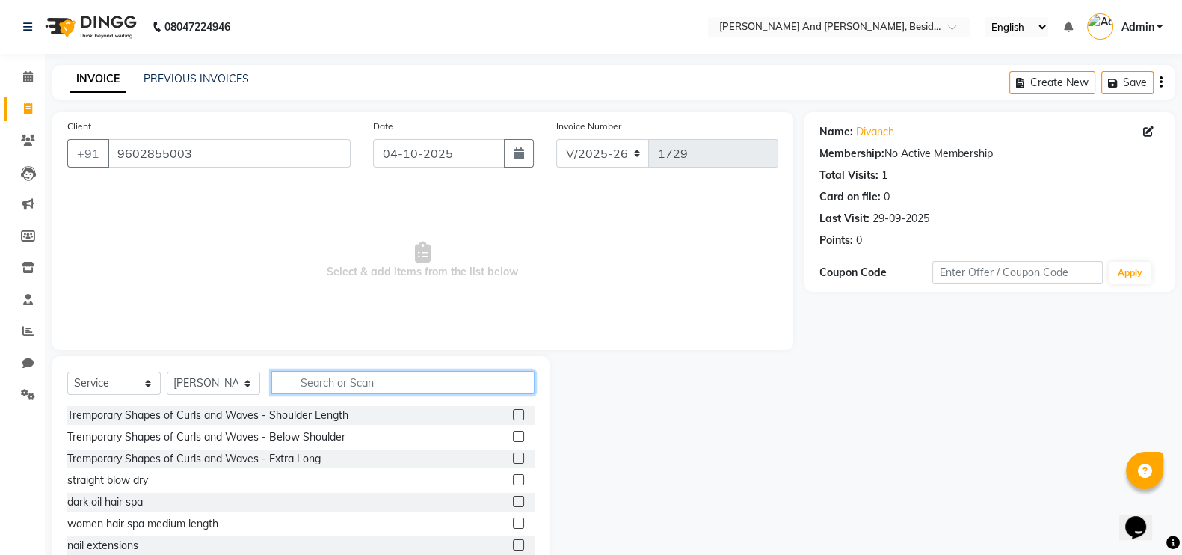
click at [288, 383] on input "text" at bounding box center [402, 382] width 263 height 23
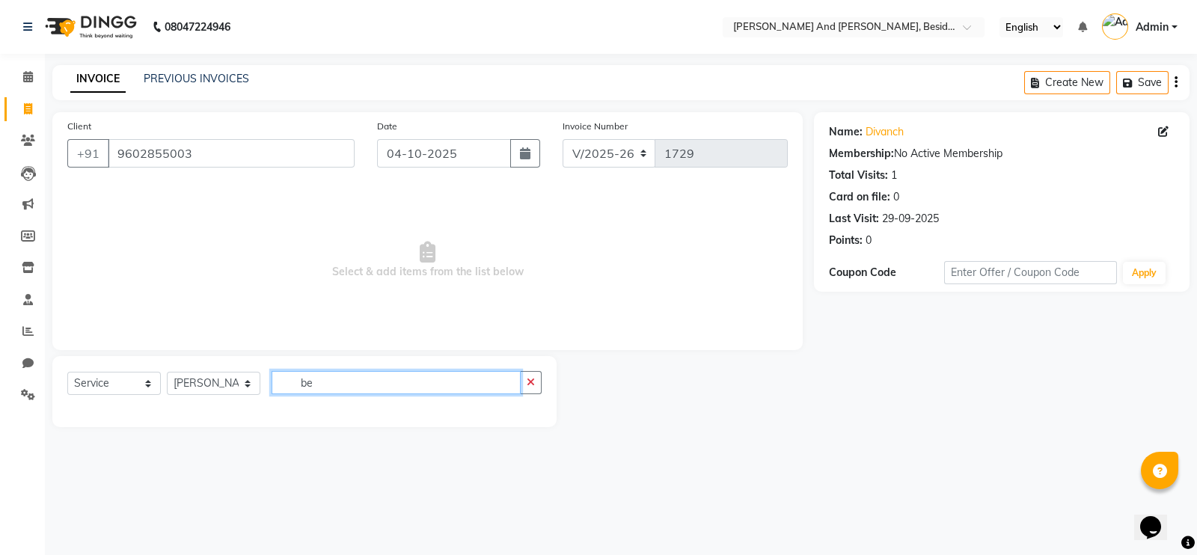
type input "b"
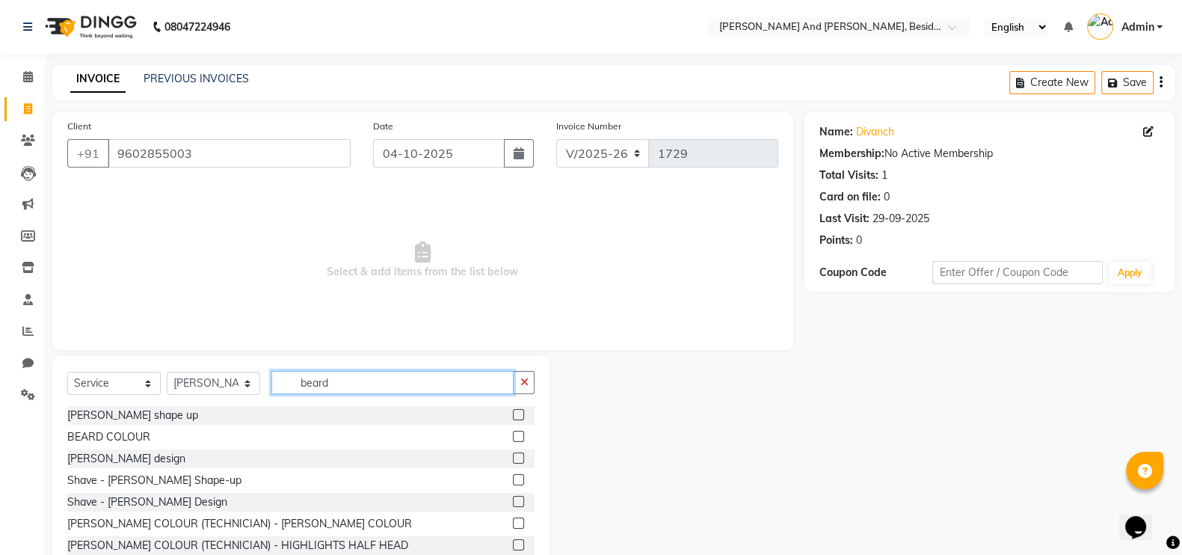
type input "beard"
click at [513, 408] on div at bounding box center [524, 415] width 22 height 19
click at [513, 409] on label at bounding box center [518, 414] width 11 height 11
click at [513, 411] on input "checkbox" at bounding box center [518, 416] width 10 height 10
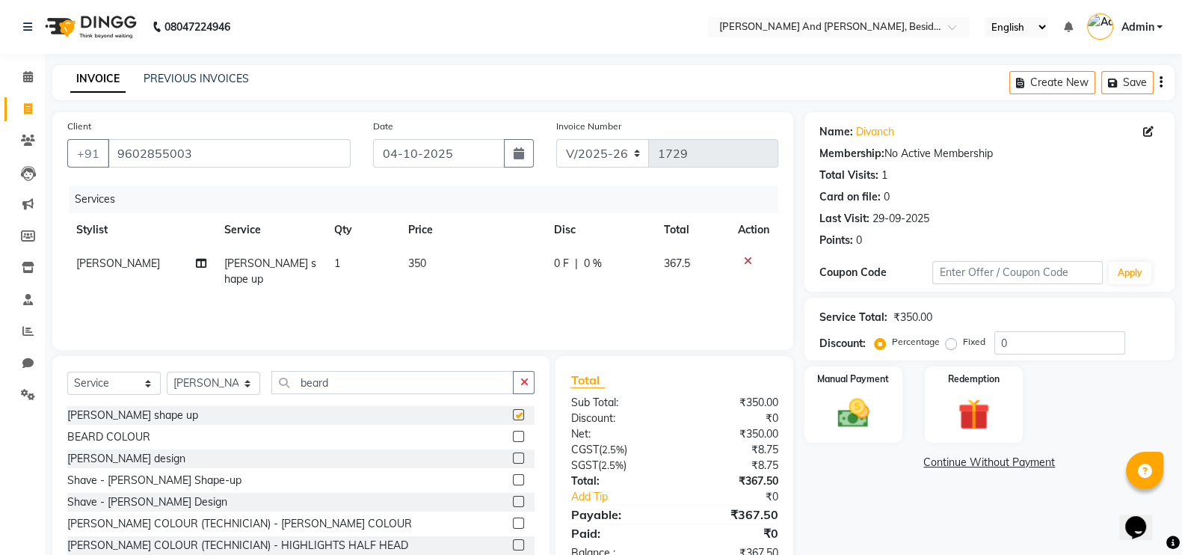
checkbox input "false"
click at [149, 386] on select "Select Service Product Membership Package Voucher Prepaid Gift Card" at bounding box center [113, 383] width 93 height 23
select select "product"
click at [67, 372] on select "Select Service Product Membership Package Voucher Prepaid Gift Card" at bounding box center [113, 383] width 93 height 23
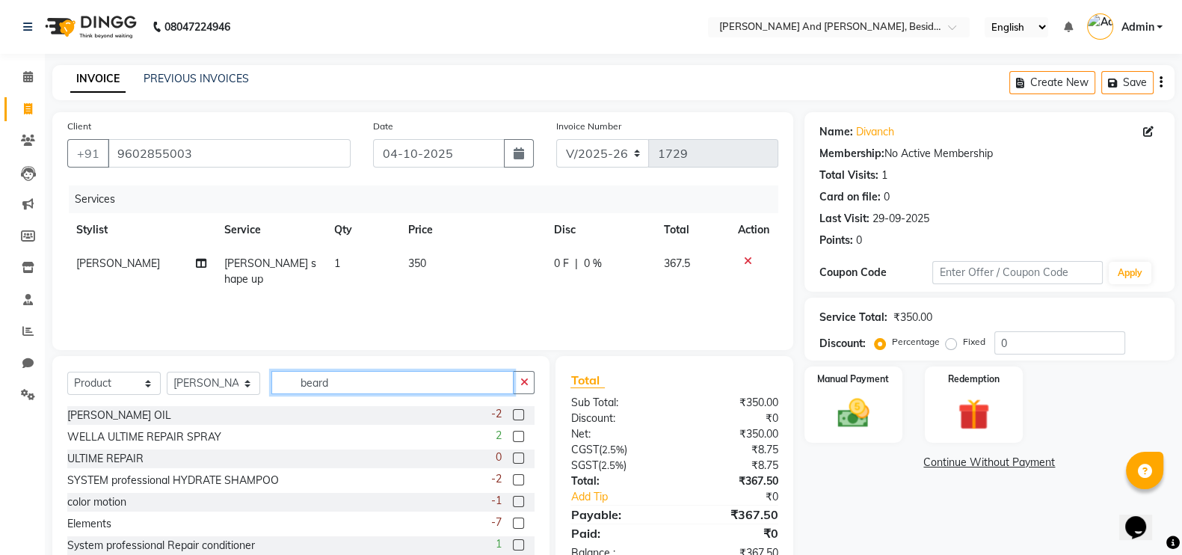
click at [289, 387] on input "beard" at bounding box center [392, 382] width 242 height 23
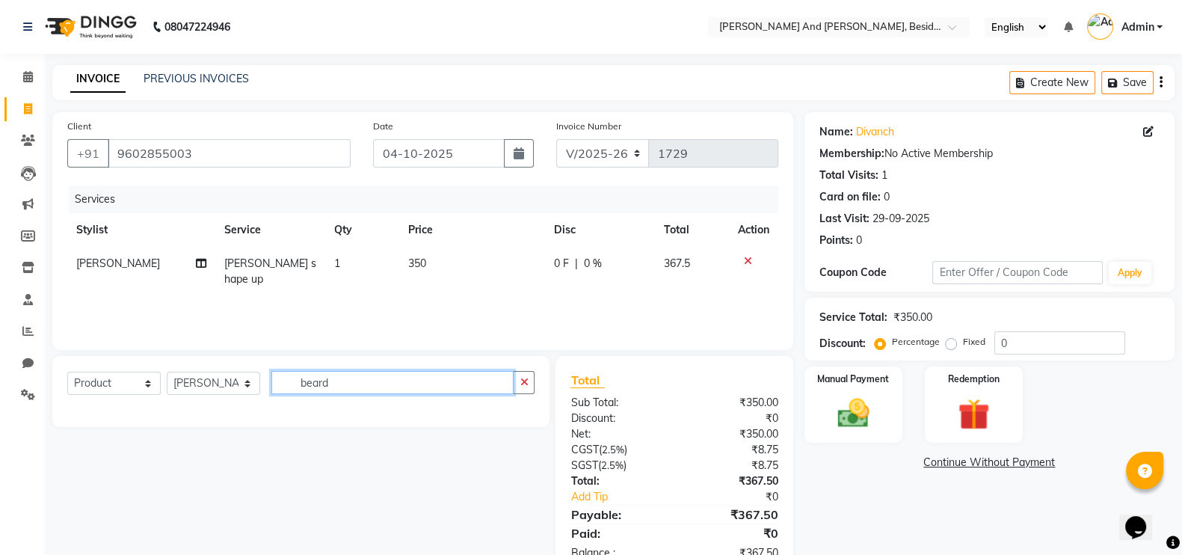
click at [333, 384] on input "beard" at bounding box center [392, 382] width 242 height 23
type input "b"
type input "bold"
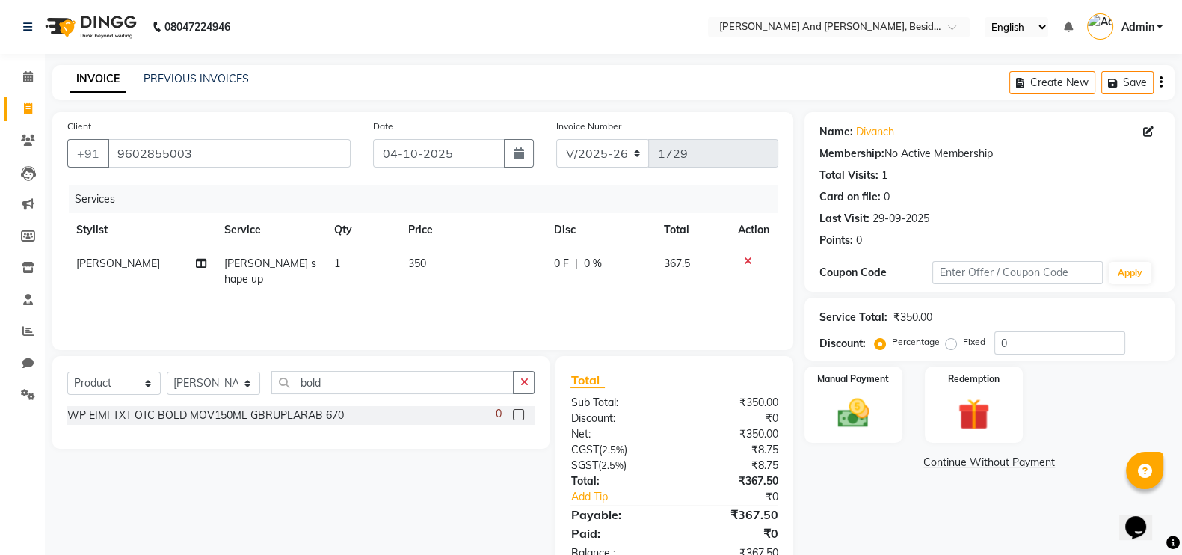
click at [517, 417] on label at bounding box center [518, 414] width 11 height 11
click at [517, 417] on input "checkbox" at bounding box center [518, 416] width 10 height 10
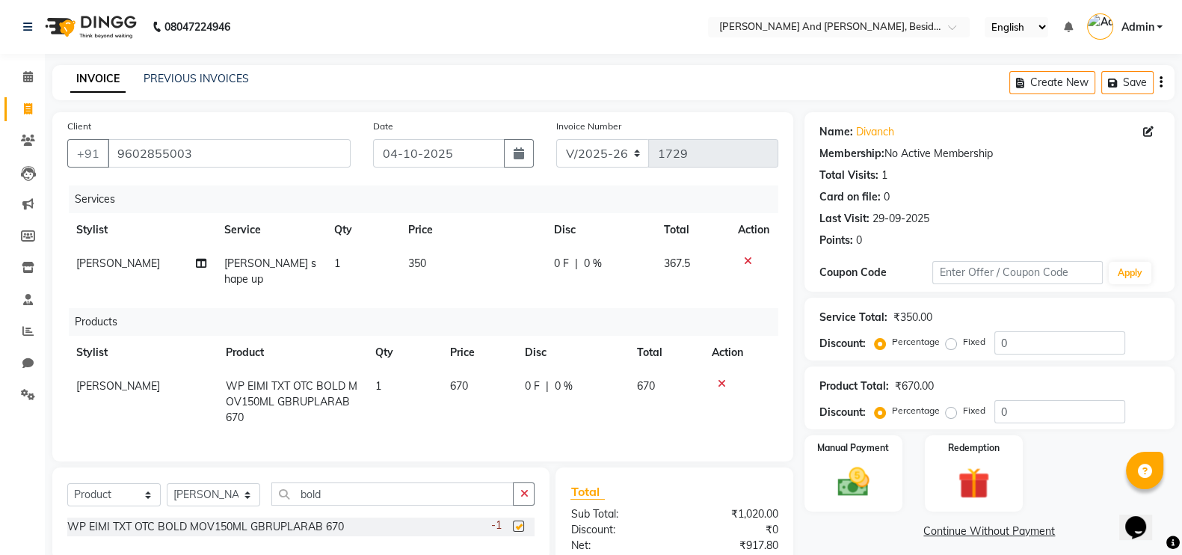
checkbox input "false"
click at [482, 369] on td "670" at bounding box center [478, 401] width 75 height 65
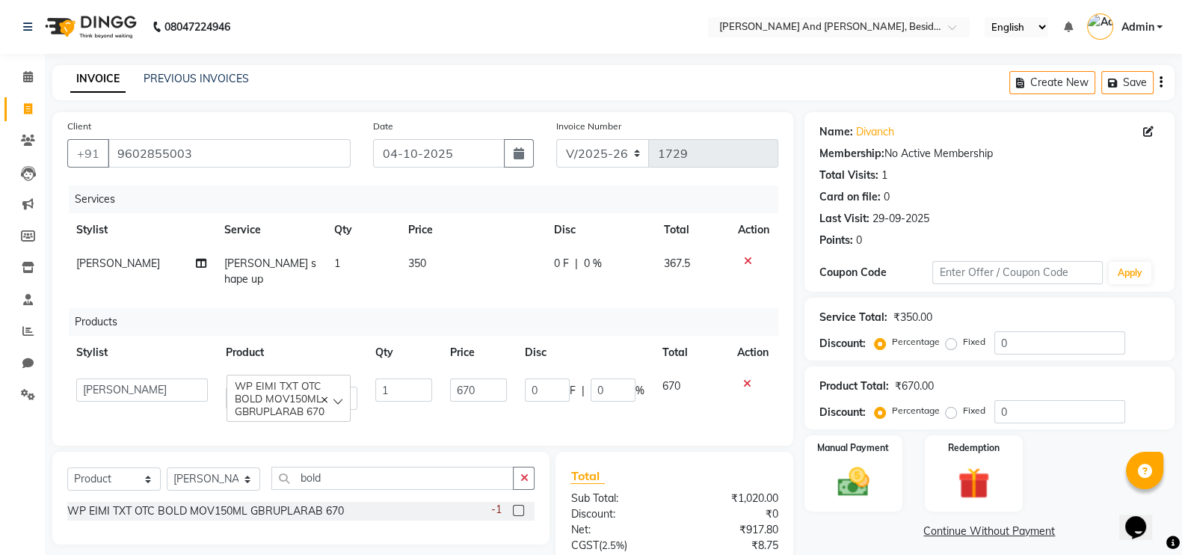
click at [496, 369] on td "670" at bounding box center [478, 393] width 75 height 49
click at [486, 378] on input "670" at bounding box center [478, 389] width 57 height 23
type input "6"
type input "700"
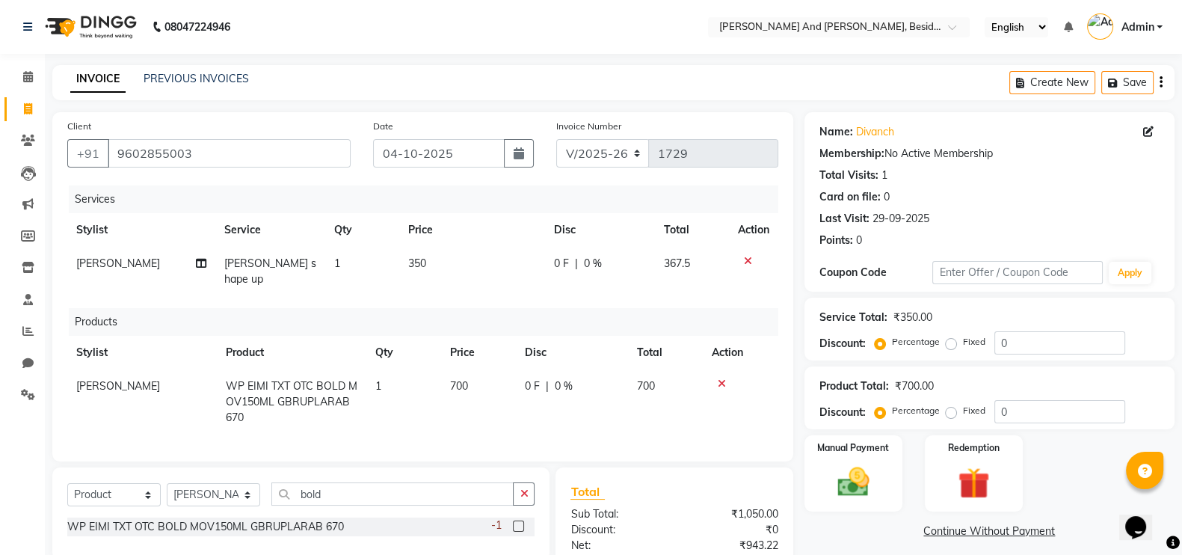
click at [512, 393] on td "700" at bounding box center [478, 401] width 75 height 65
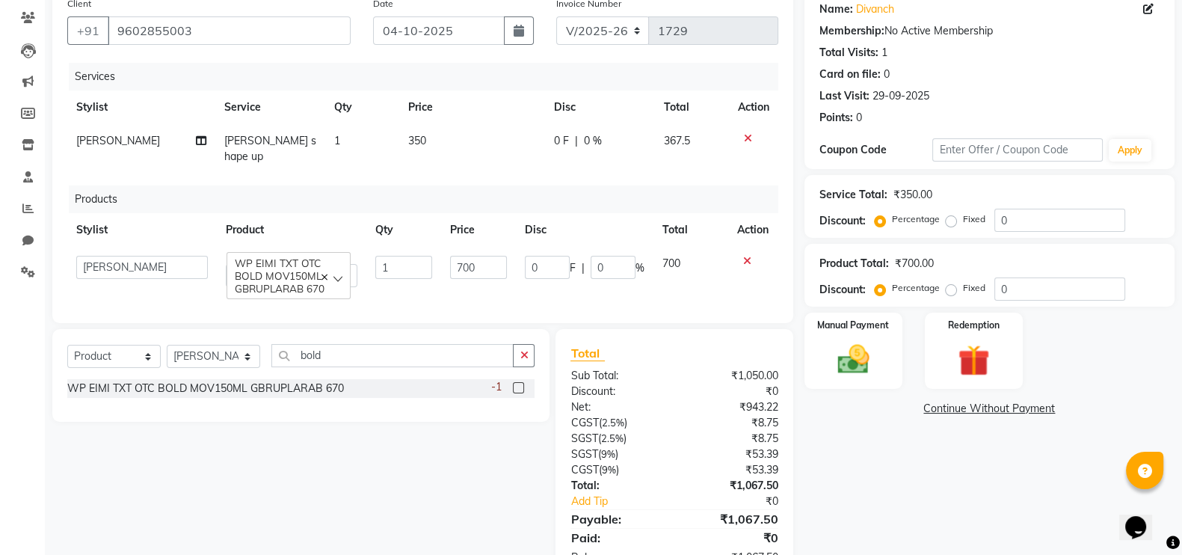
scroll to position [129, 0]
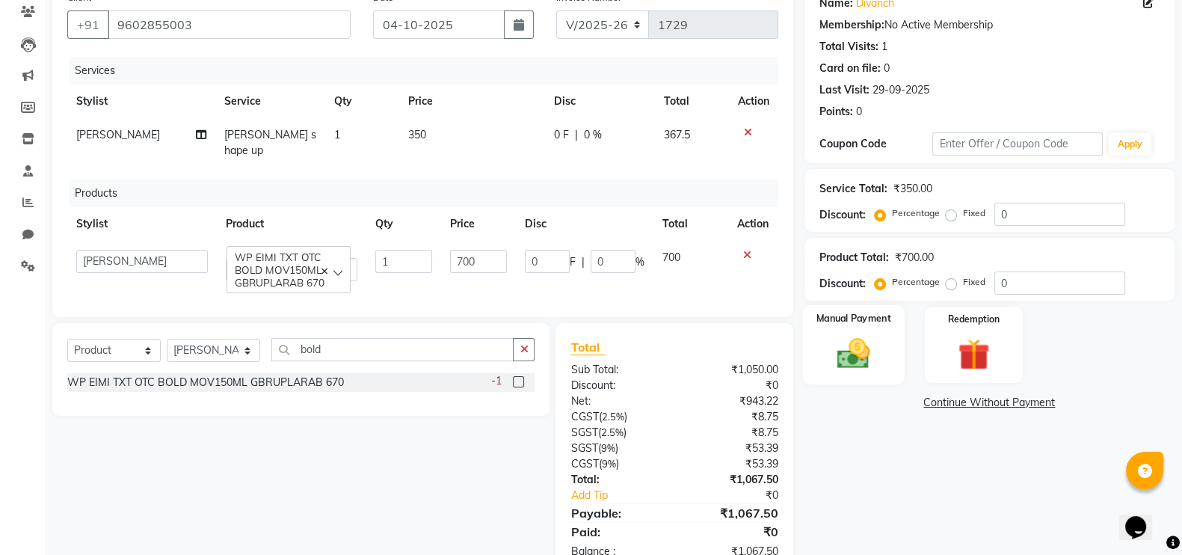
click at [837, 328] on div "Manual Payment" at bounding box center [853, 344] width 102 height 79
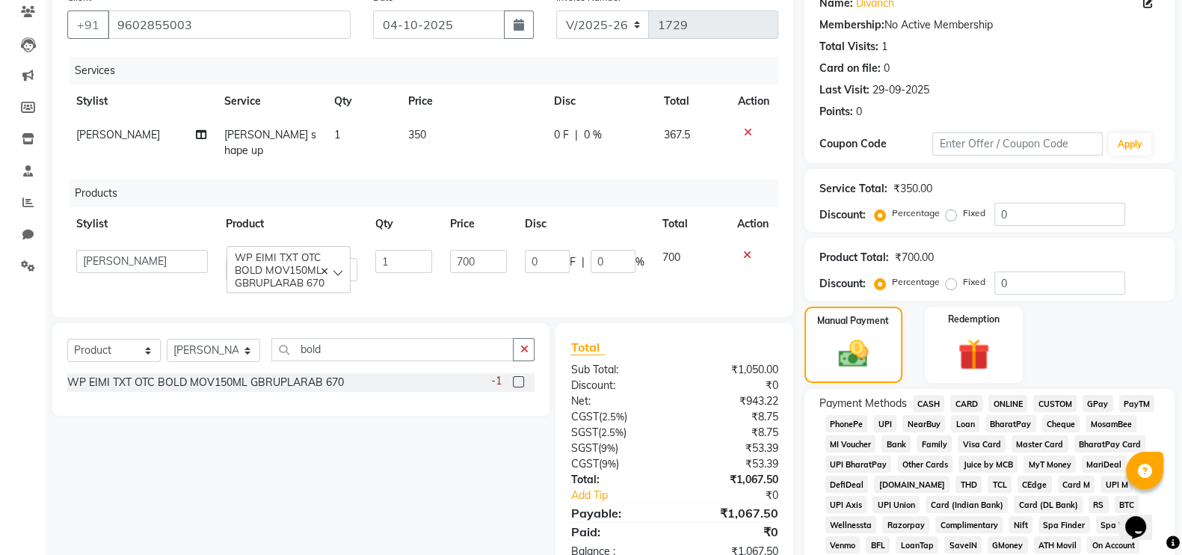
click at [1093, 405] on span "GPay" at bounding box center [1098, 403] width 31 height 17
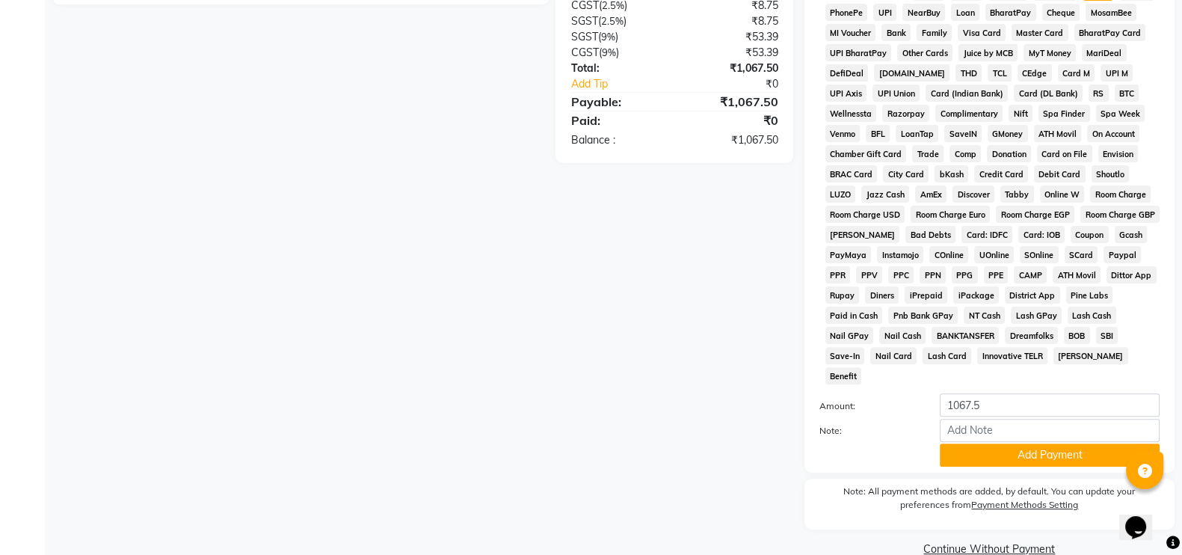
scroll to position [553, 0]
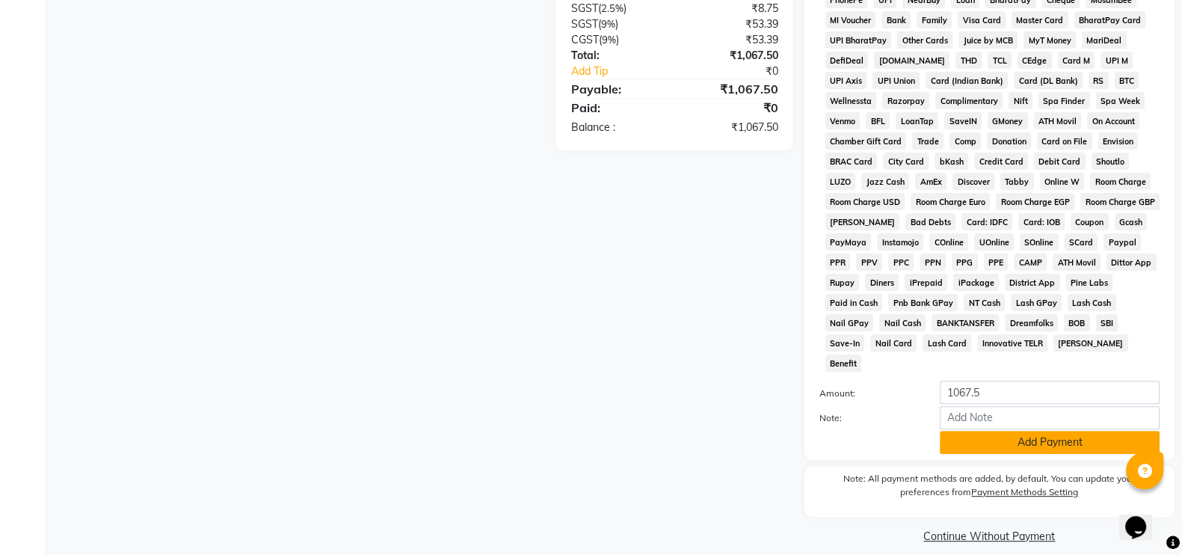
click at [1101, 432] on button "Add Payment" at bounding box center [1050, 442] width 220 height 23
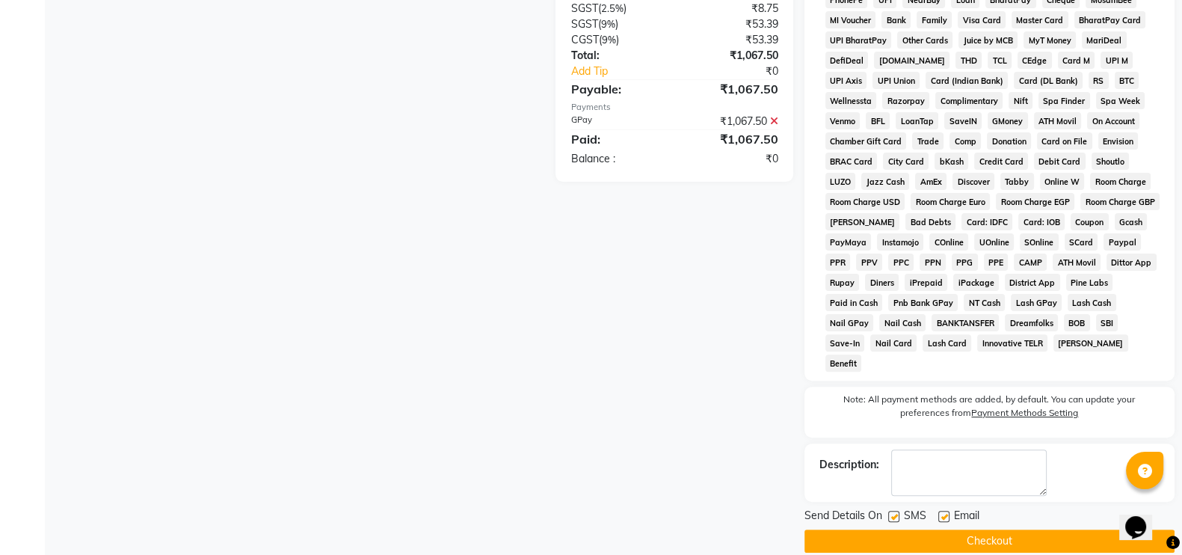
click at [1071, 529] on button "Checkout" at bounding box center [990, 540] width 370 height 23
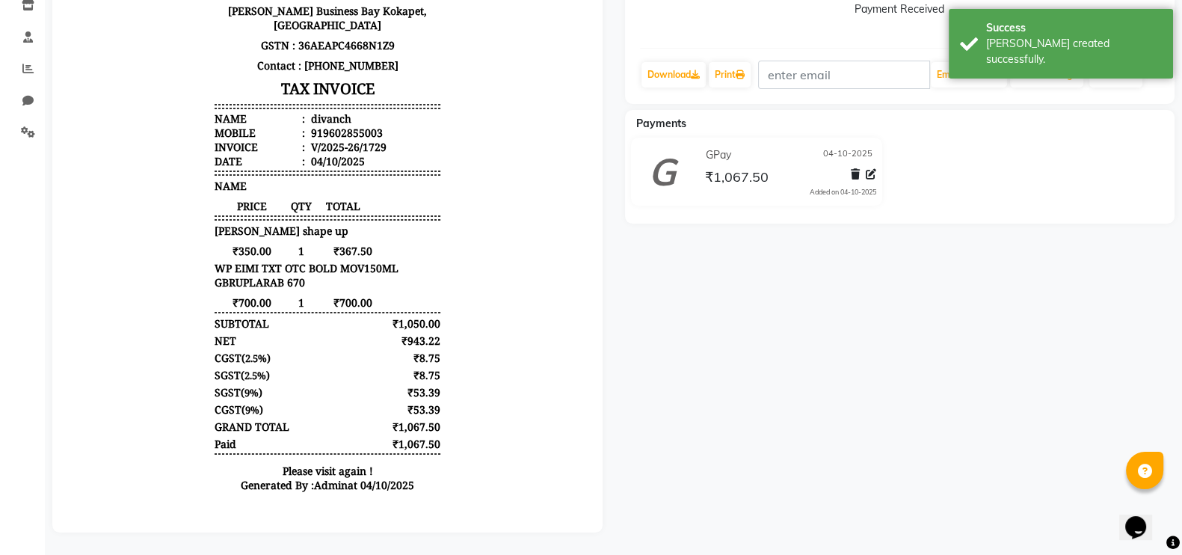
scroll to position [277, 0]
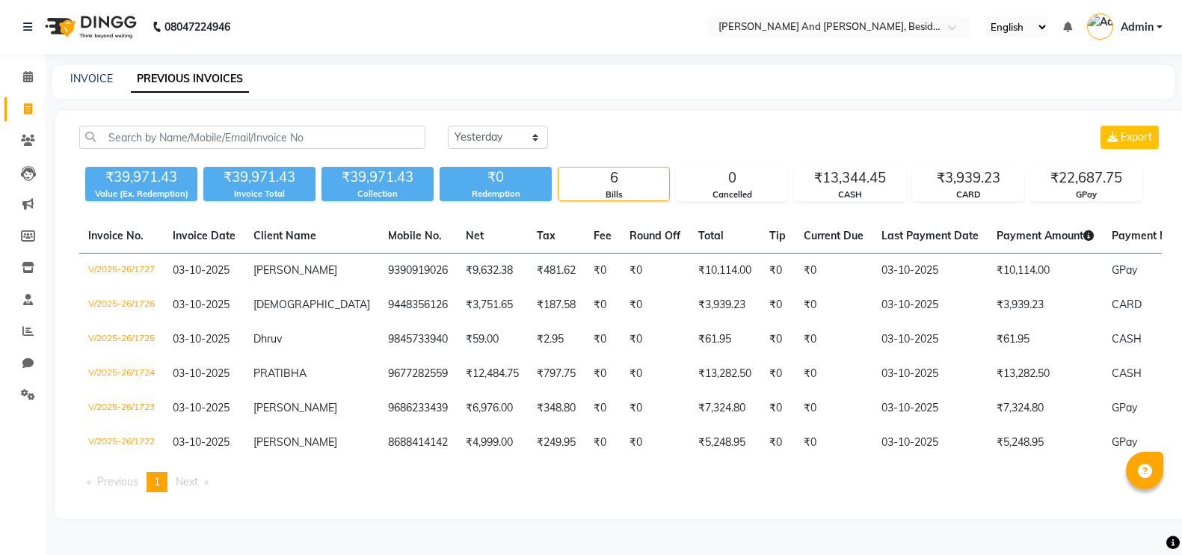
select select "yesterday"
click at [94, 72] on link "INVOICE" at bounding box center [91, 78] width 43 height 13
select select "service"
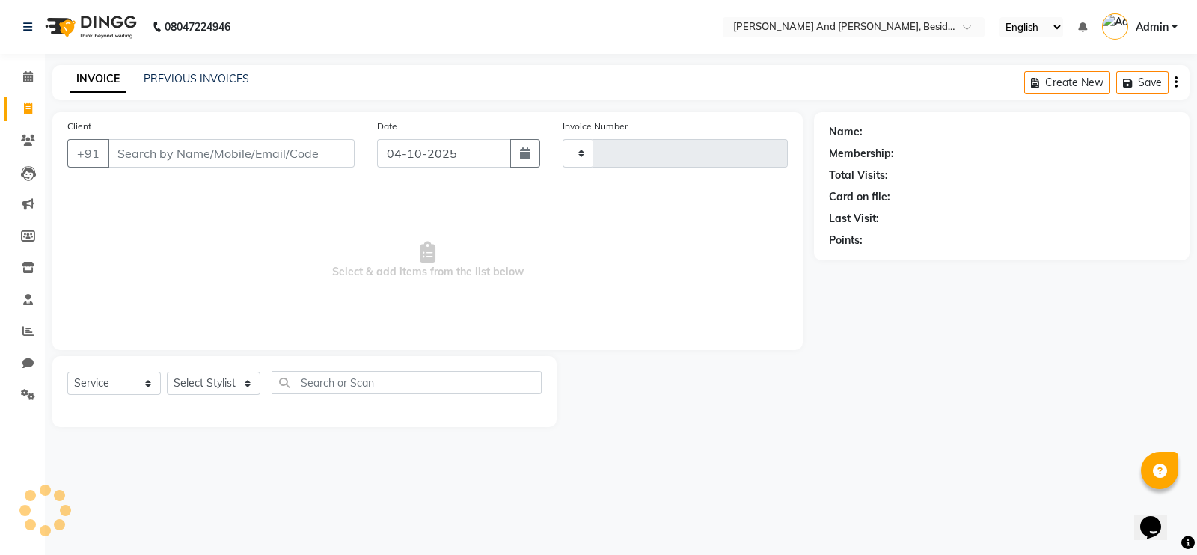
type input "1730"
select select "4907"
click at [185, 73] on link "PREVIOUS INVOICES" at bounding box center [196, 78] width 105 height 13
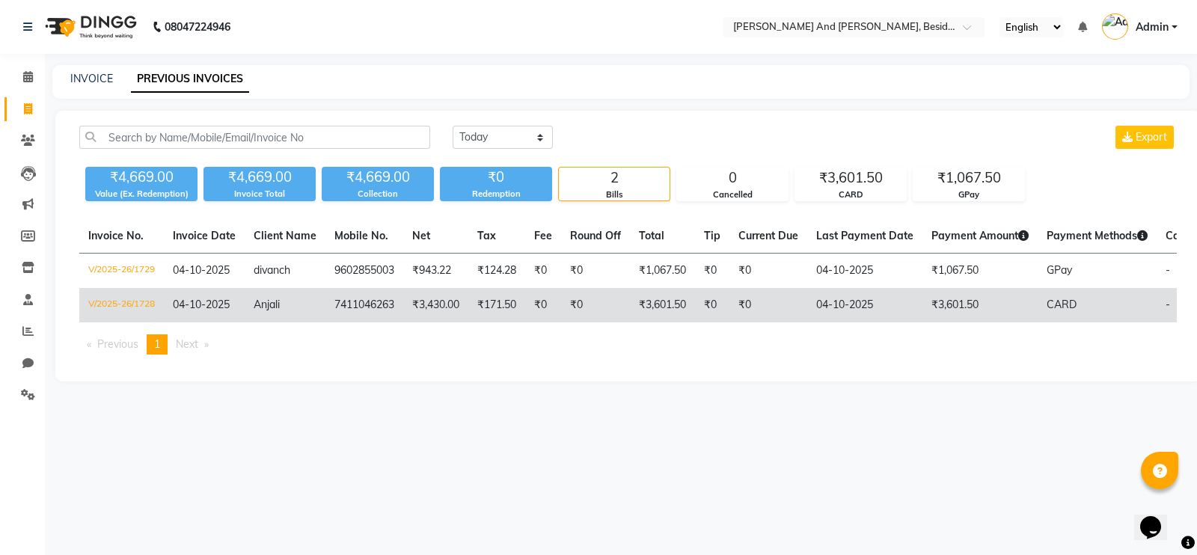
click at [298, 304] on td "Anjali" at bounding box center [285, 305] width 81 height 34
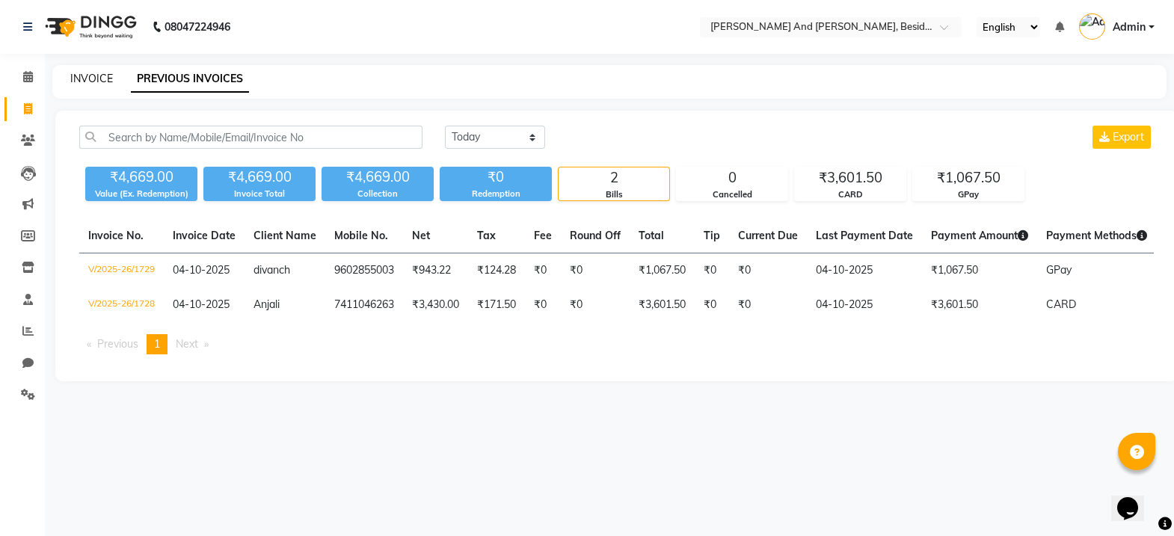
click at [90, 74] on link "INVOICE" at bounding box center [91, 78] width 43 height 13
select select "service"
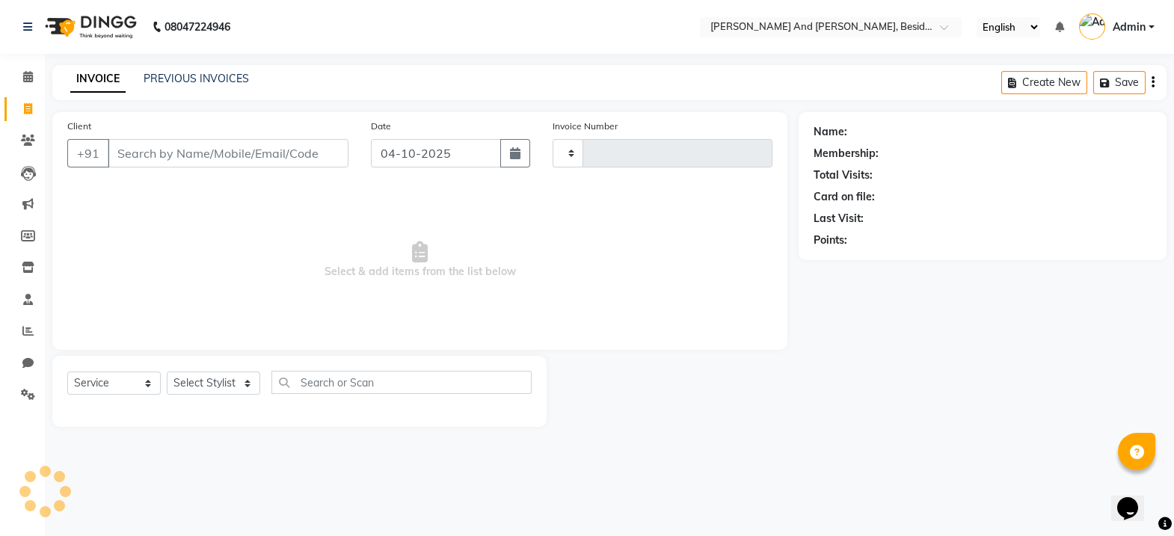
type input "1730"
select select "4907"
click at [161, 83] on link "PREVIOUS INVOICES" at bounding box center [196, 78] width 105 height 13
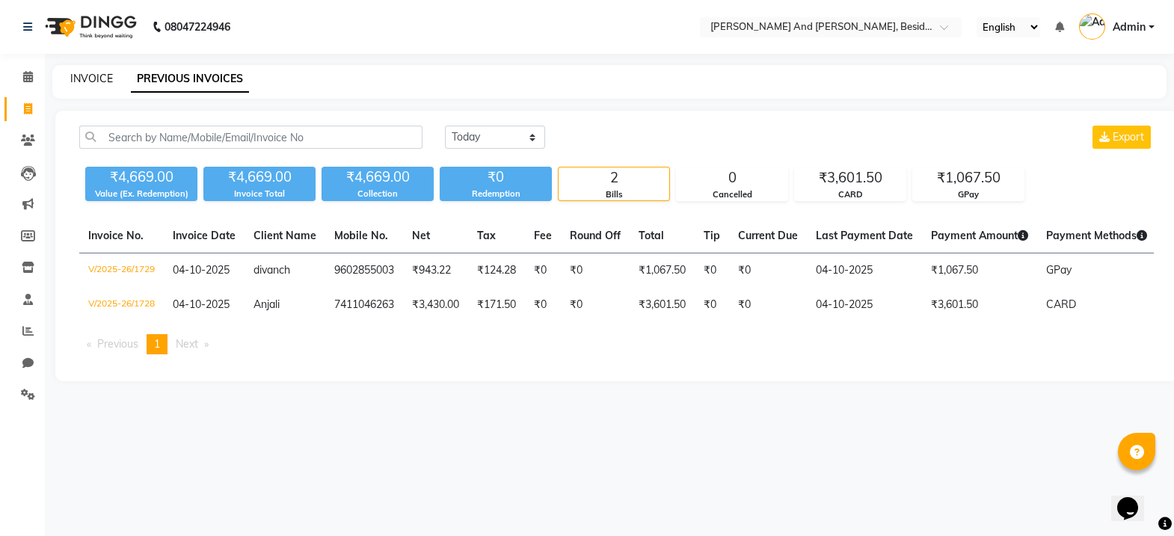
click at [98, 76] on link "INVOICE" at bounding box center [91, 78] width 43 height 13
select select "4907"
select select "service"
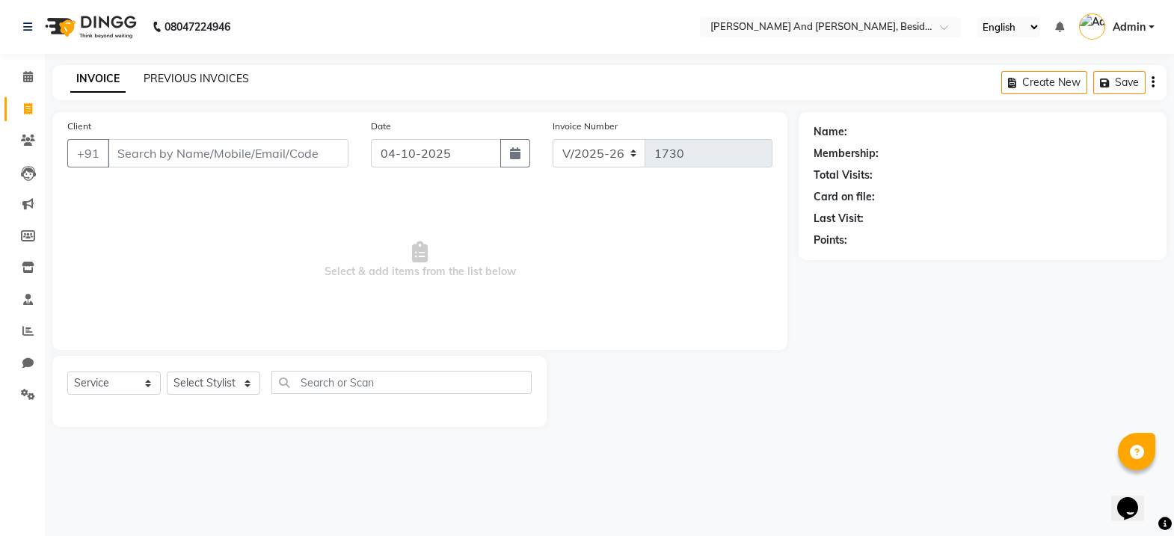
click at [157, 76] on link "PREVIOUS INVOICES" at bounding box center [196, 78] width 105 height 13
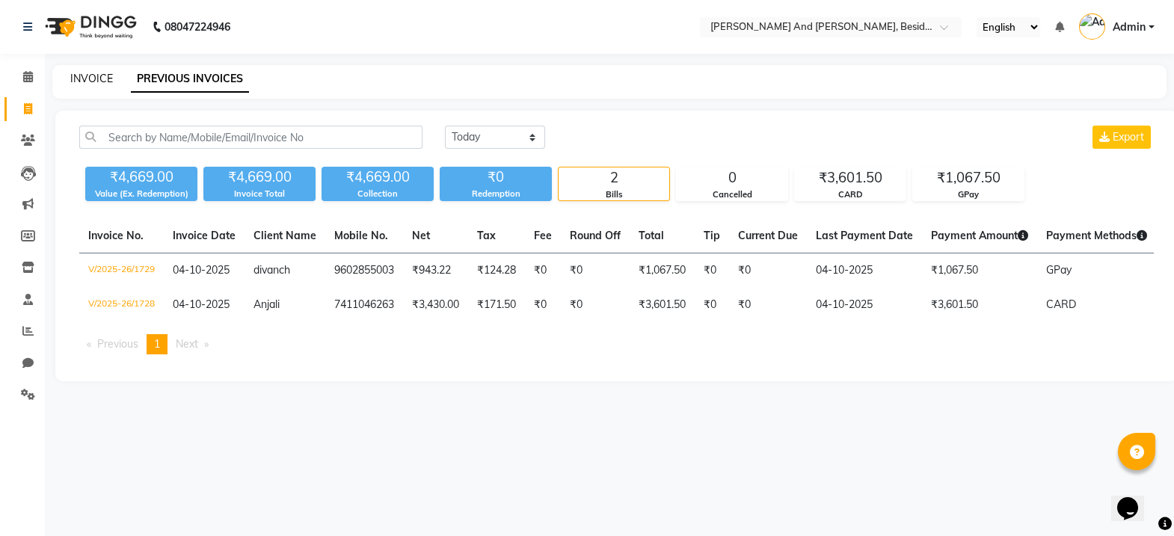
click at [101, 75] on link "INVOICE" at bounding box center [91, 78] width 43 height 13
select select "service"
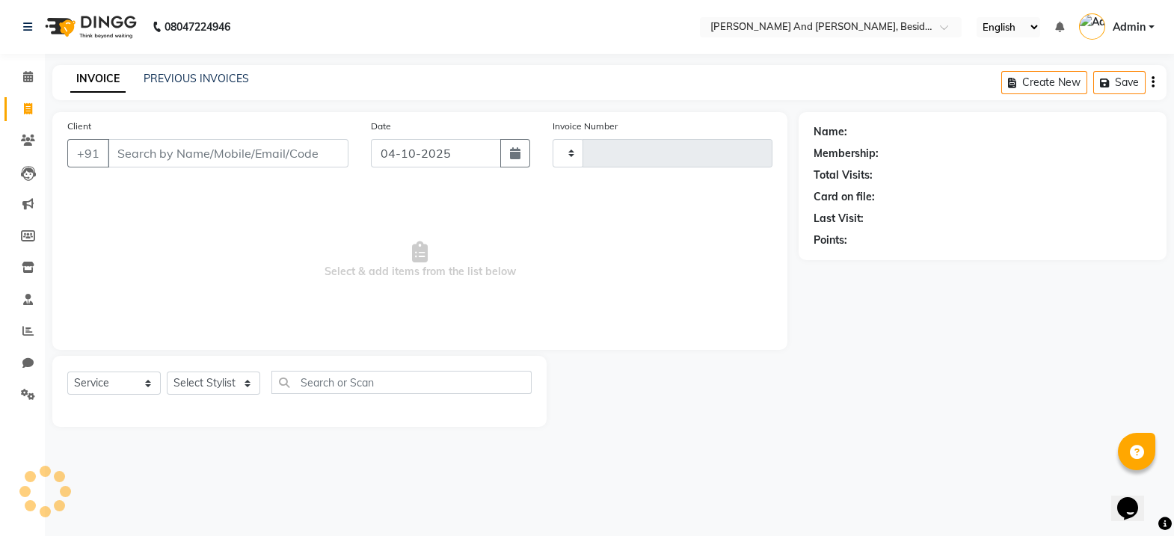
type input "1730"
select select "4907"
click at [172, 79] on link "PREVIOUS INVOICES" at bounding box center [196, 78] width 105 height 13
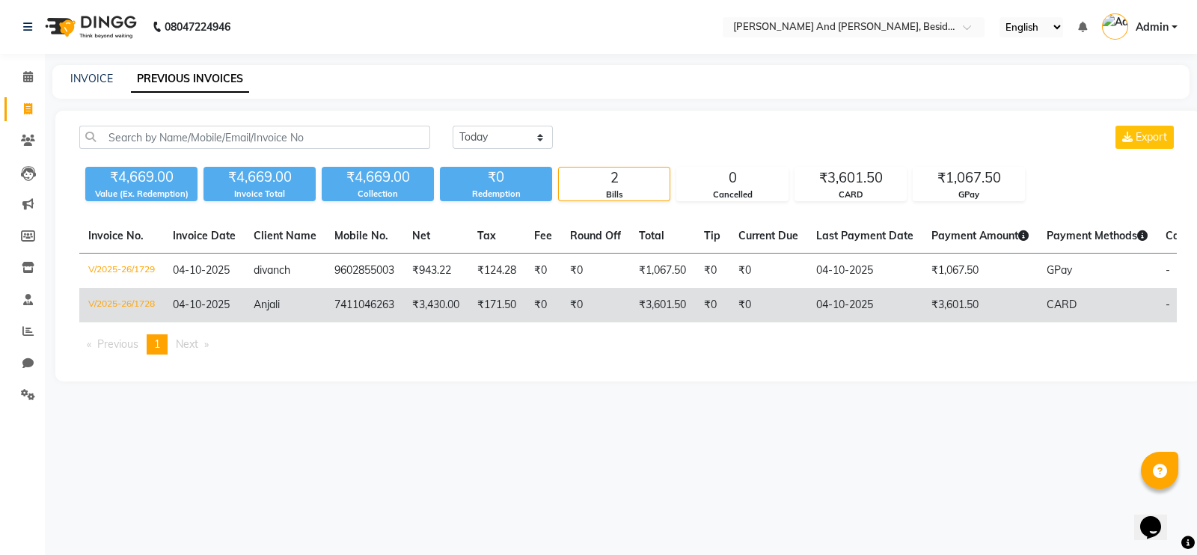
click at [332, 309] on td "7411046263" at bounding box center [364, 305] width 78 height 34
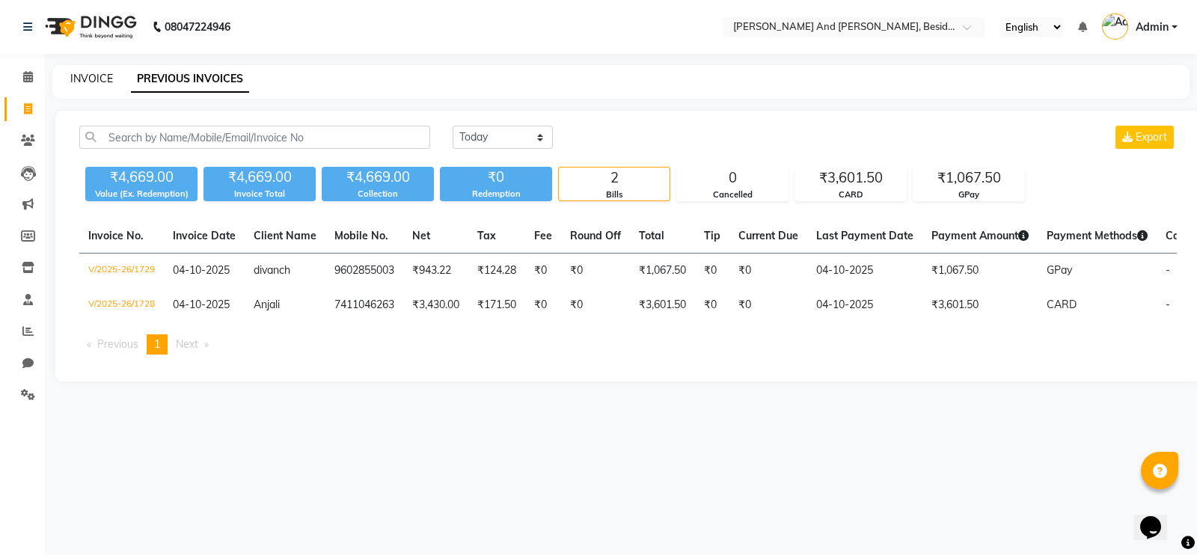
click at [86, 79] on link "INVOICE" at bounding box center [91, 78] width 43 height 13
select select "service"
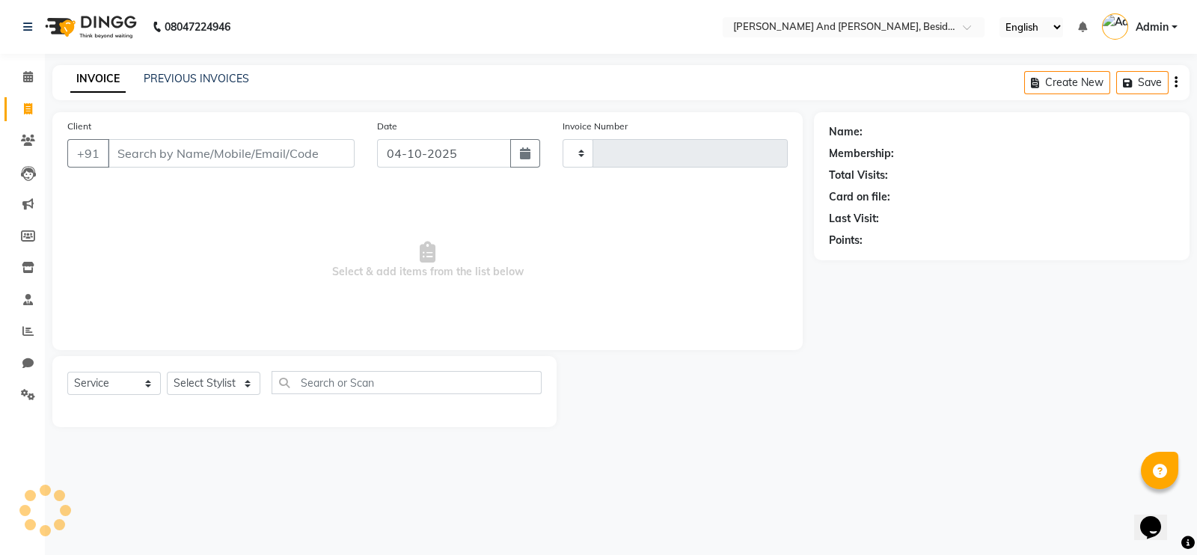
type input "1730"
select select "4907"
click at [156, 76] on link "PREVIOUS INVOICES" at bounding box center [196, 78] width 105 height 13
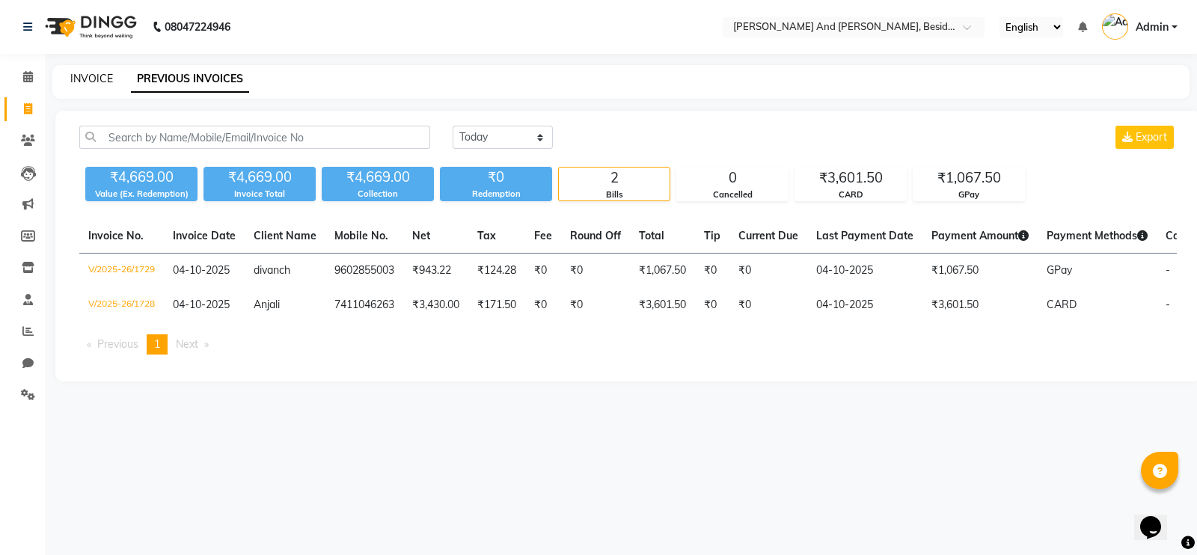
click at [93, 72] on link "INVOICE" at bounding box center [91, 78] width 43 height 13
select select "4907"
select select "service"
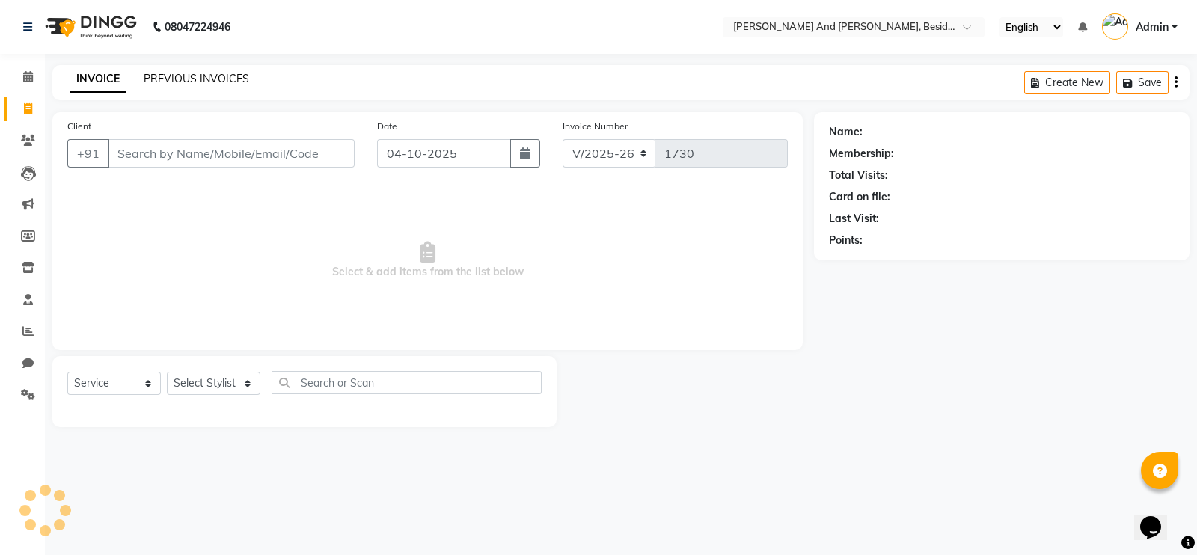
click at [148, 81] on link "PREVIOUS INVOICES" at bounding box center [196, 78] width 105 height 13
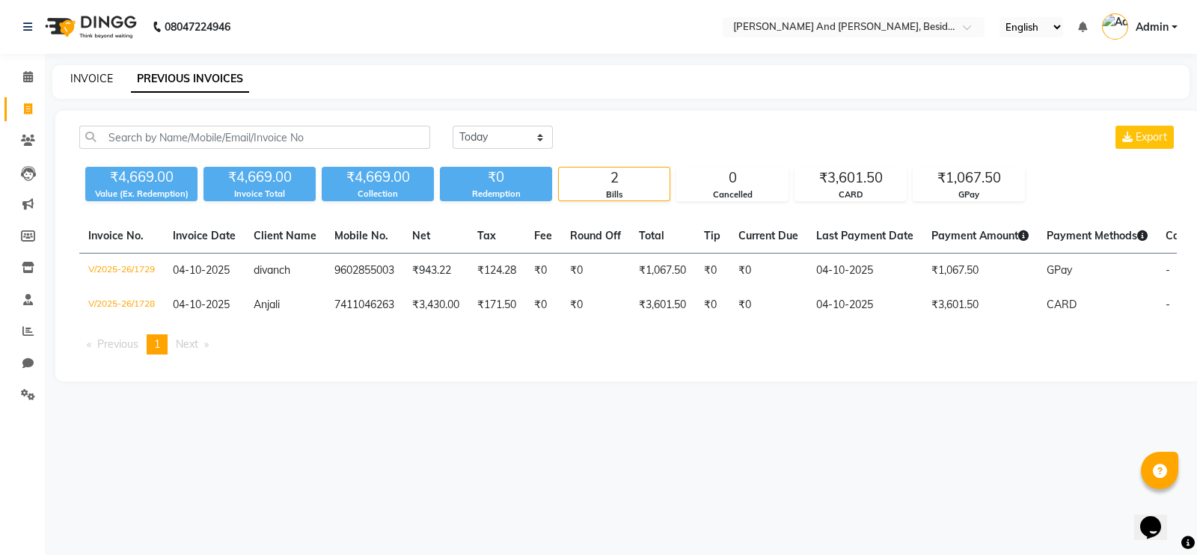
click at [78, 78] on link "INVOICE" at bounding box center [91, 78] width 43 height 13
select select "service"
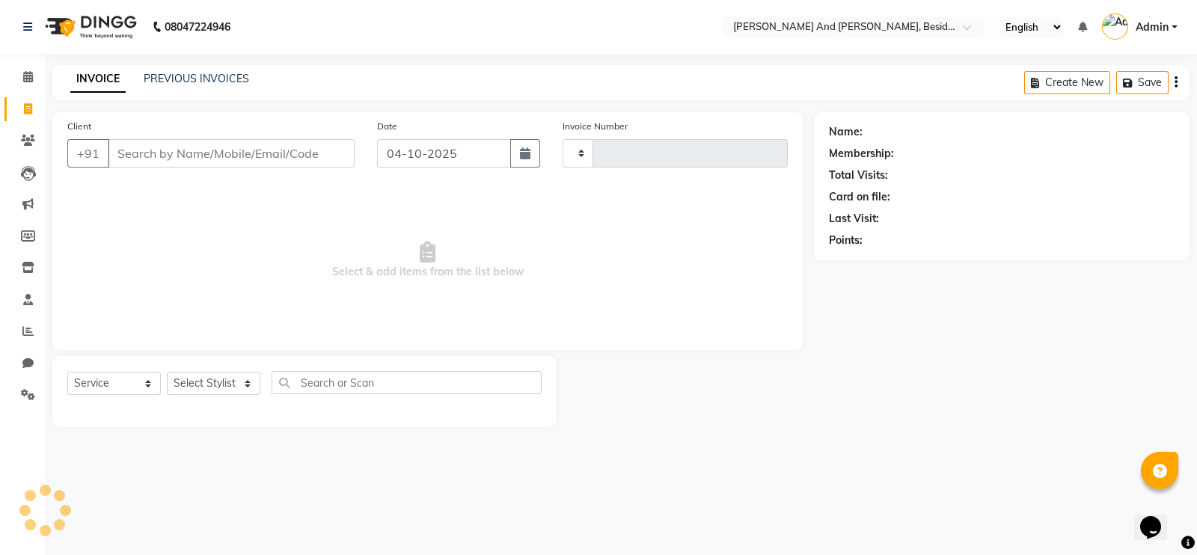
type input "1730"
select select "4907"
click at [171, 80] on link "PREVIOUS INVOICES" at bounding box center [196, 78] width 105 height 13
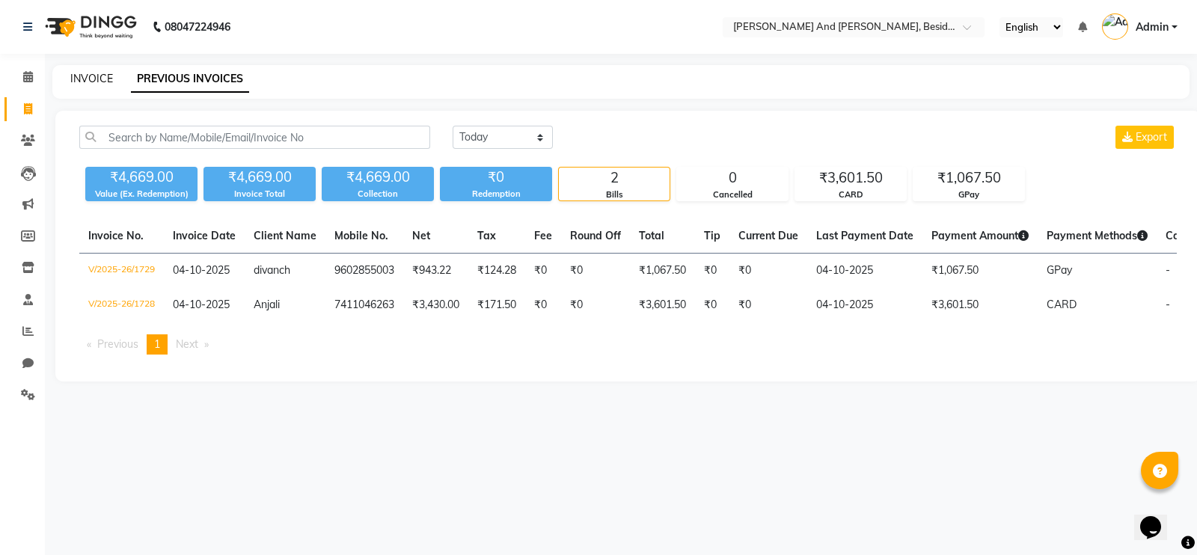
click at [93, 82] on link "INVOICE" at bounding box center [91, 78] width 43 height 13
select select "4907"
select select "service"
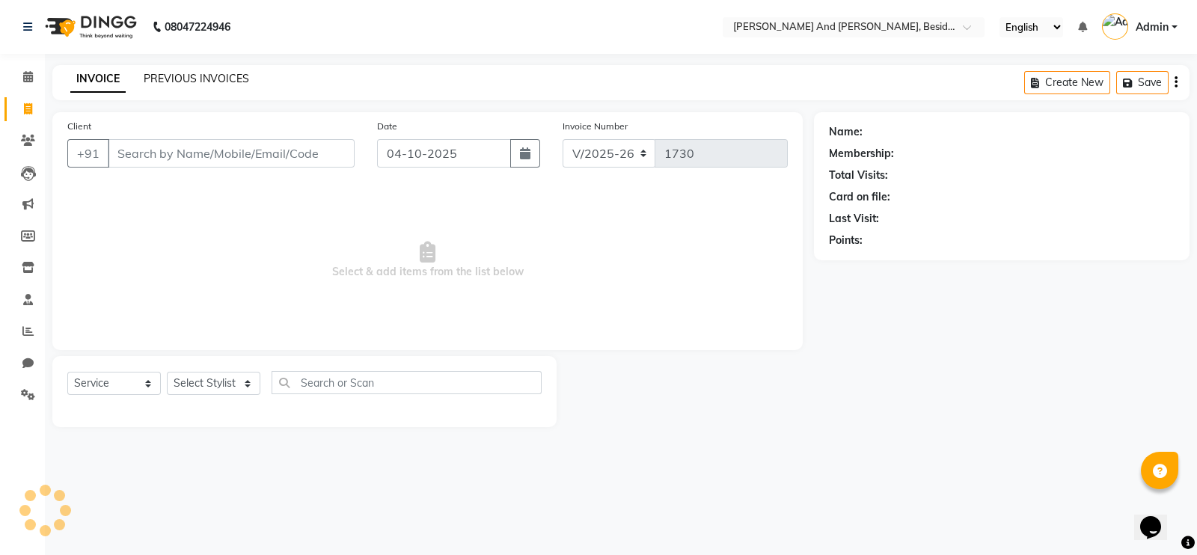
click at [148, 77] on link "PREVIOUS INVOICES" at bounding box center [196, 78] width 105 height 13
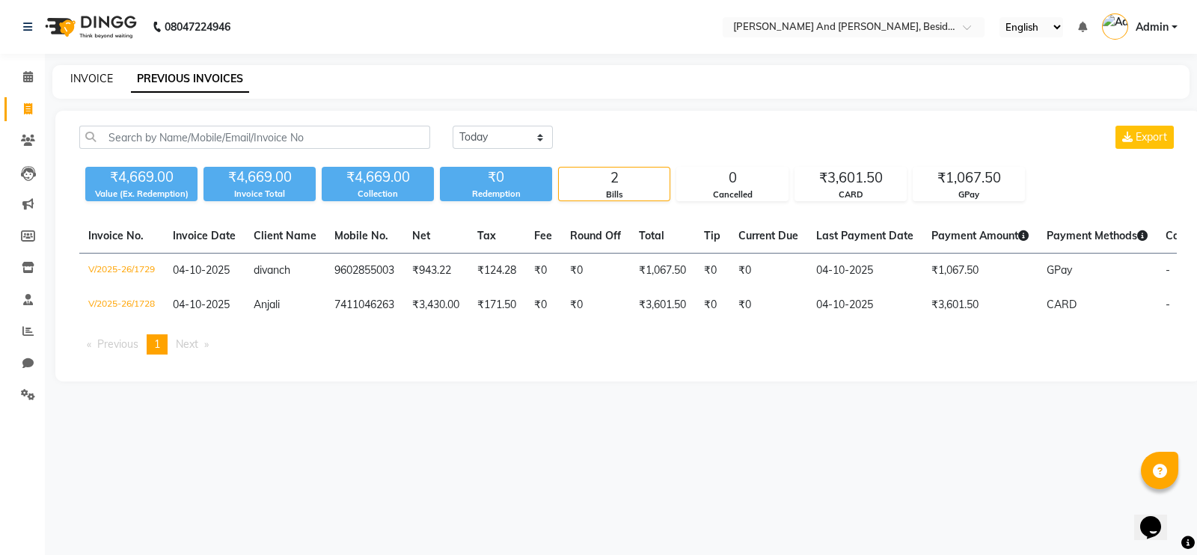
click at [84, 78] on link "INVOICE" at bounding box center [91, 78] width 43 height 13
select select "service"
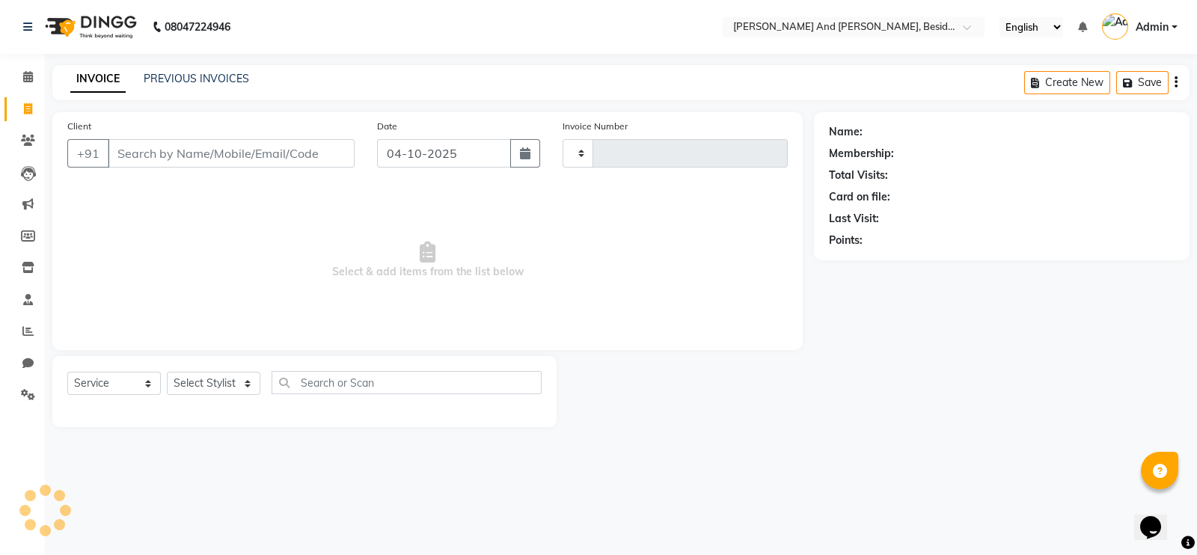
type input "1730"
select select "4907"
click at [146, 83] on link "PREVIOUS INVOICES" at bounding box center [196, 78] width 105 height 13
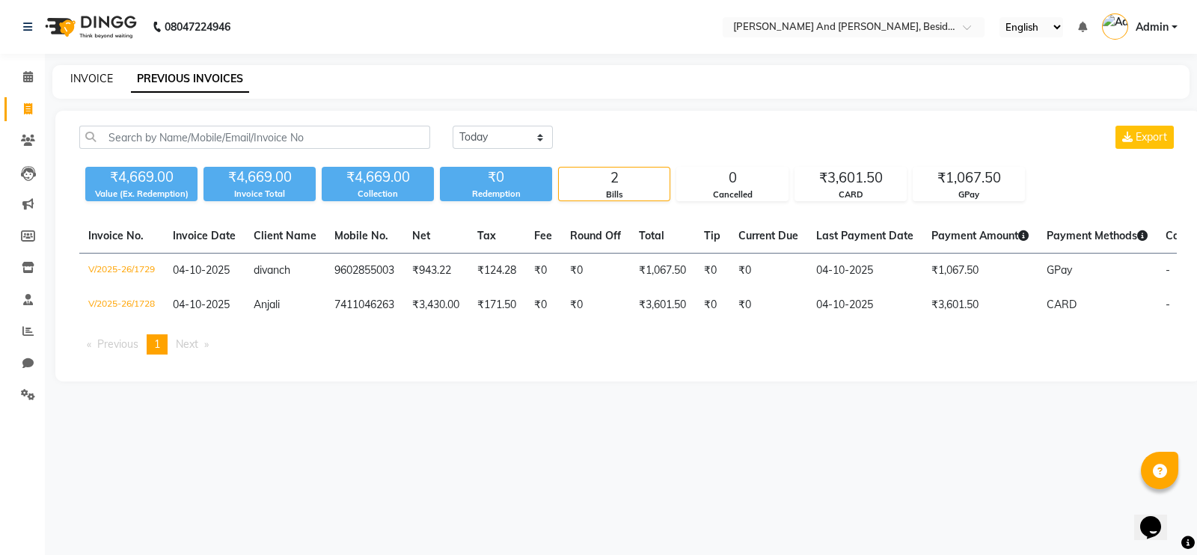
click at [85, 80] on link "INVOICE" at bounding box center [91, 78] width 43 height 13
select select "service"
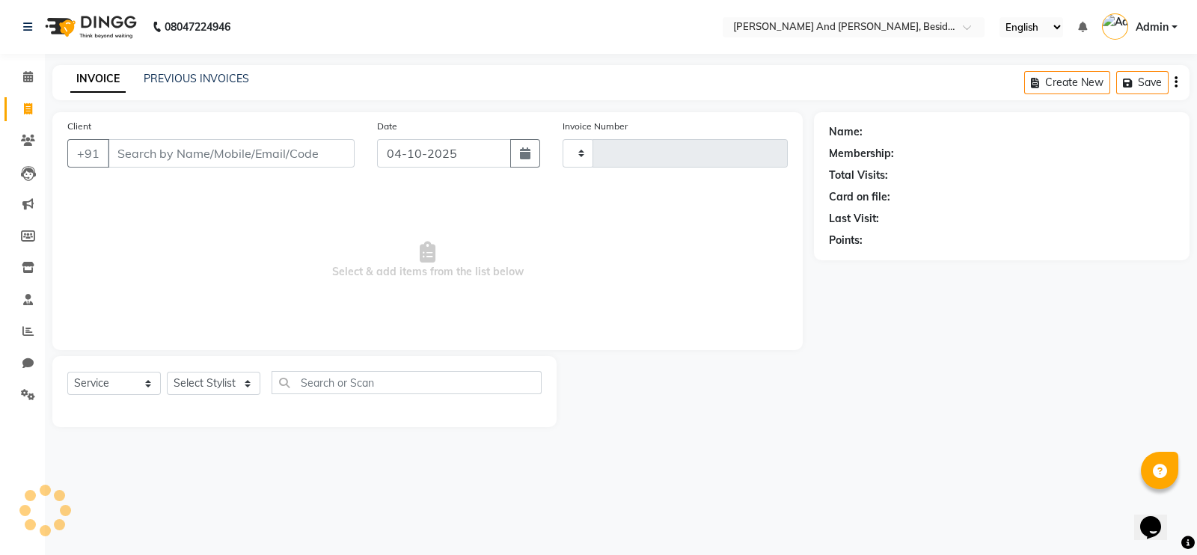
type input "1730"
select select "4907"
click at [163, 76] on link "PREVIOUS INVOICES" at bounding box center [196, 78] width 105 height 13
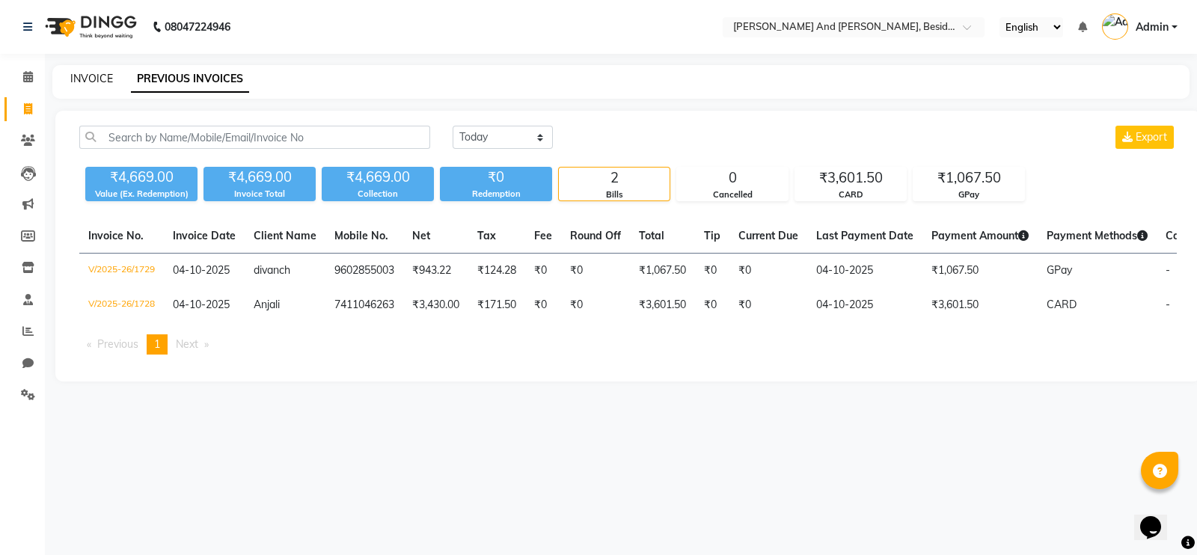
click at [89, 81] on link "INVOICE" at bounding box center [91, 78] width 43 height 13
select select "service"
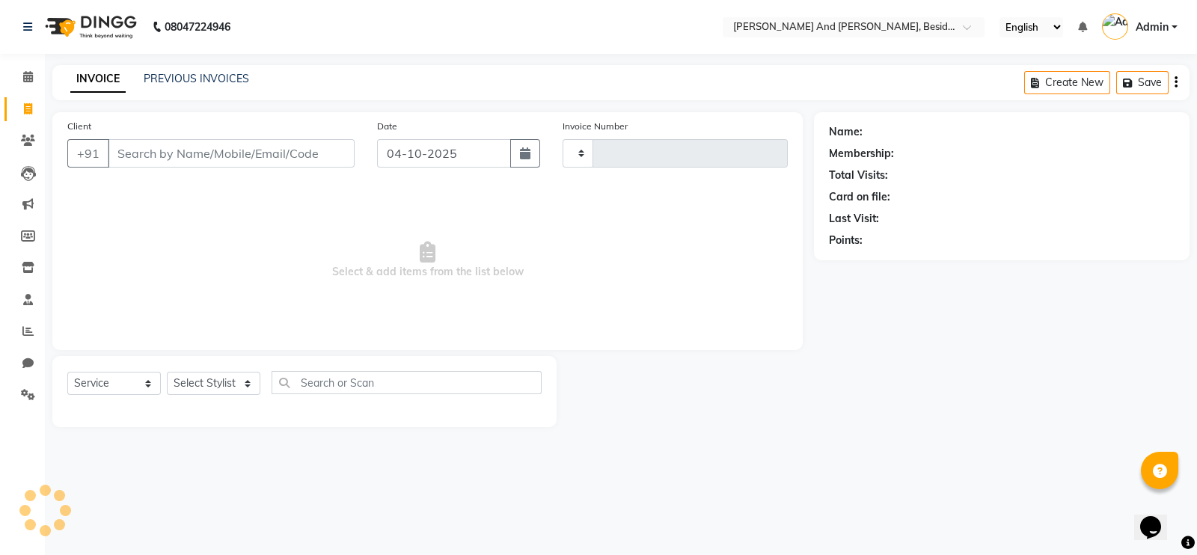
type input "1730"
select select "4907"
click at [153, 79] on link "PREVIOUS INVOICES" at bounding box center [196, 78] width 105 height 13
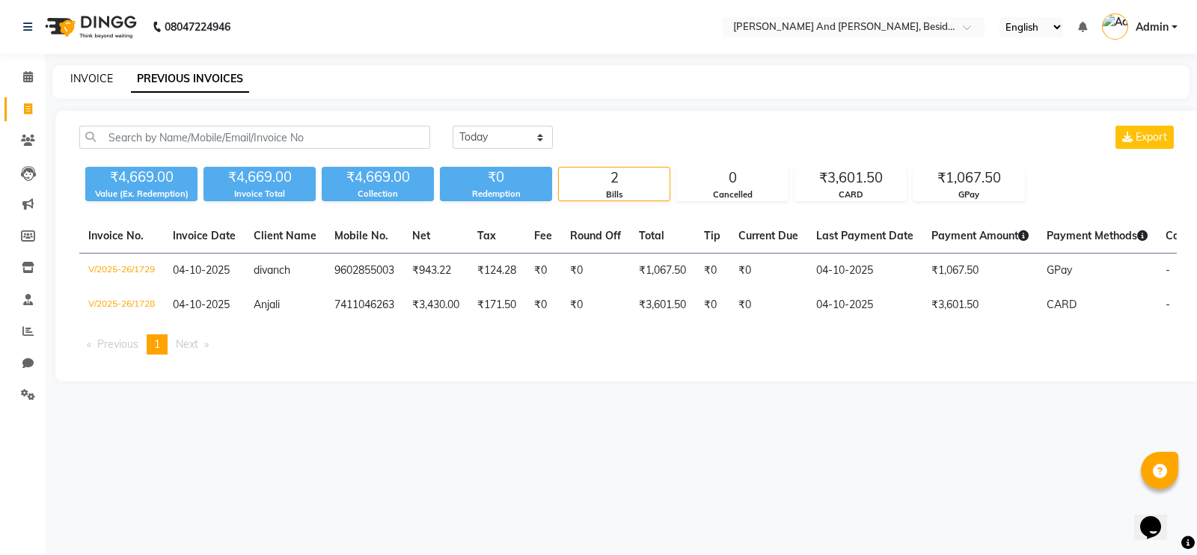
click at [89, 84] on link "INVOICE" at bounding box center [91, 78] width 43 height 13
select select "4907"
select select "service"
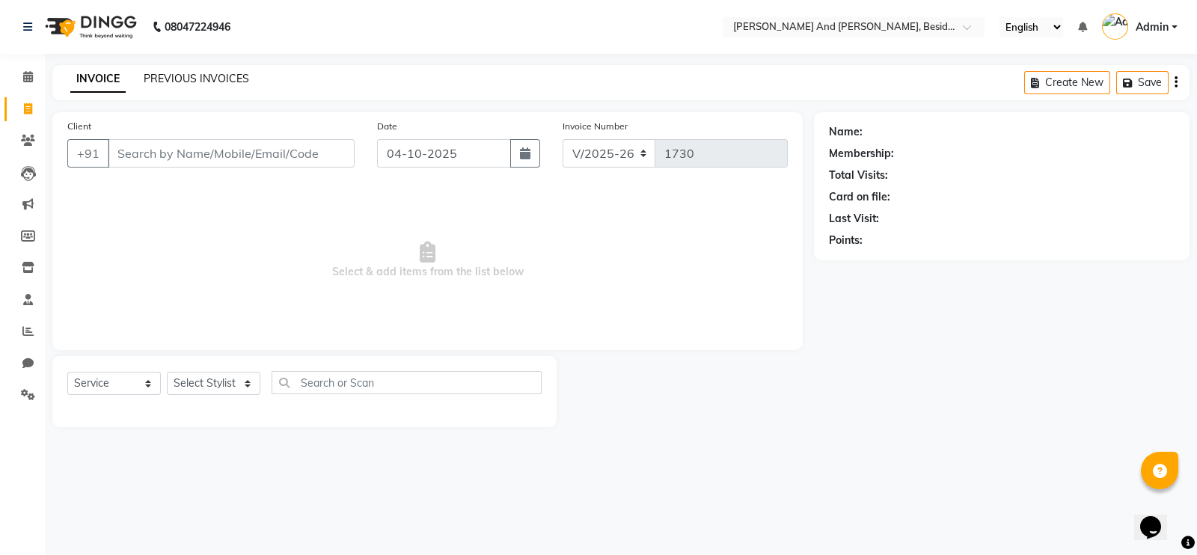
click at [150, 80] on link "PREVIOUS INVOICES" at bounding box center [196, 78] width 105 height 13
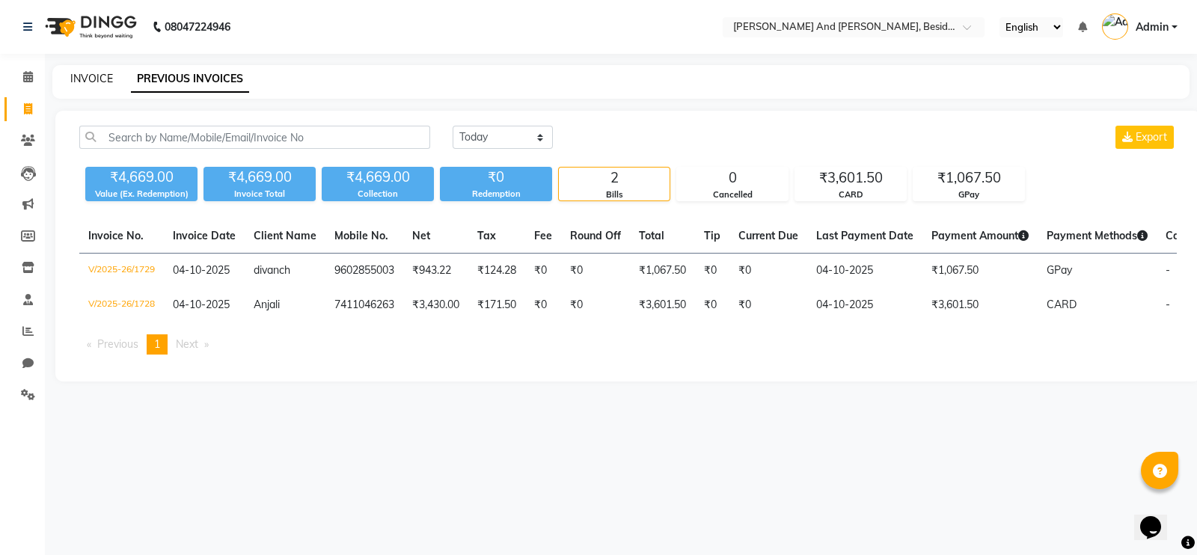
click at [106, 80] on link "INVOICE" at bounding box center [91, 78] width 43 height 13
select select "service"
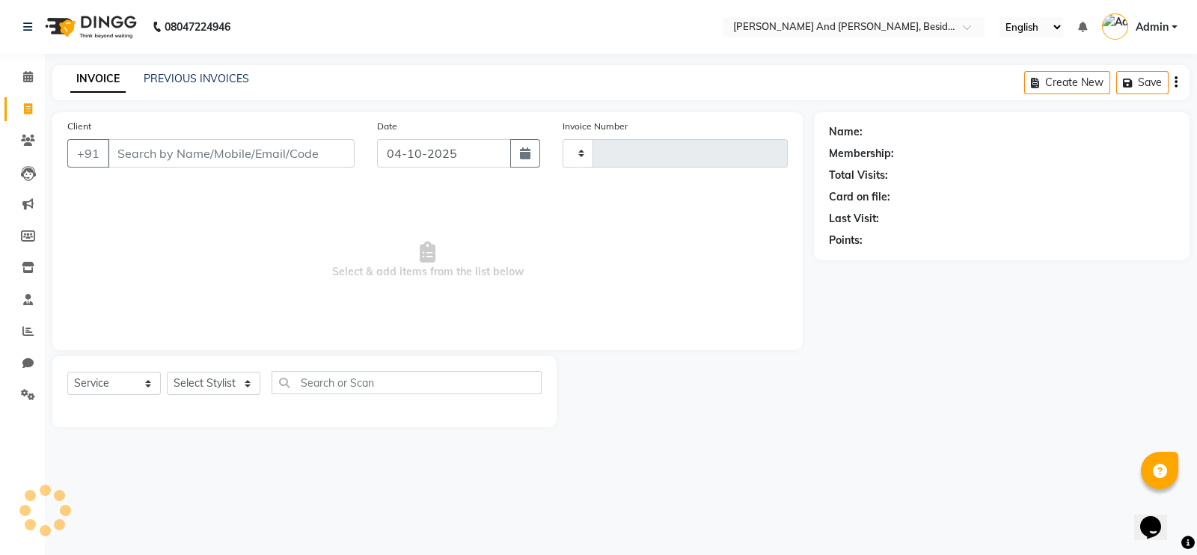
type input "1730"
select select "4907"
click at [165, 77] on link "PREVIOUS INVOICES" at bounding box center [196, 78] width 105 height 13
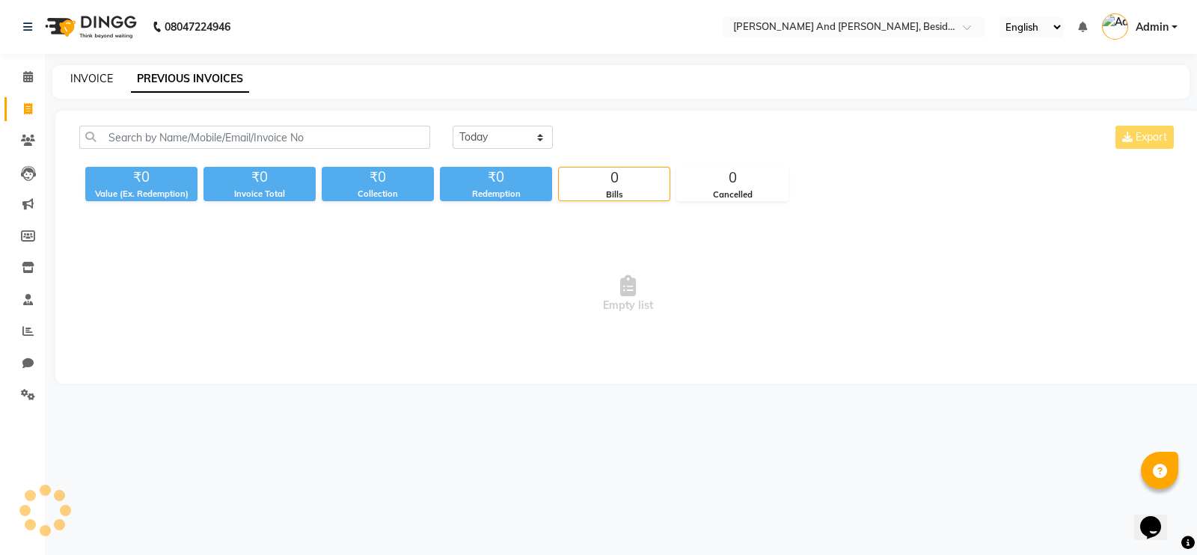
click at [98, 84] on link "INVOICE" at bounding box center [91, 78] width 43 height 13
select select "service"
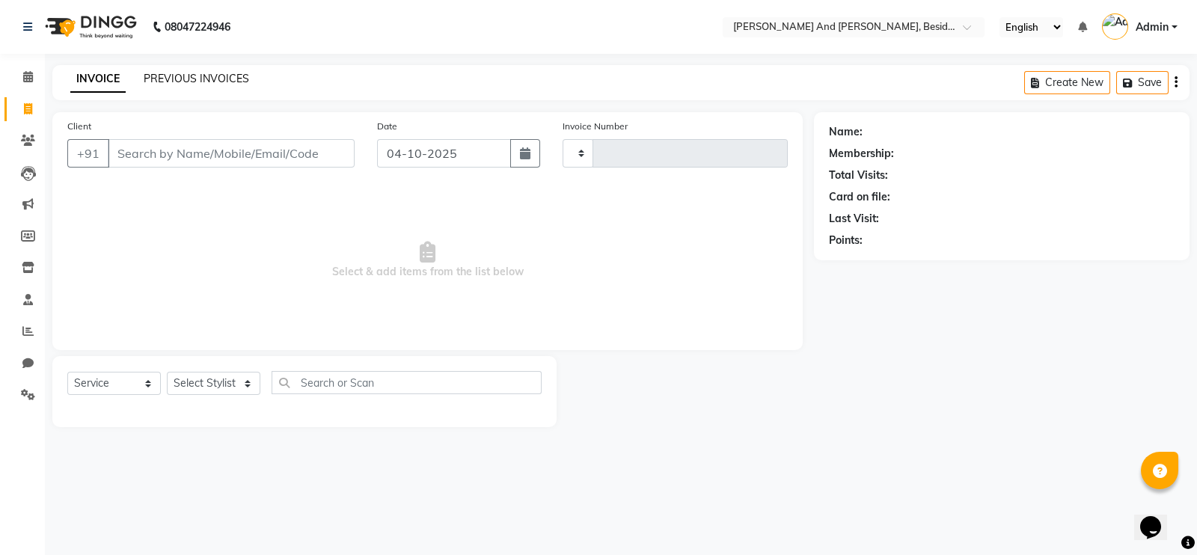
click at [167, 80] on link "PREVIOUS INVOICES" at bounding box center [196, 78] width 105 height 13
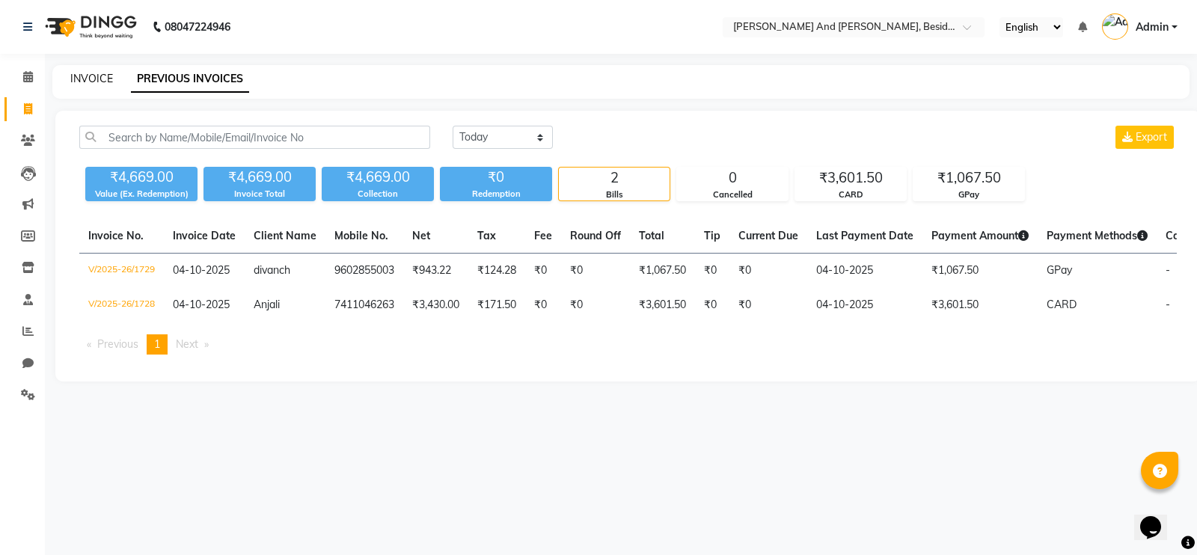
click at [90, 82] on link "INVOICE" at bounding box center [91, 78] width 43 height 13
select select "service"
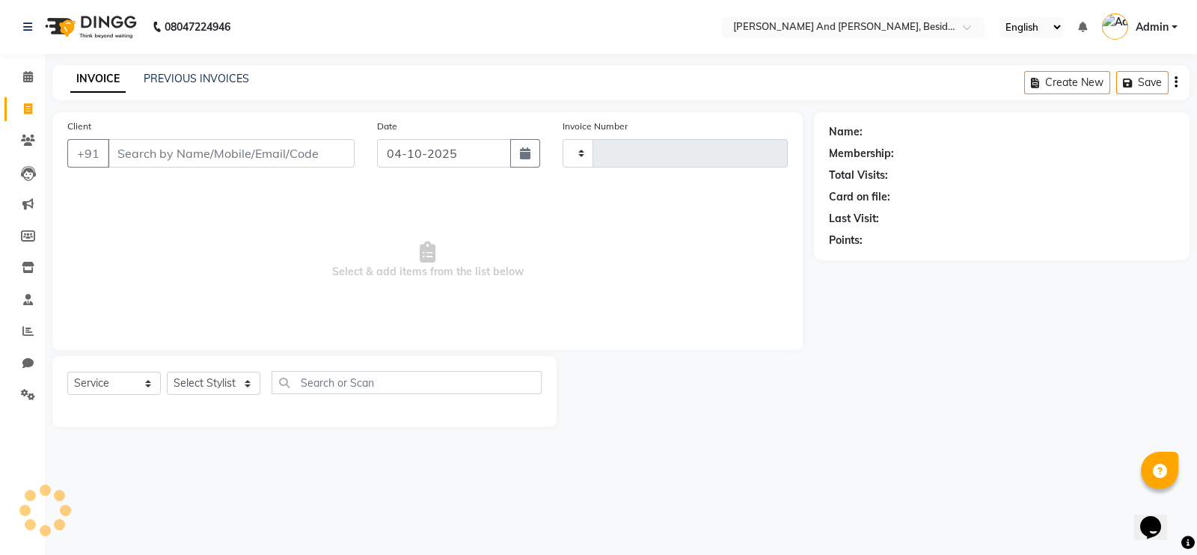
type input "1730"
select select "4907"
click at [172, 73] on link "PREVIOUS INVOICES" at bounding box center [196, 78] width 105 height 13
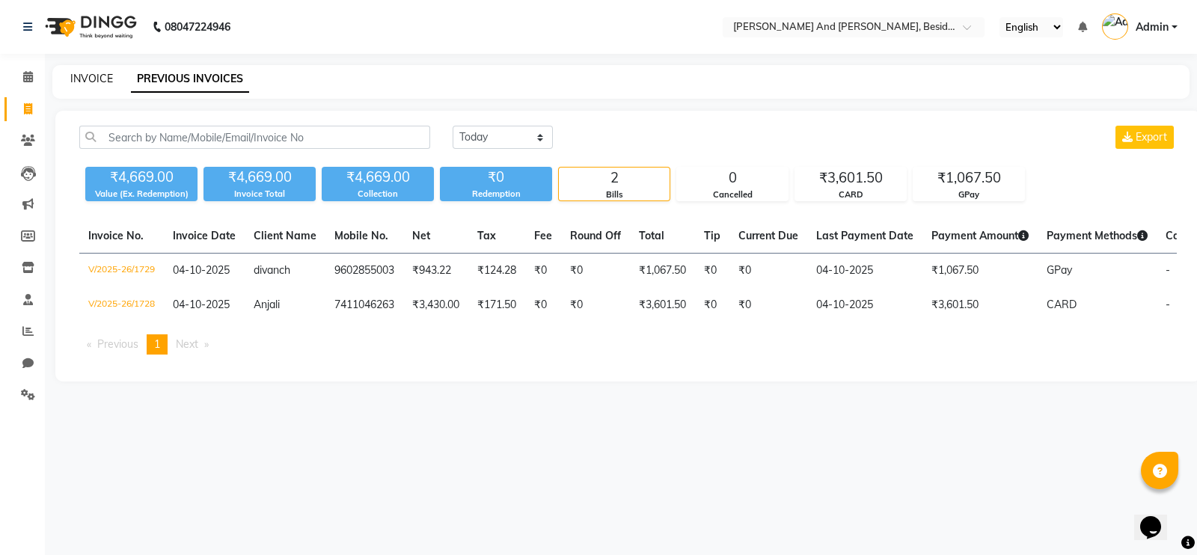
click at [95, 75] on link "INVOICE" at bounding box center [91, 78] width 43 height 13
select select "4907"
select select "service"
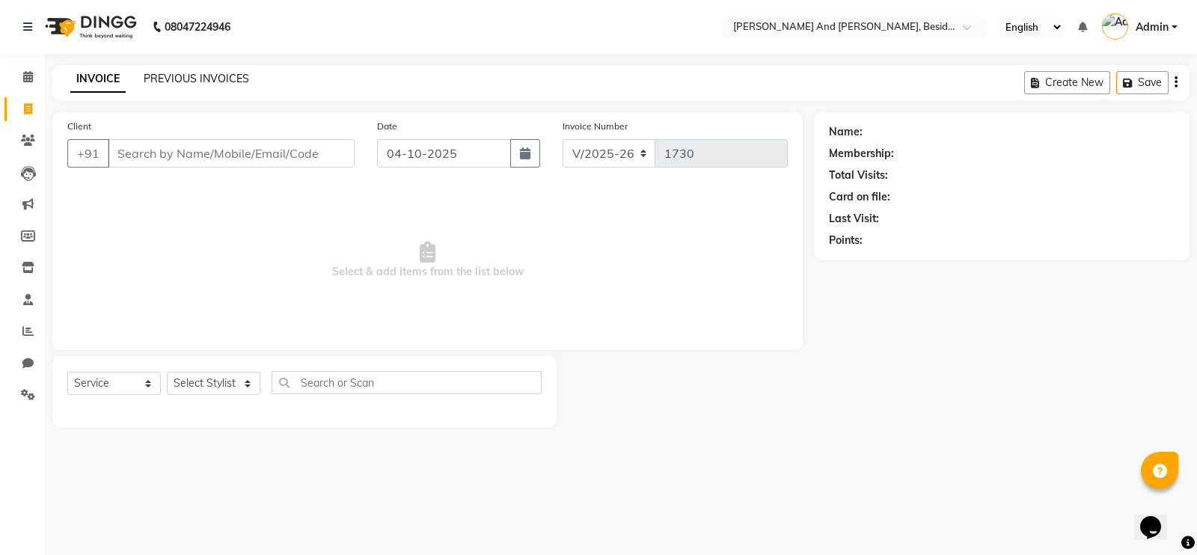
click at [160, 77] on link "PREVIOUS INVOICES" at bounding box center [196, 78] width 105 height 13
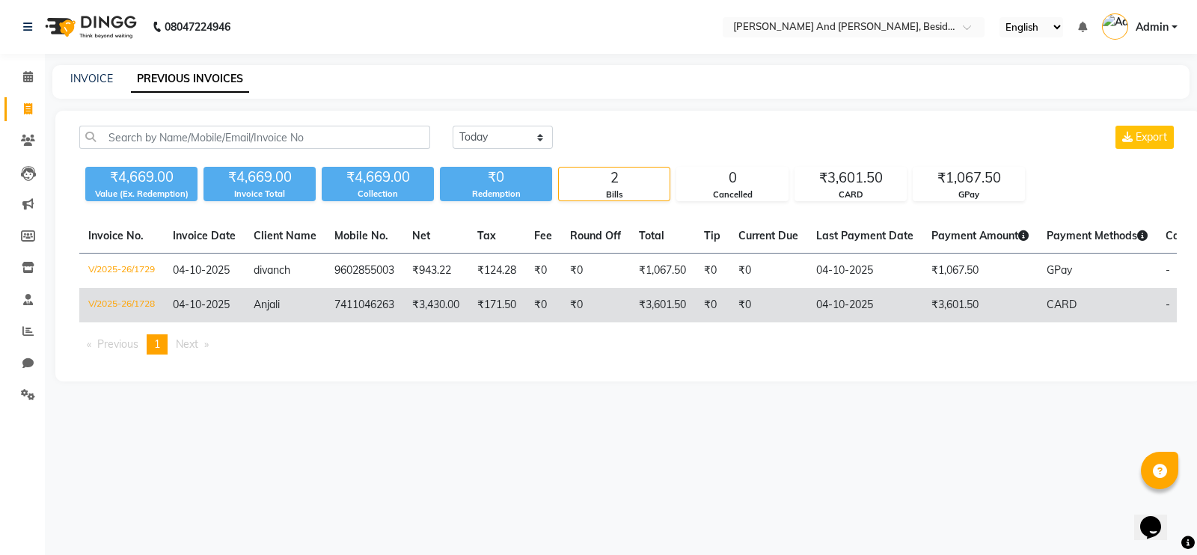
click at [480, 306] on td "₹171.50" at bounding box center [496, 305] width 57 height 34
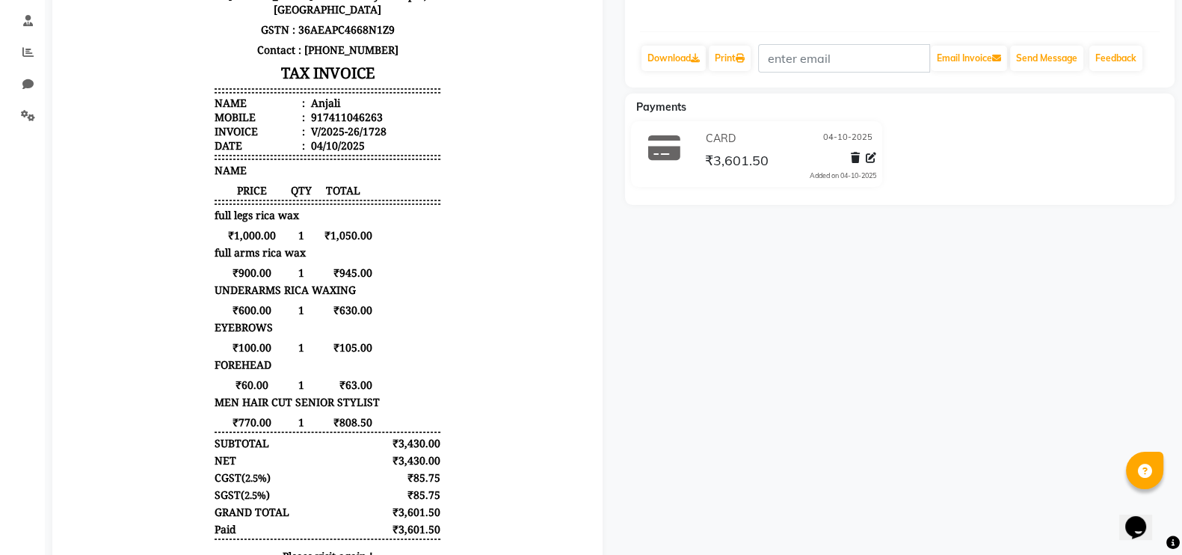
scroll to position [268, 0]
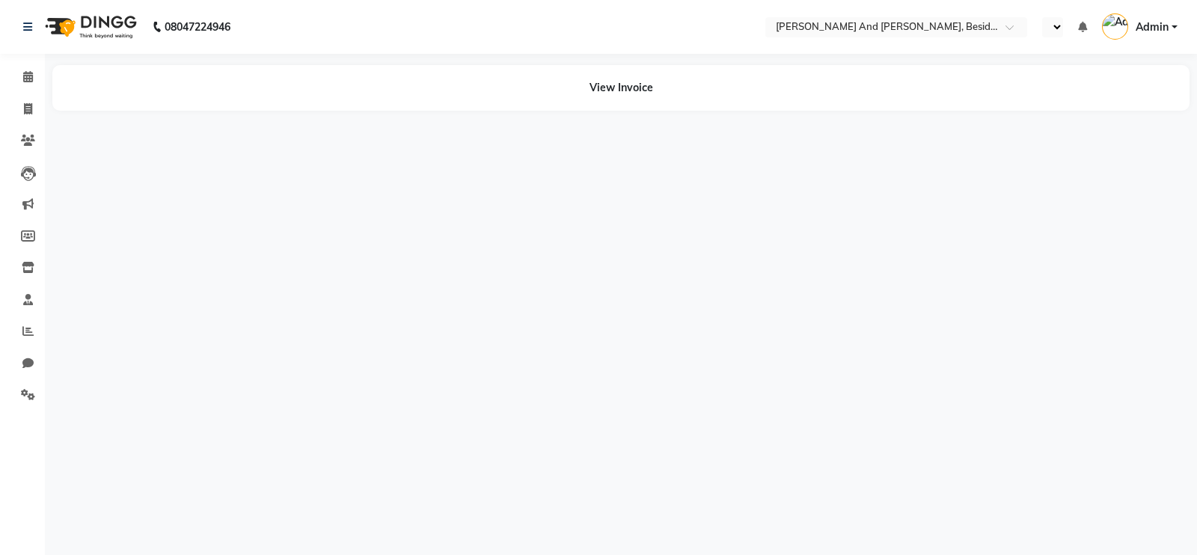
select select "en"
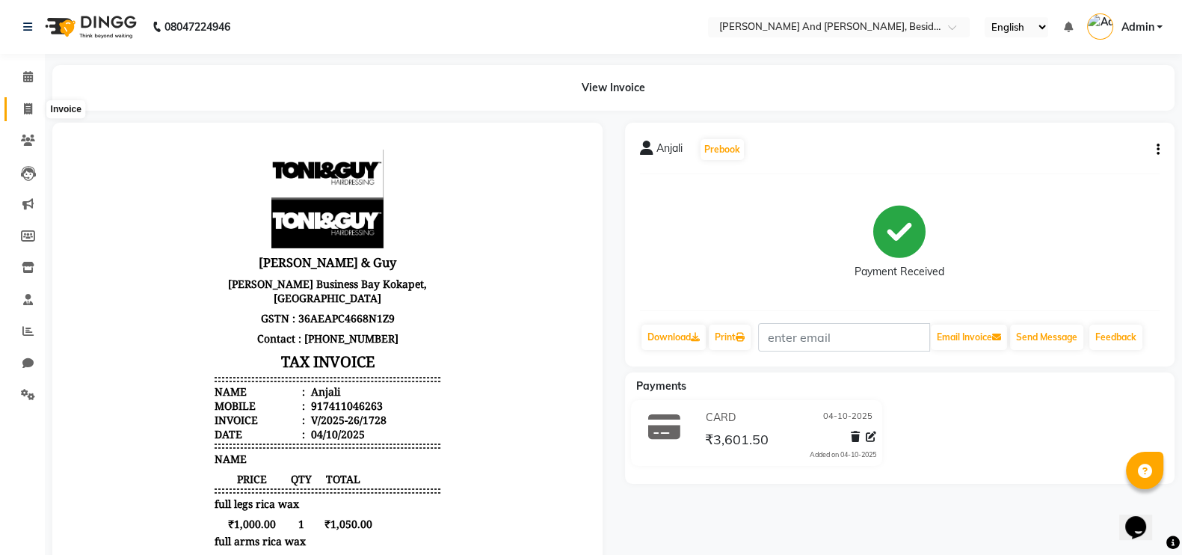
click at [29, 103] on icon at bounding box center [28, 108] width 8 height 11
select select "4907"
select select "service"
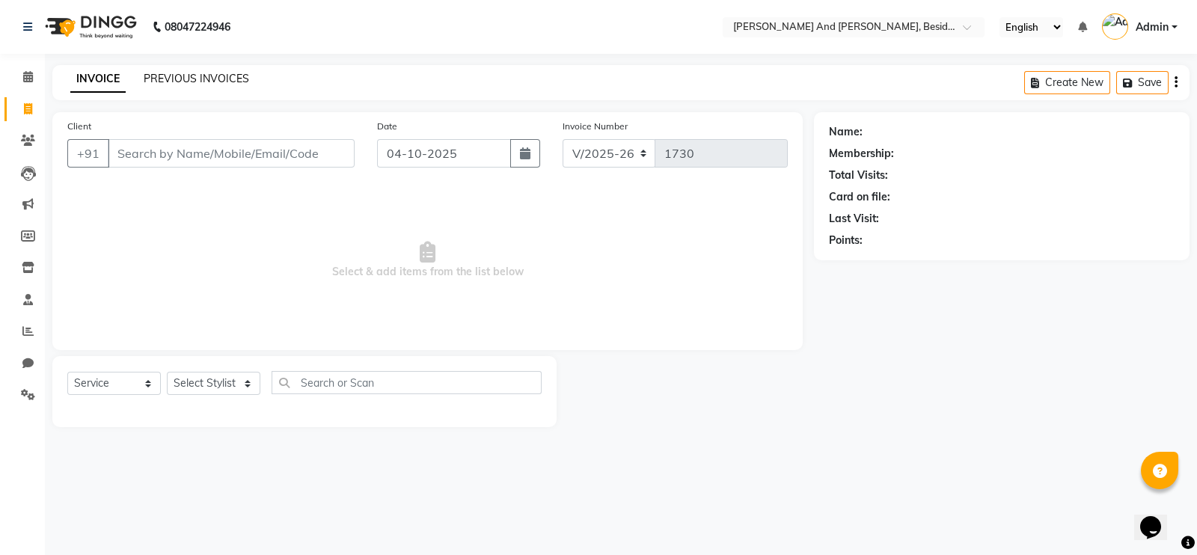
click at [186, 75] on link "PREVIOUS INVOICES" at bounding box center [196, 78] width 105 height 13
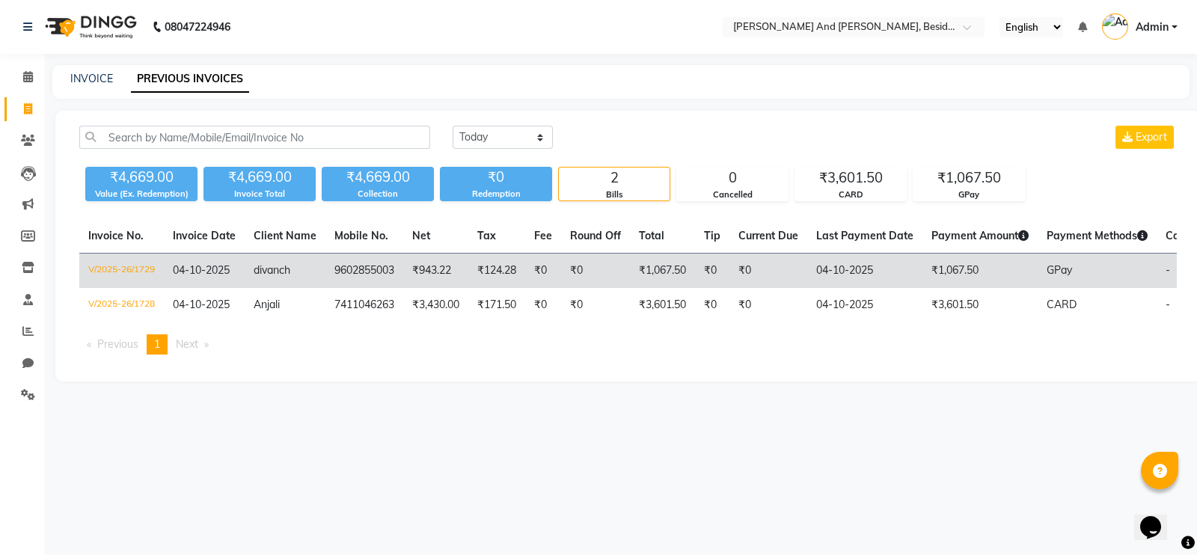
click at [343, 271] on td "9602855003" at bounding box center [364, 271] width 78 height 35
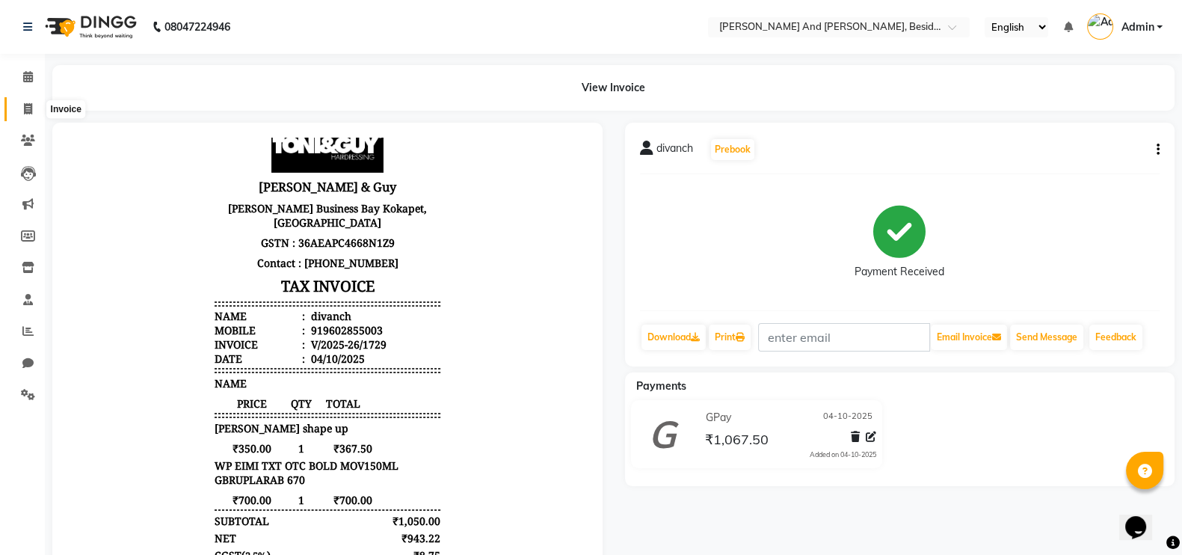
click at [29, 110] on icon at bounding box center [28, 108] width 8 height 11
select select "service"
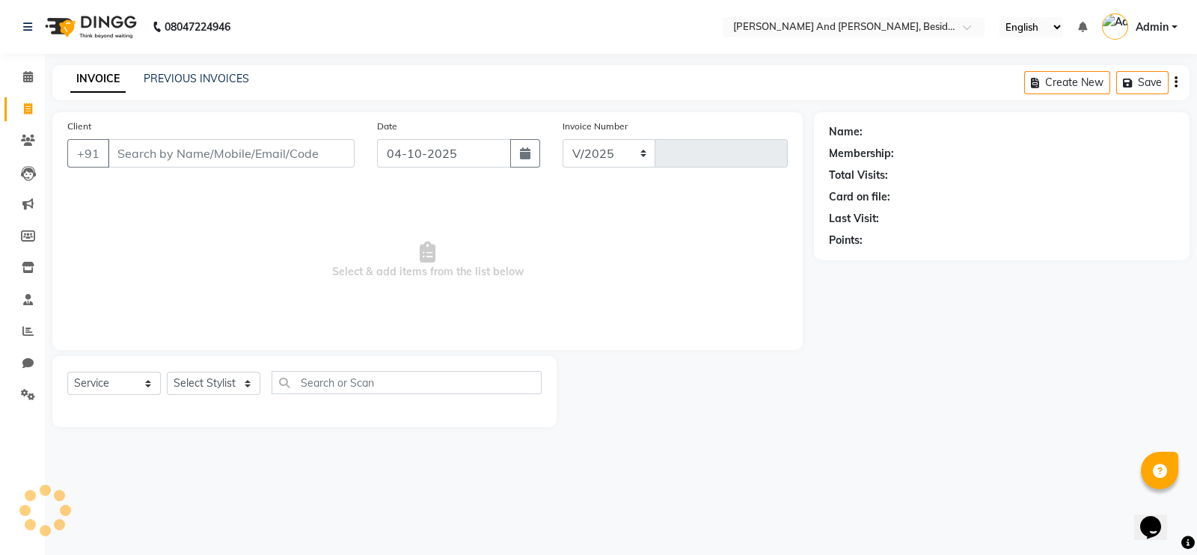
select select "4907"
type input "1730"
click at [167, 80] on link "PREVIOUS INVOICES" at bounding box center [196, 78] width 105 height 13
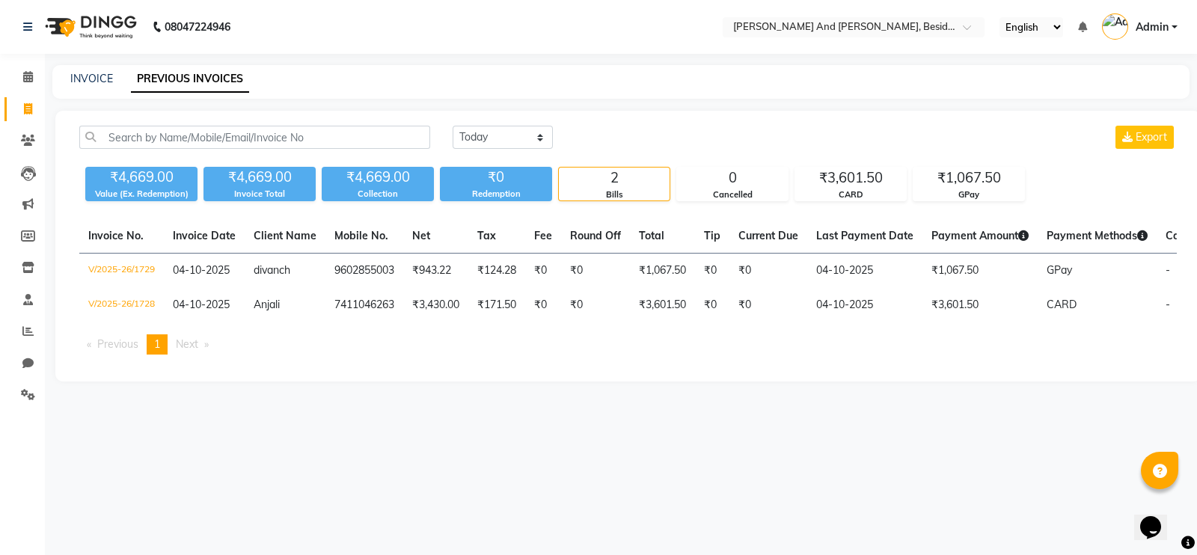
click at [214, 169] on div "₹4,669.00" at bounding box center [259, 177] width 112 height 21
click at [113, 165] on div "₹4,669.00 Value (Ex. Redemption) ₹4,669.00 Invoice Total ₹4,669.00 Collection ₹…" at bounding box center [627, 181] width 1097 height 40
click at [95, 76] on link "INVOICE" at bounding box center [91, 78] width 43 height 13
select select "service"
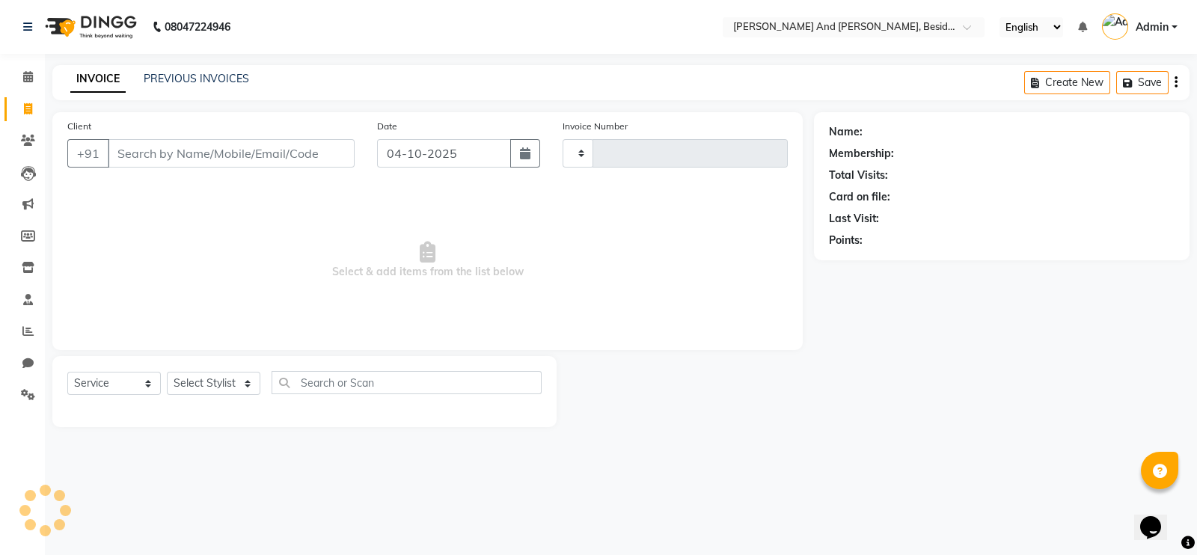
type input "1730"
select select "4907"
click at [693, 443] on main "INVOICE PREVIOUS INVOICES Create New Save Client +91 Date 04-10-2025 Invoice Nu…" at bounding box center [621, 257] width 1152 height 384
click at [224, 80] on link "PREVIOUS INVOICES" at bounding box center [196, 78] width 105 height 13
